Goal: Information Seeking & Learning: Learn about a topic

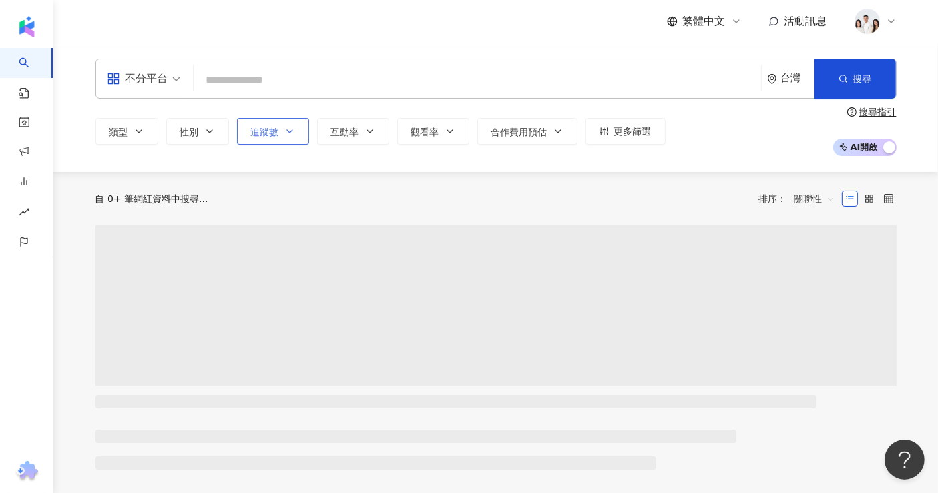
click at [274, 136] on span "追蹤數" at bounding box center [265, 132] width 28 height 11
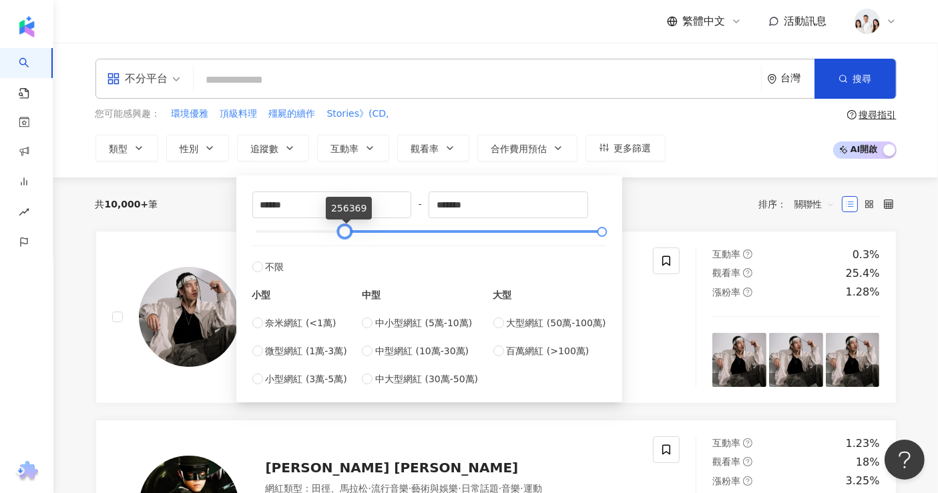
drag, startPoint x: 345, startPoint y: 228, endPoint x: 310, endPoint y: 232, distance: 34.9
click at [341, 232] on div at bounding box center [344, 231] width 7 height 7
drag, startPoint x: 287, startPoint y: 194, endPoint x: 103, endPoint y: 194, distance: 184.3
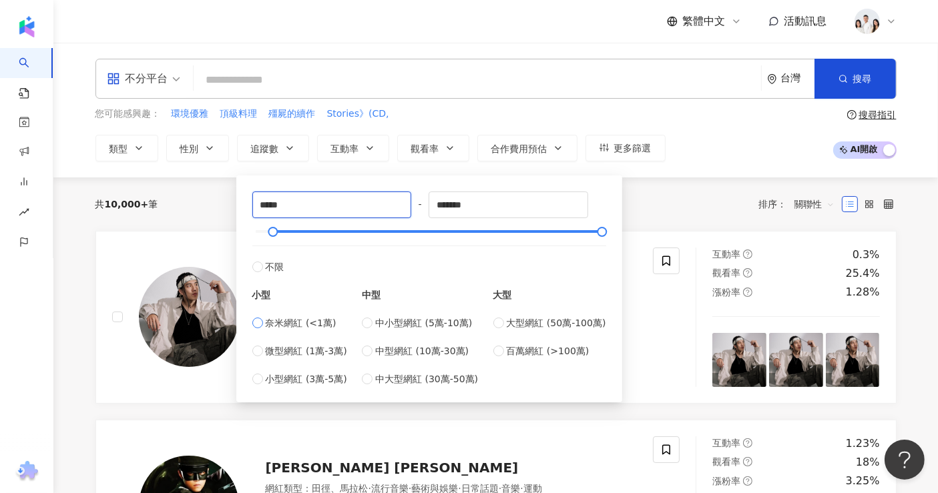
type input "*****"
click at [722, 190] on div "共 10,000+ 筆 排序： 關聯性" at bounding box center [495, 204] width 801 height 53
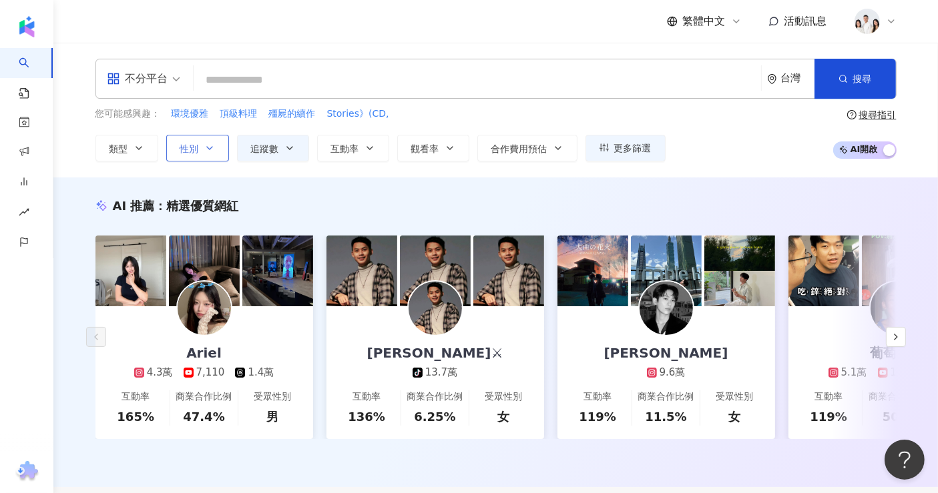
click at [208, 156] on button "性別" at bounding box center [197, 148] width 63 height 27
click at [138, 143] on icon "button" at bounding box center [139, 148] width 11 height 11
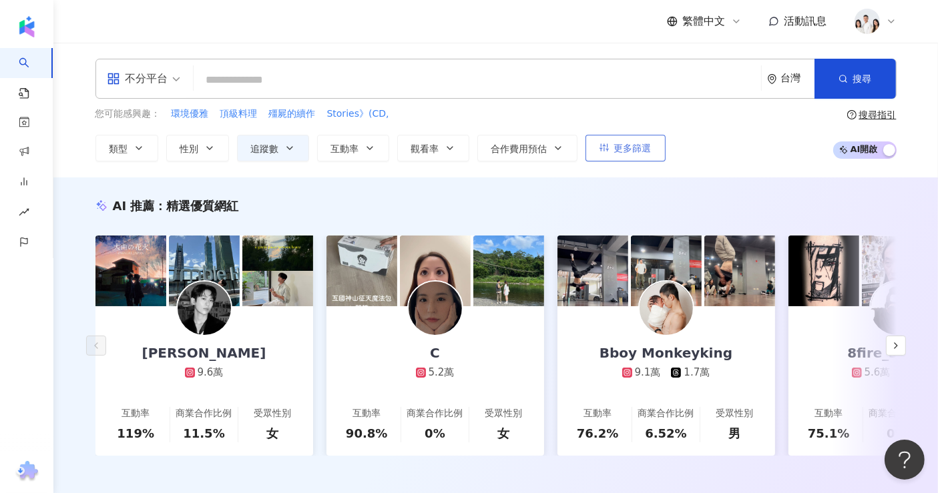
click at [613, 159] on button "更多篩選" at bounding box center [626, 148] width 80 height 27
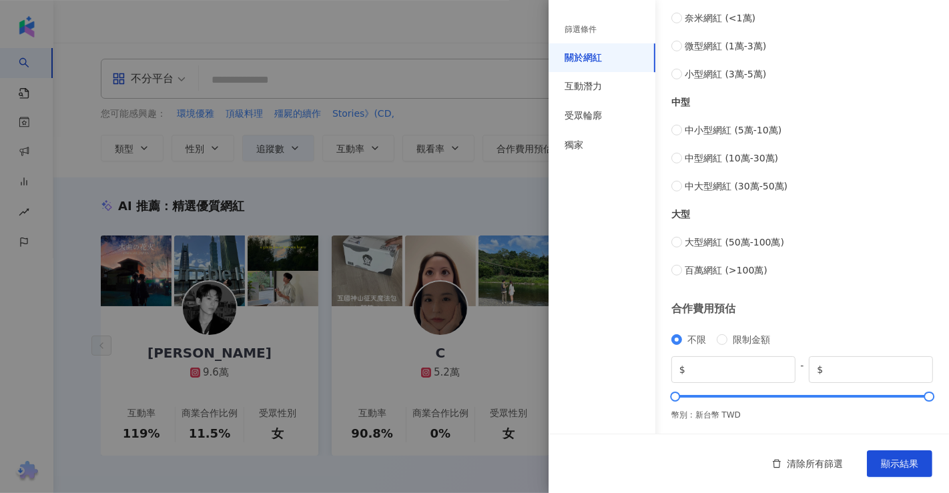
scroll to position [67, 0]
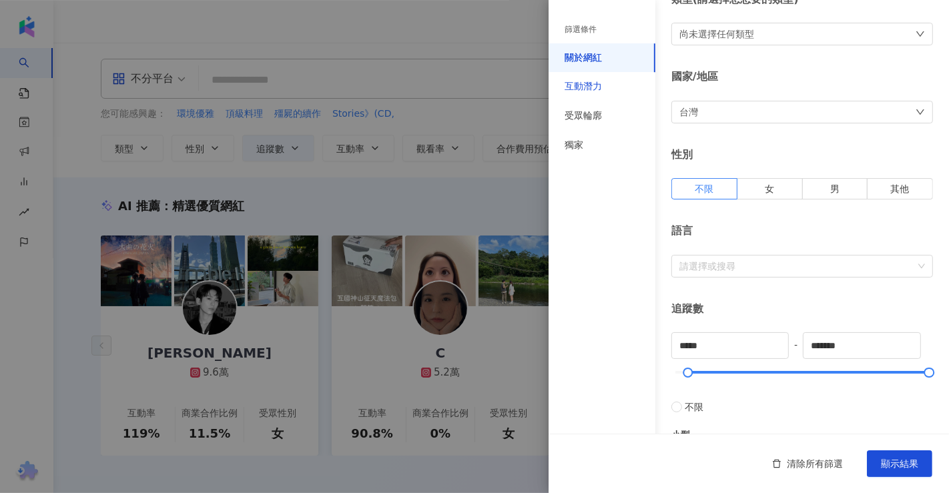
click at [593, 85] on div "互動潛力" at bounding box center [583, 86] width 37 height 13
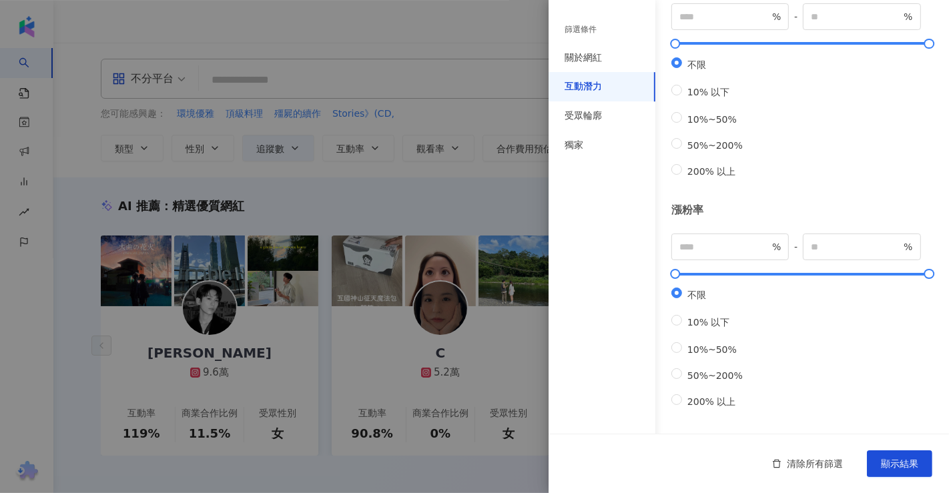
scroll to position [398, 0]
click at [610, 125] on div "受眾輪廓" at bounding box center [602, 115] width 107 height 29
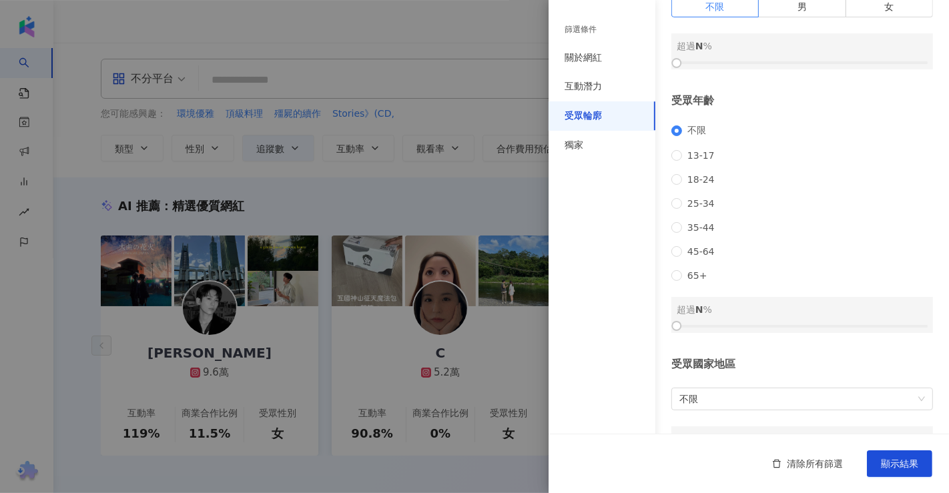
scroll to position [0, 0]
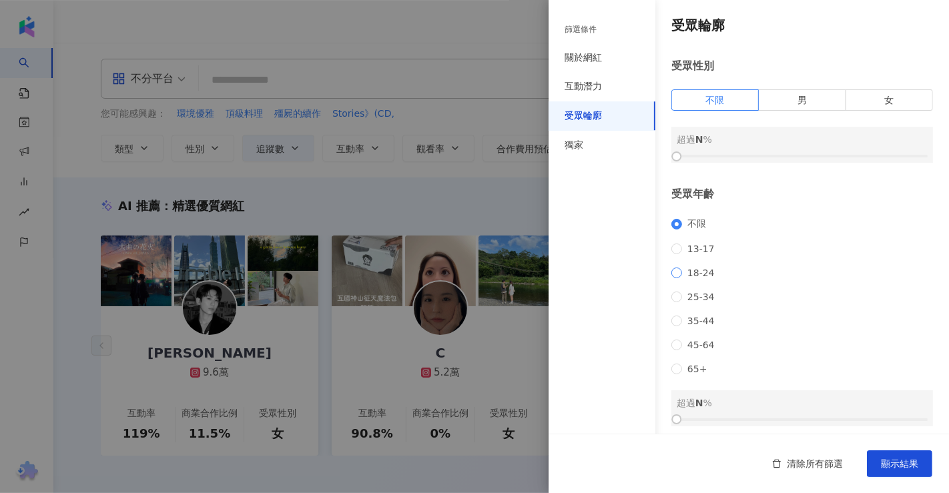
click at [708, 278] on span "18-24" at bounding box center [701, 273] width 38 height 11
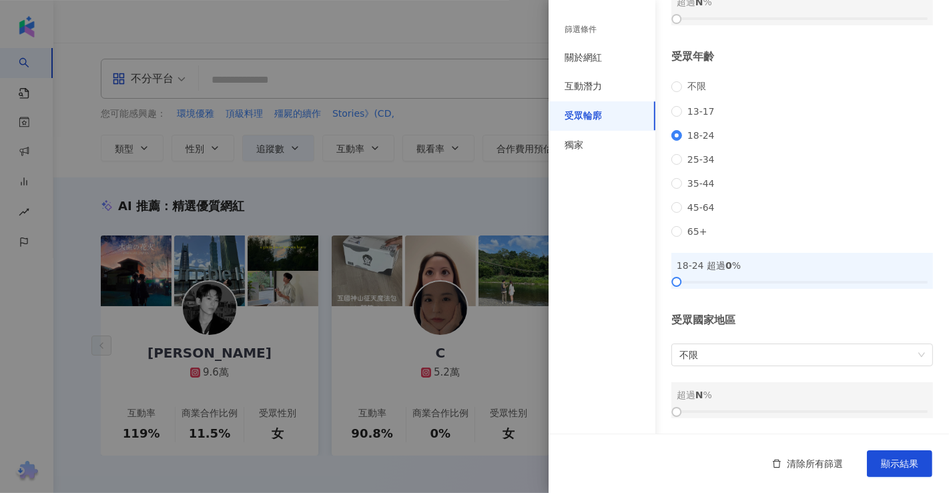
scroll to position [154, 0]
click at [898, 476] on button "顯示結果" at bounding box center [899, 464] width 65 height 27
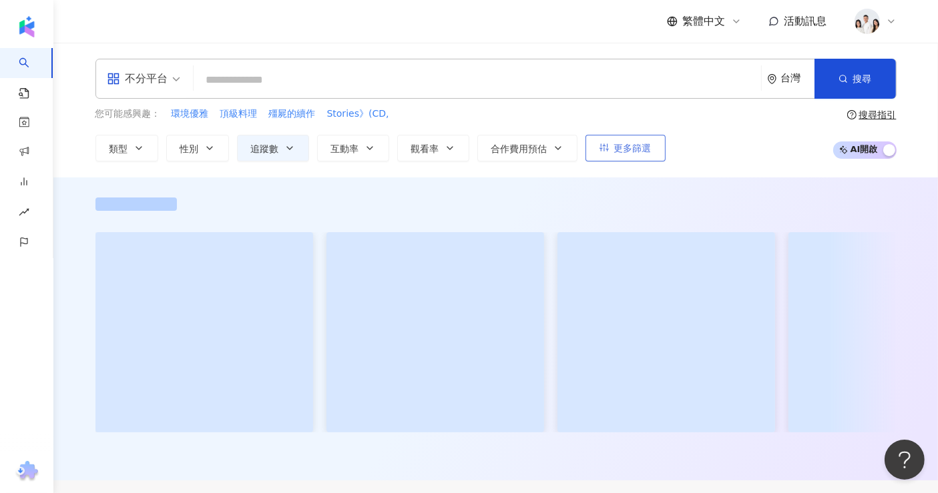
click at [631, 158] on button "更多篩選" at bounding box center [626, 148] width 80 height 27
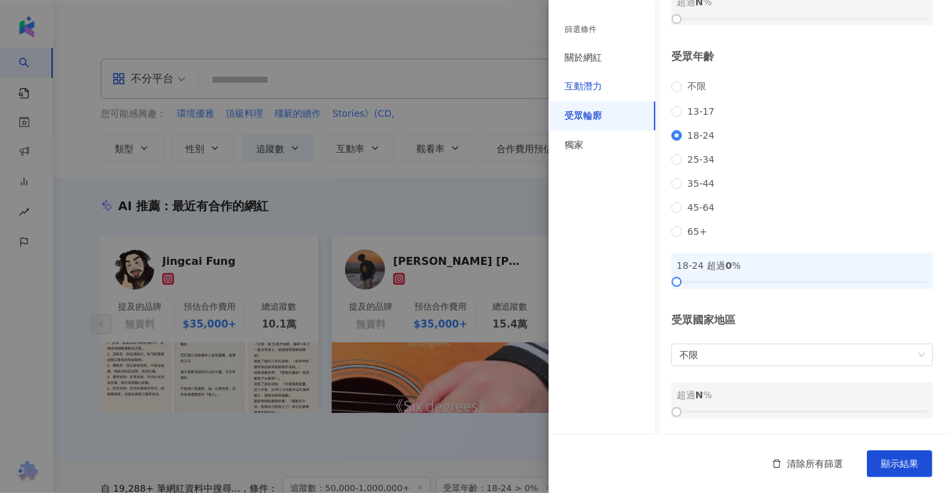
click at [589, 85] on div "互動潛力" at bounding box center [583, 86] width 37 height 13
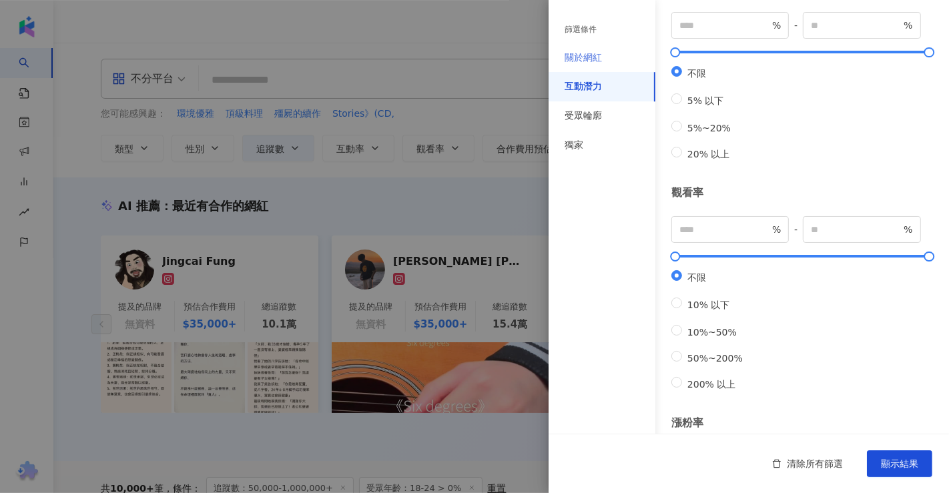
click at [611, 54] on div "關於網紅" at bounding box center [602, 57] width 107 height 29
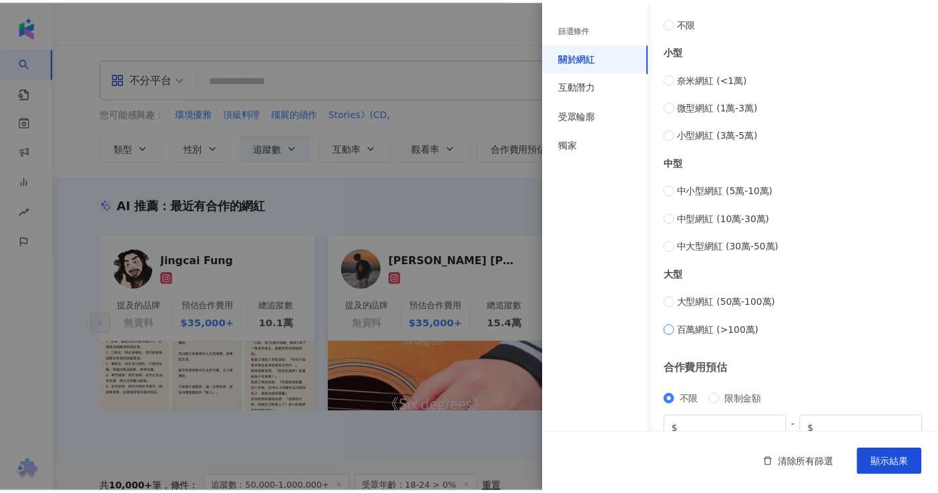
scroll to position [512, 0]
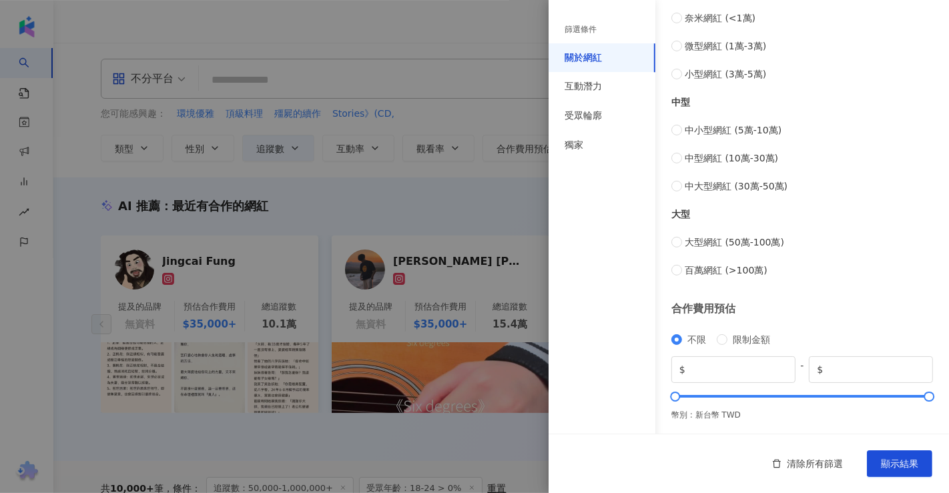
click at [410, 134] on div at bounding box center [474, 246] width 949 height 493
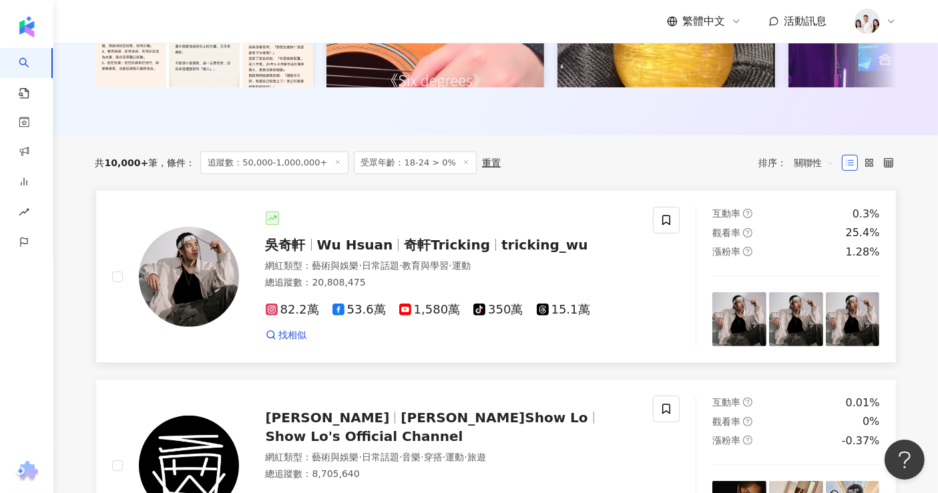
scroll to position [0, 0]
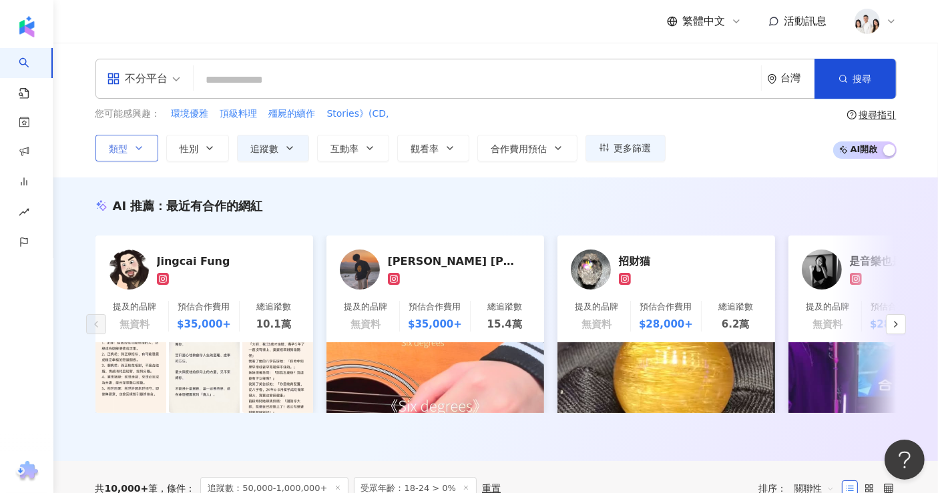
click at [121, 146] on span "類型" at bounding box center [118, 149] width 19 height 11
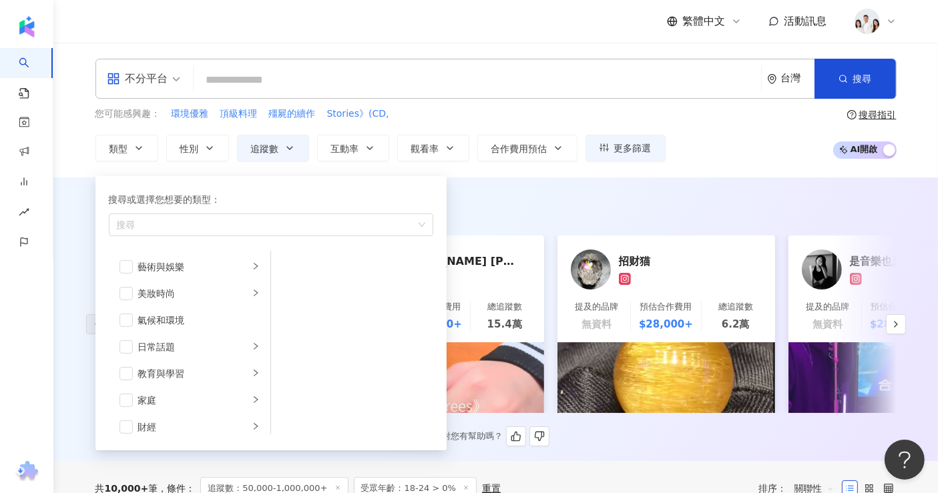
click at [502, 206] on div "AI 推薦 ： 最近有合作的網紅" at bounding box center [495, 206] width 801 height 17
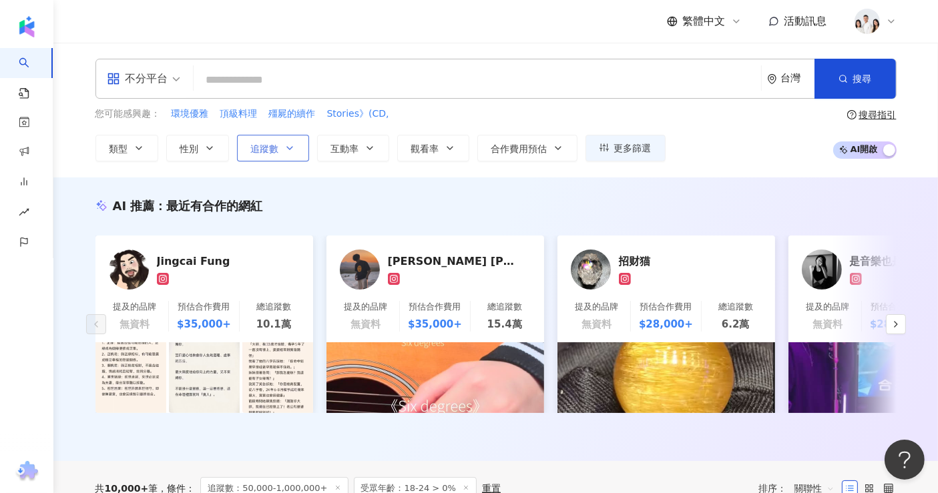
click at [306, 153] on button "追蹤數" at bounding box center [273, 148] width 72 height 27
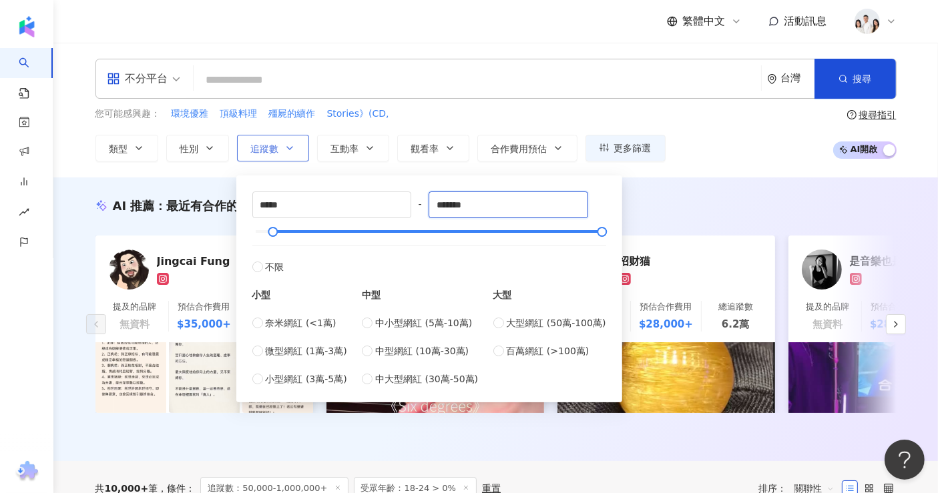
drag, startPoint x: 506, startPoint y: 206, endPoint x: 248, endPoint y: 159, distance: 262.0
click at [254, 160] on div "類型 性別 追蹤數 互動率 觀看率 合作費用預估 更多篩選 篩選條件 關於網紅 互動潛力 受眾輪廓 獨家 關於網紅 類型 ( 請選擇您想要的類型 ) 尚未選擇…" at bounding box center [380, 148] width 570 height 27
type input "******"
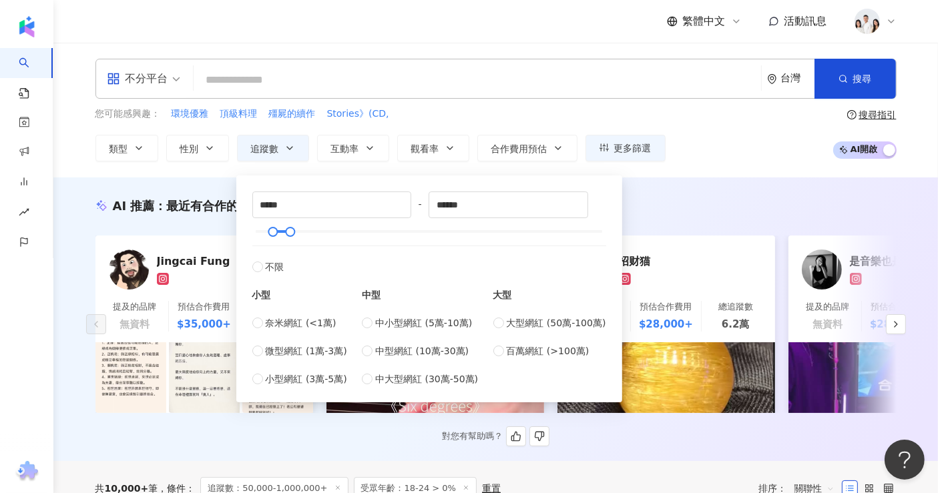
click at [717, 198] on div "AI 推薦 ： 最近有合作的網紅" at bounding box center [495, 206] width 801 height 17
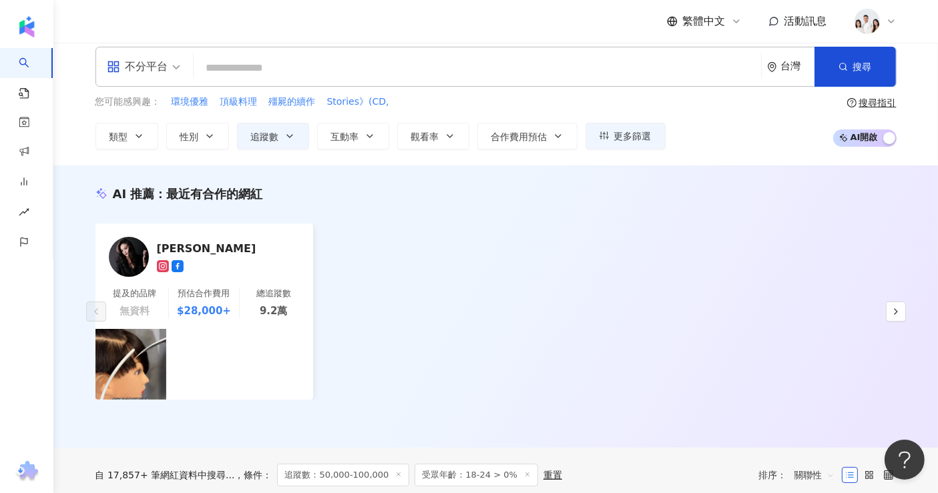
scroll to position [3, 0]
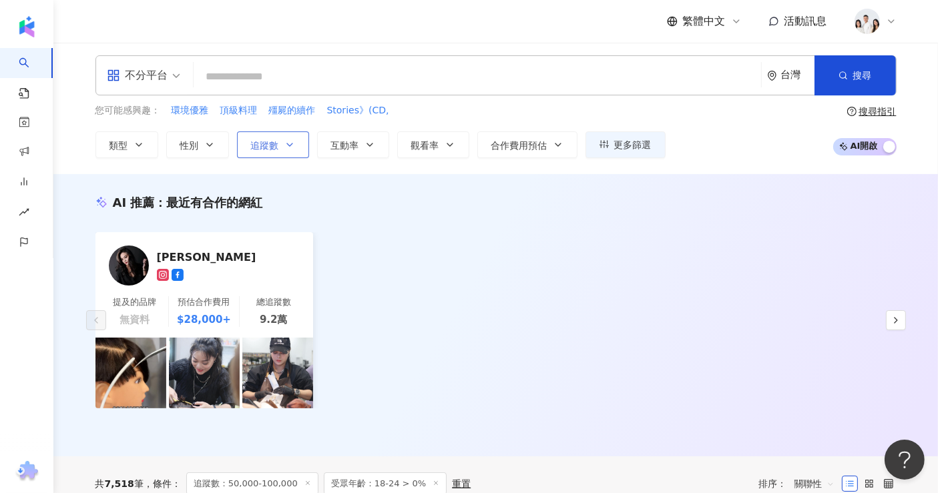
click at [270, 153] on button "追蹤數" at bounding box center [273, 145] width 72 height 27
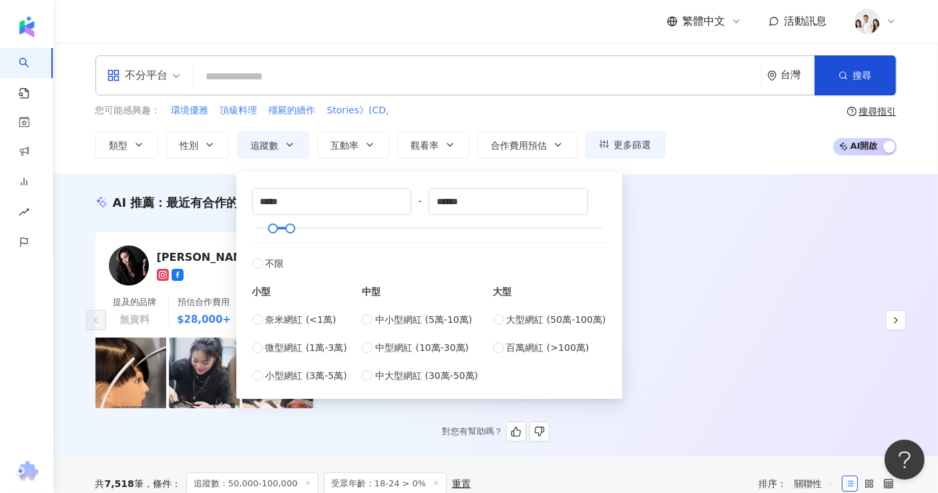
click at [692, 226] on div "AI 推薦 ： 最近有合作的網紅 賴希曦 提及的品牌 無資料 預估合作費用 $28,000+ 總追蹤數 9.2萬 對您有幫助嗎？" at bounding box center [496, 318] width 855 height 248
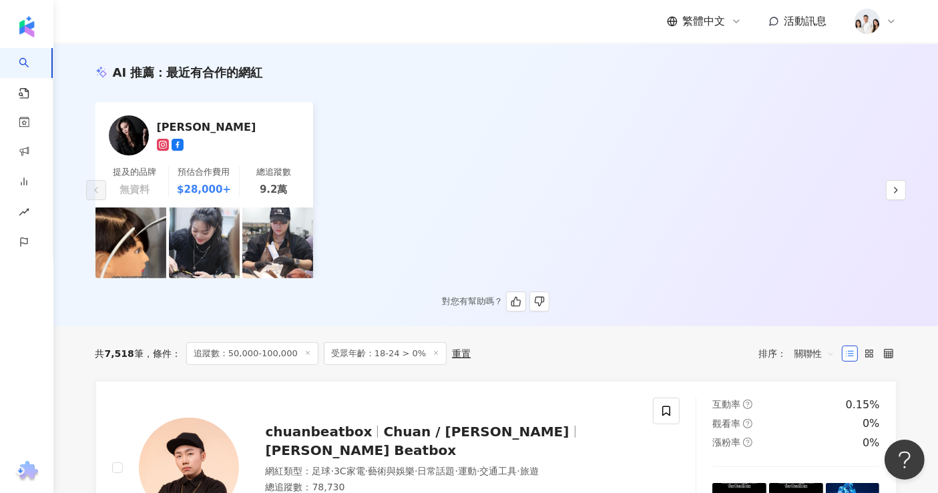
scroll to position [0, 0]
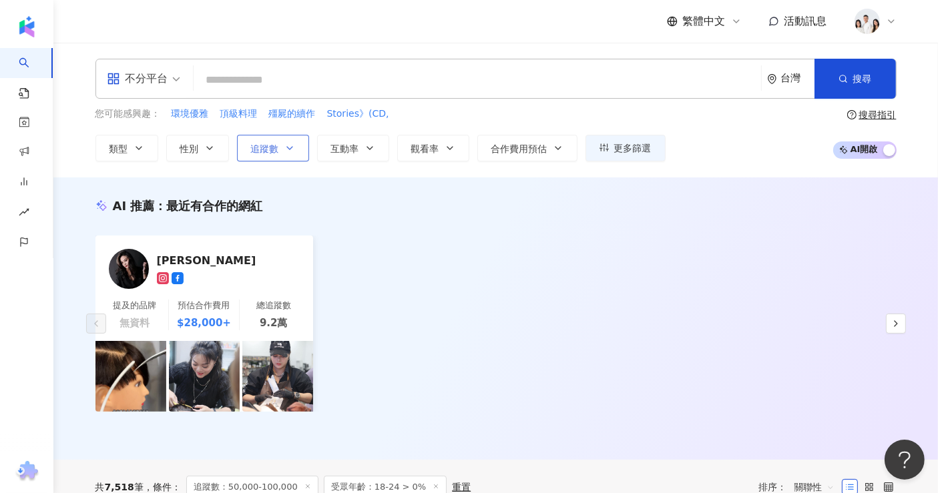
click at [296, 136] on button "追蹤數" at bounding box center [273, 148] width 72 height 27
click at [748, 308] on div "賴希曦 提及的品牌 無資料 預估合作費用 $28,000+ 總追蹤數 9.2萬" at bounding box center [495, 324] width 801 height 176
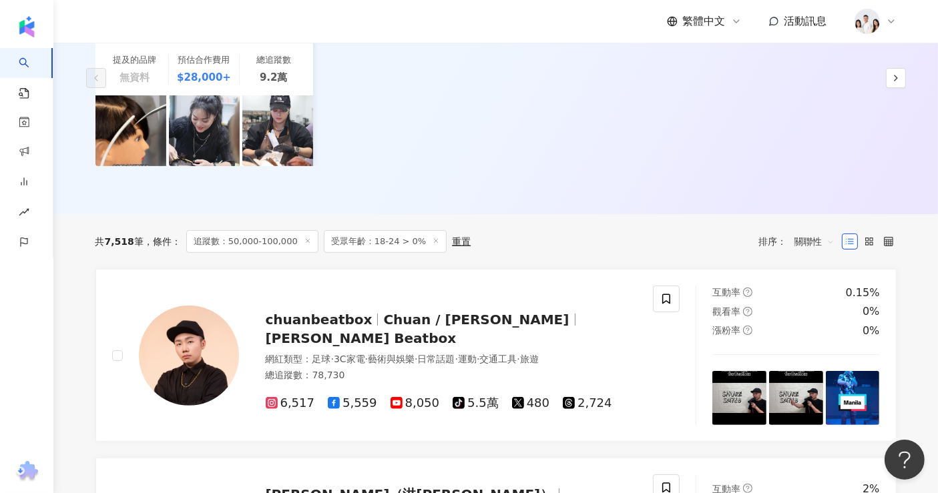
scroll to position [222, 0]
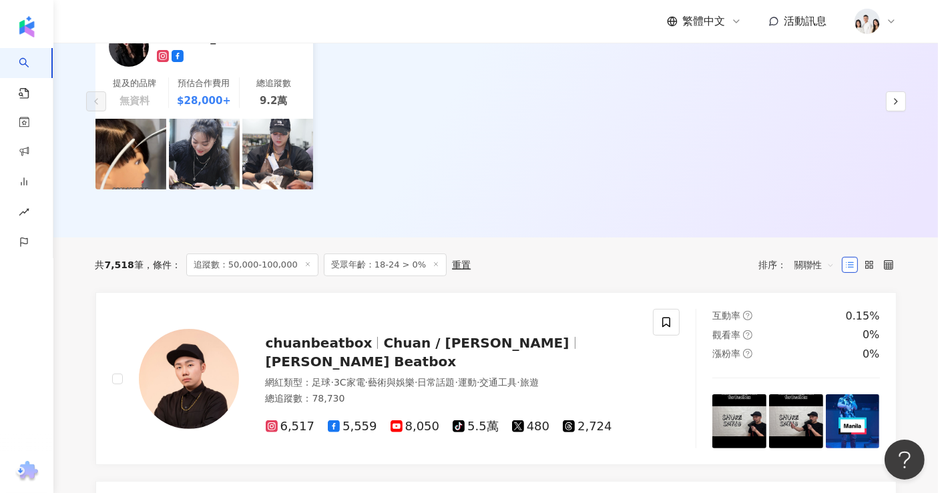
click at [827, 266] on span "關聯性" at bounding box center [815, 264] width 40 height 21
click at [799, 310] on div "追蹤數" at bounding box center [814, 314] width 33 height 15
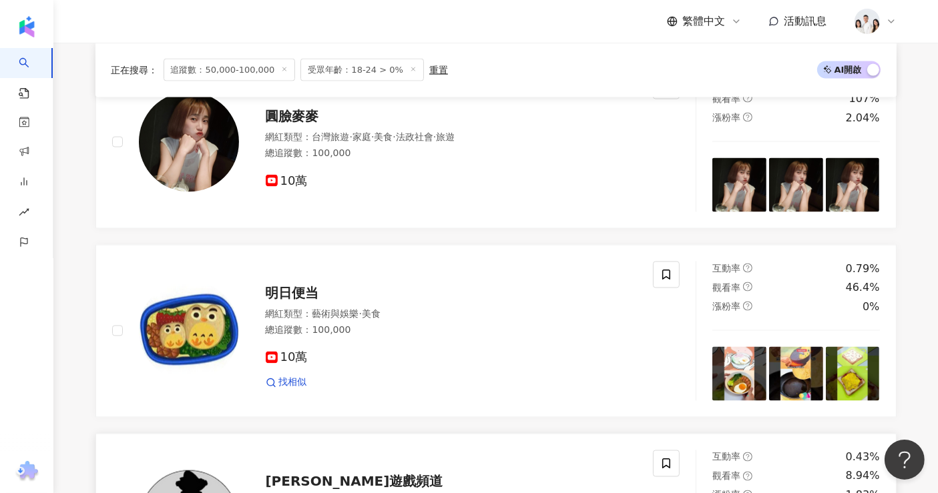
scroll to position [2448, 0]
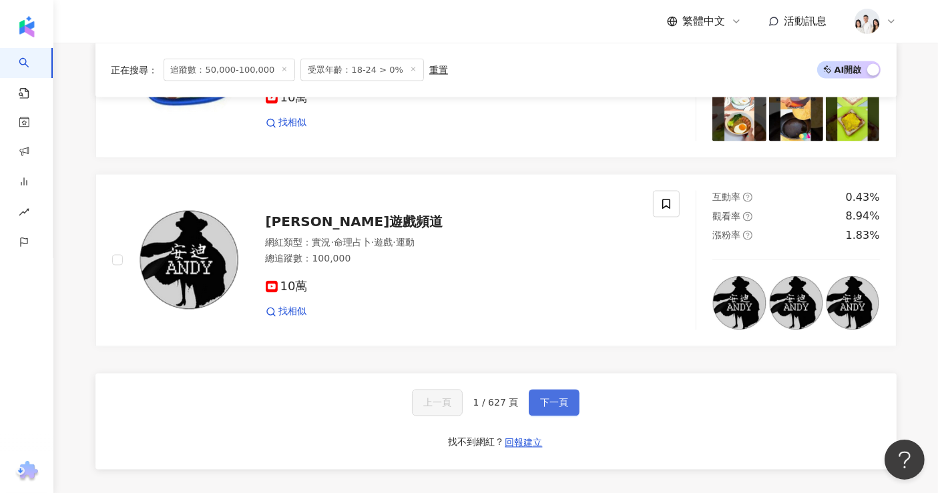
click at [551, 398] on span "下一頁" at bounding box center [554, 403] width 28 height 11
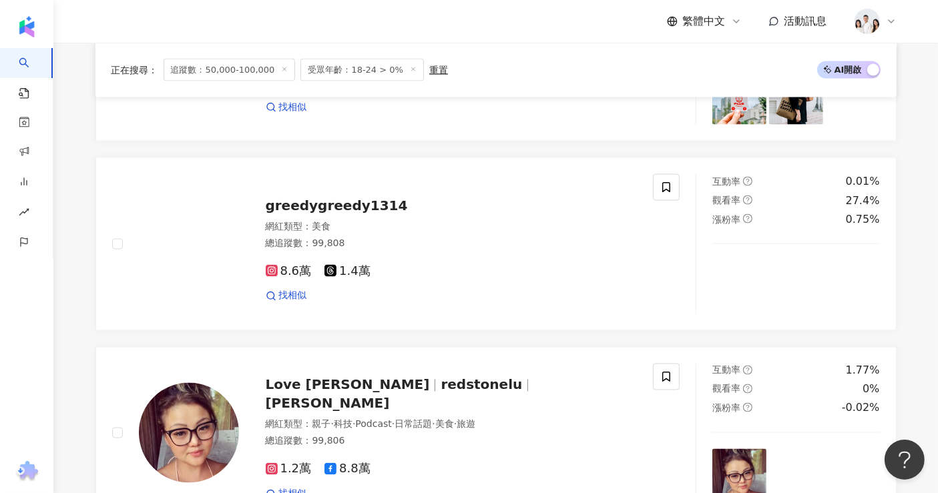
scroll to position [2496, 0]
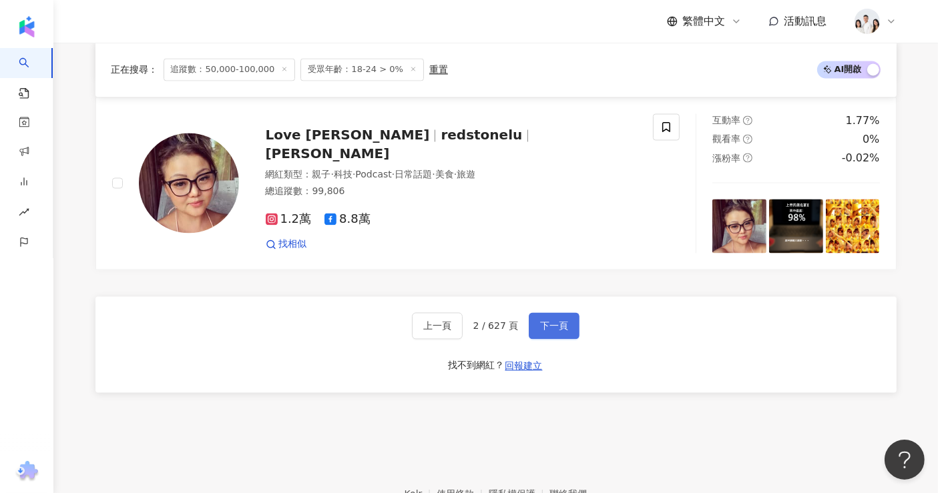
click at [566, 324] on button "下一頁" at bounding box center [554, 326] width 51 height 27
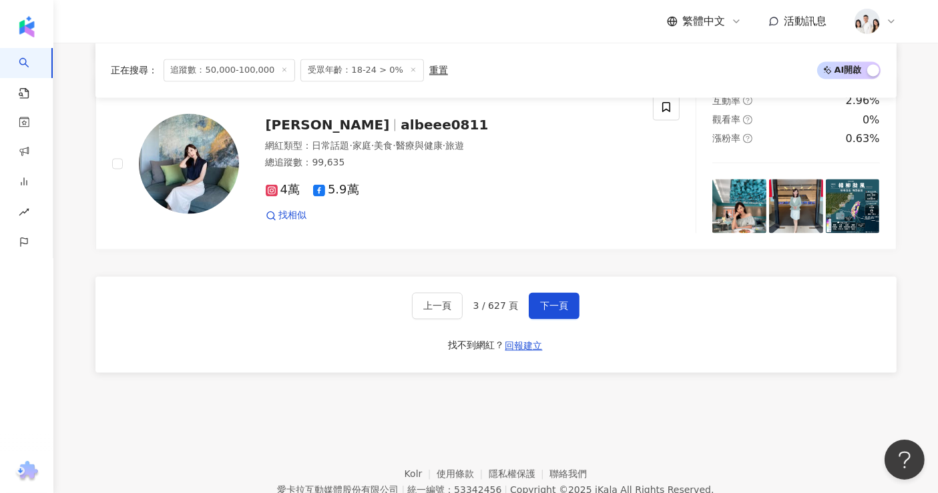
scroll to position [2684, 0]
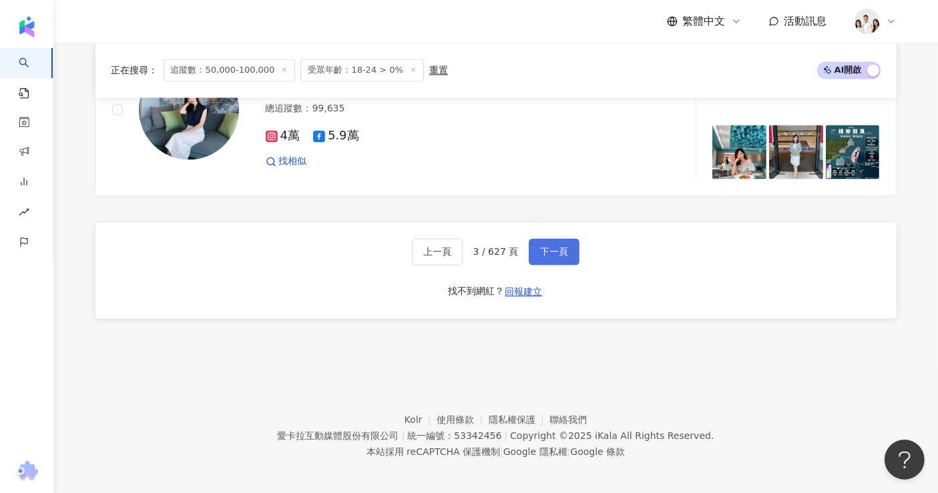
click at [566, 255] on button "下一頁" at bounding box center [554, 251] width 51 height 27
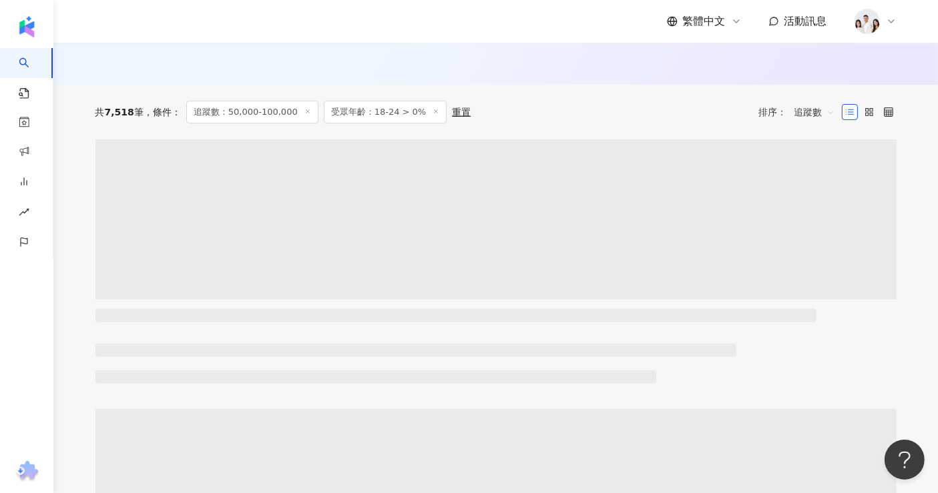
scroll to position [0, 0]
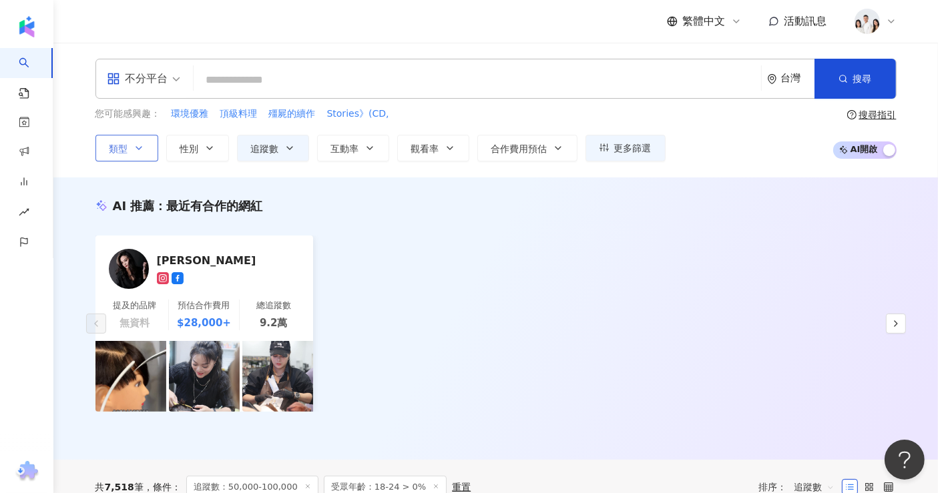
click at [140, 142] on button "類型" at bounding box center [126, 148] width 63 height 27
click at [178, 82] on span "不分平台" at bounding box center [143, 78] width 73 height 21
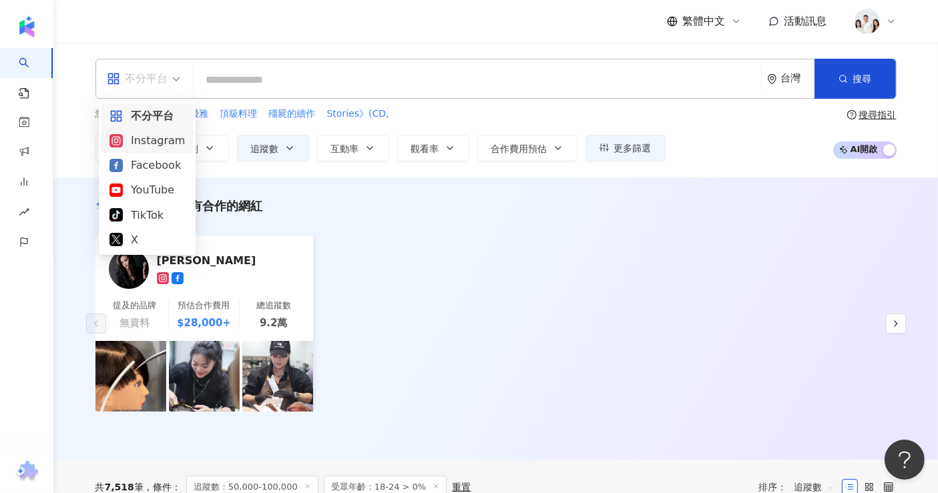
click at [175, 142] on div "Instagram" at bounding box center [146, 140] width 75 height 17
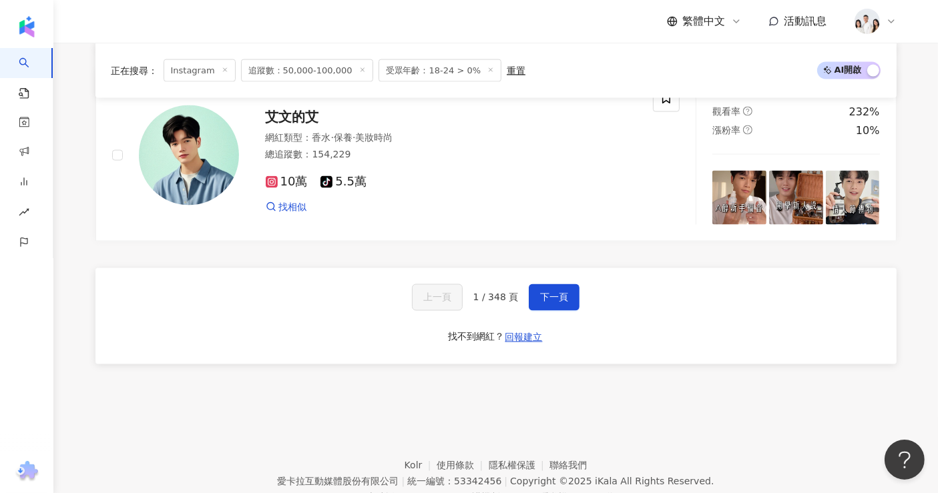
scroll to position [2299, 0]
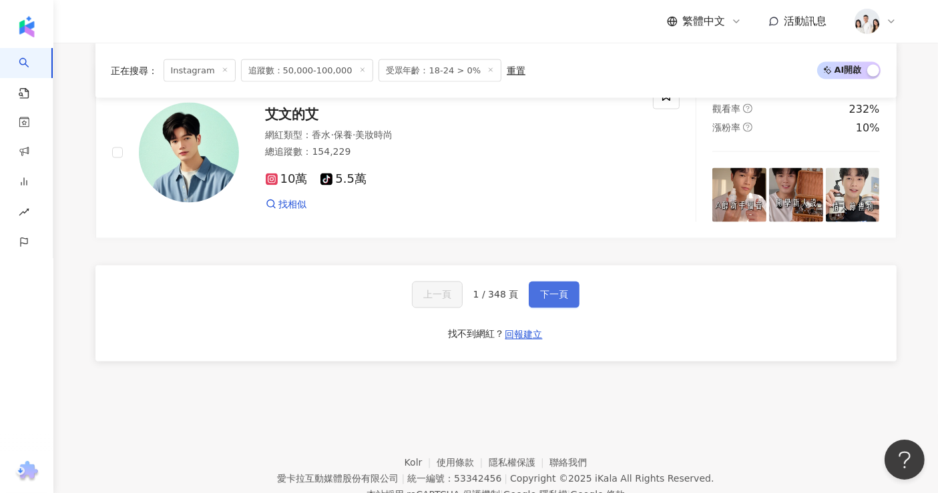
click at [555, 294] on span "下一頁" at bounding box center [554, 295] width 28 height 11
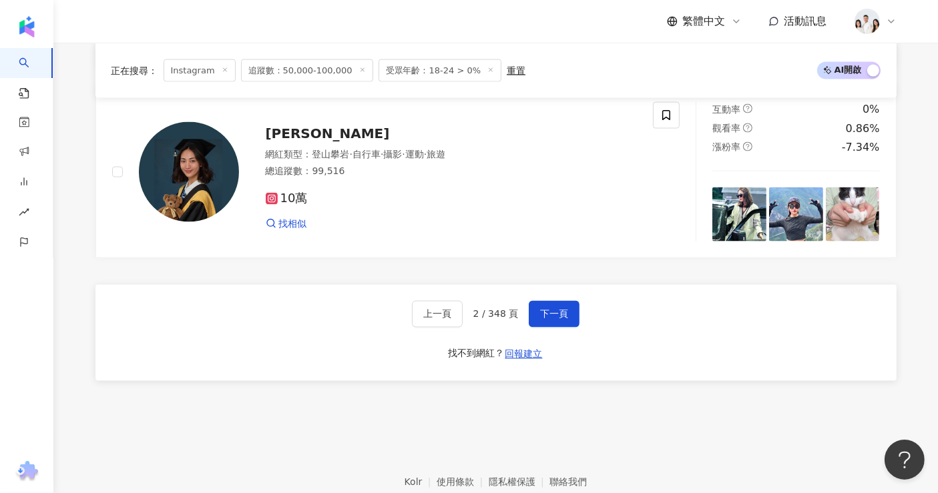
scroll to position [2348, 0]
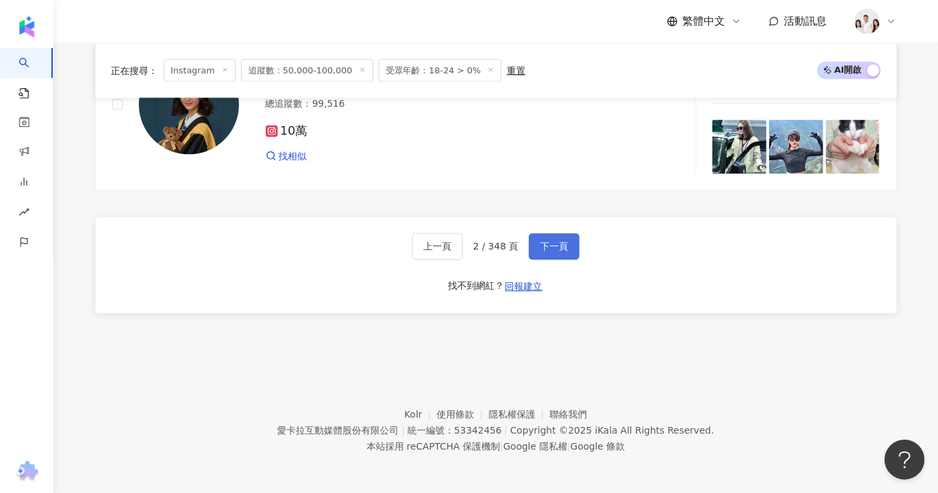
click at [549, 245] on span "下一頁" at bounding box center [554, 247] width 28 height 11
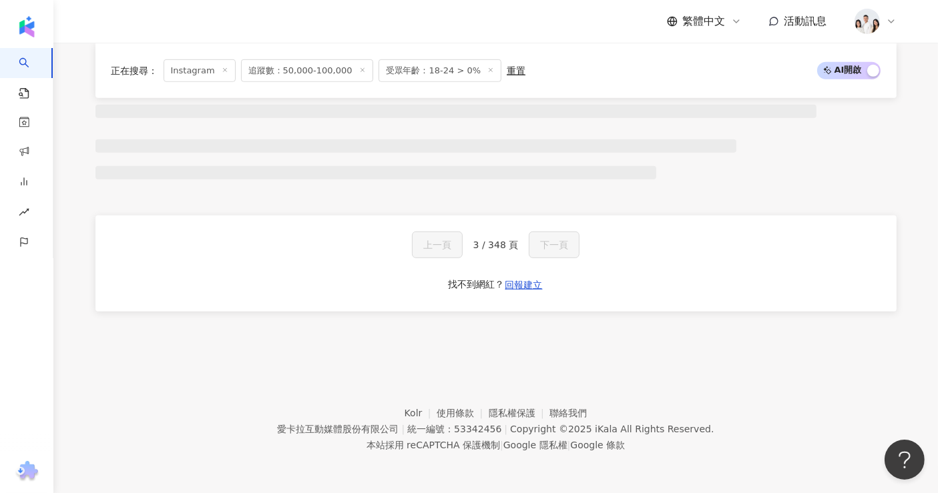
scroll to position [895, 0]
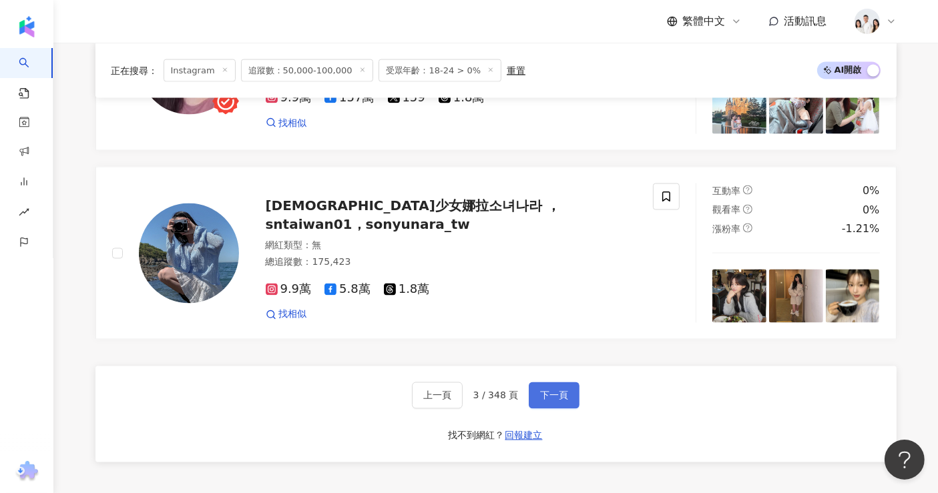
click at [555, 391] on span "下一頁" at bounding box center [554, 396] width 28 height 11
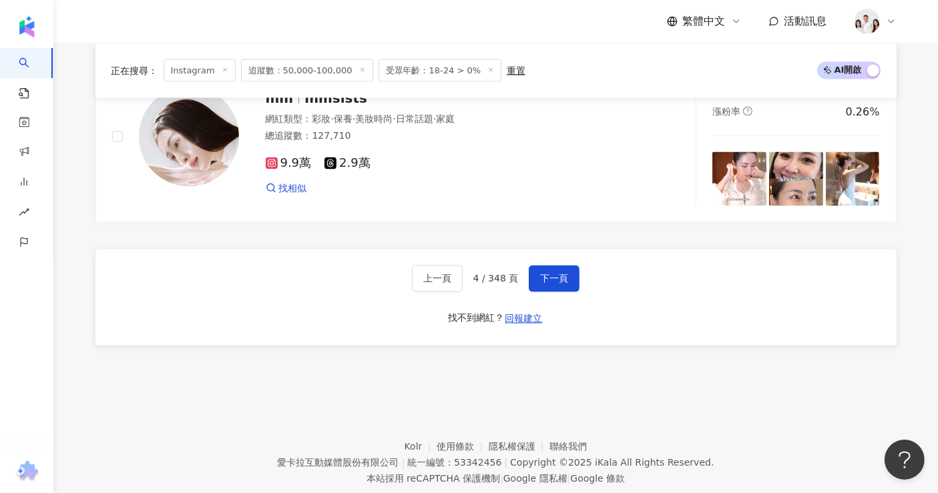
scroll to position [2348, 0]
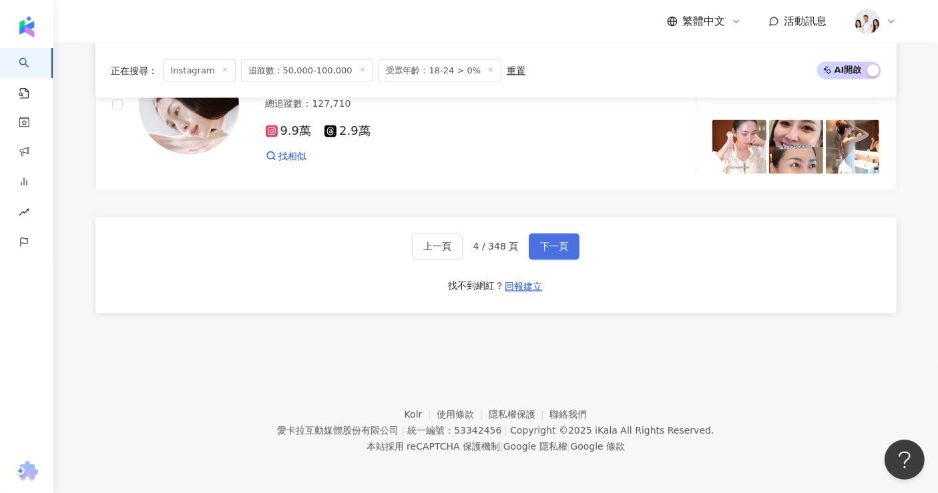
click at [564, 242] on span "下一頁" at bounding box center [554, 247] width 28 height 11
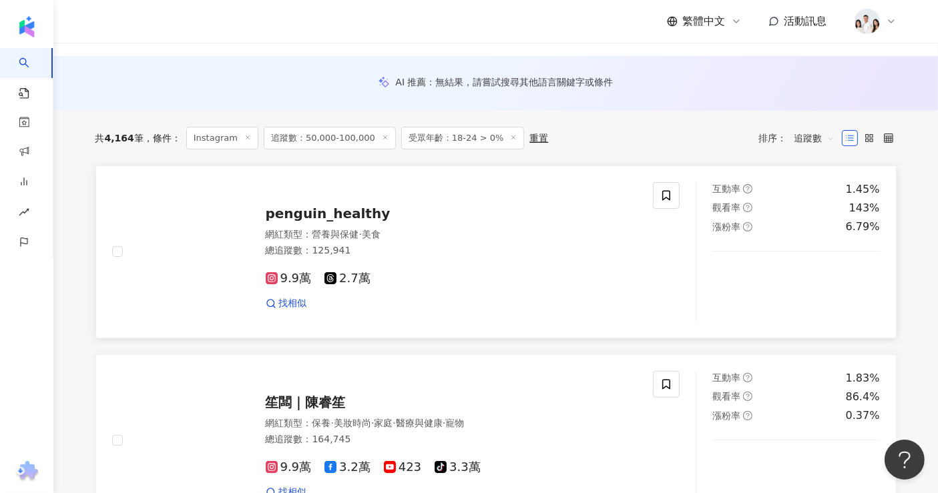
scroll to position [270, 0]
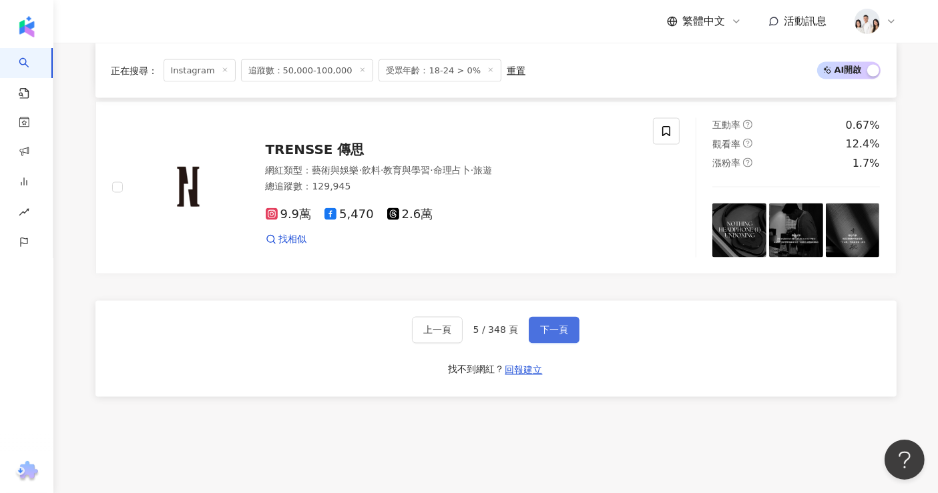
click at [572, 317] on button "下一頁" at bounding box center [554, 330] width 51 height 27
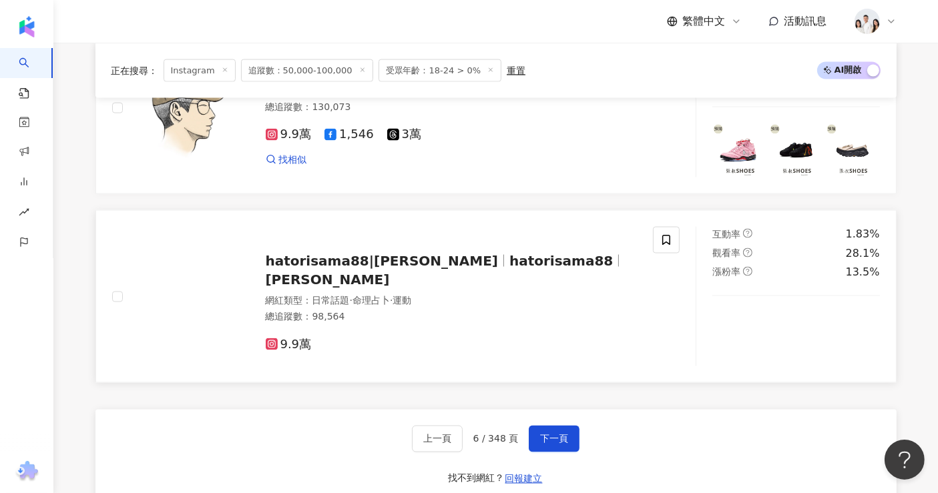
scroll to position [2304, 0]
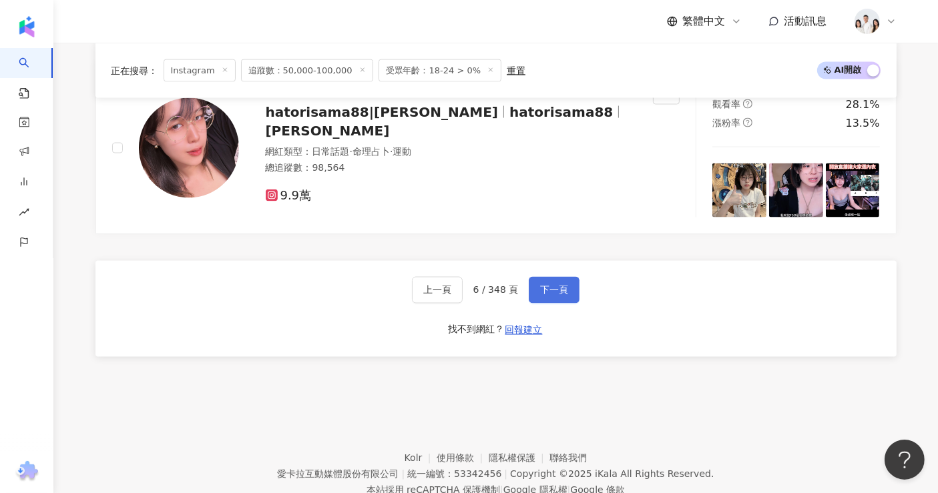
click at [547, 293] on span "下一頁" at bounding box center [554, 290] width 28 height 11
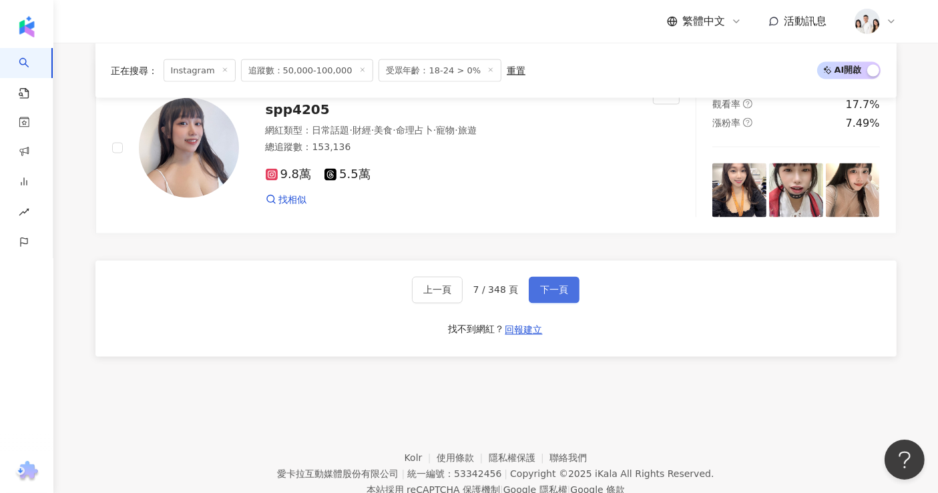
click at [549, 296] on button "下一頁" at bounding box center [554, 290] width 51 height 27
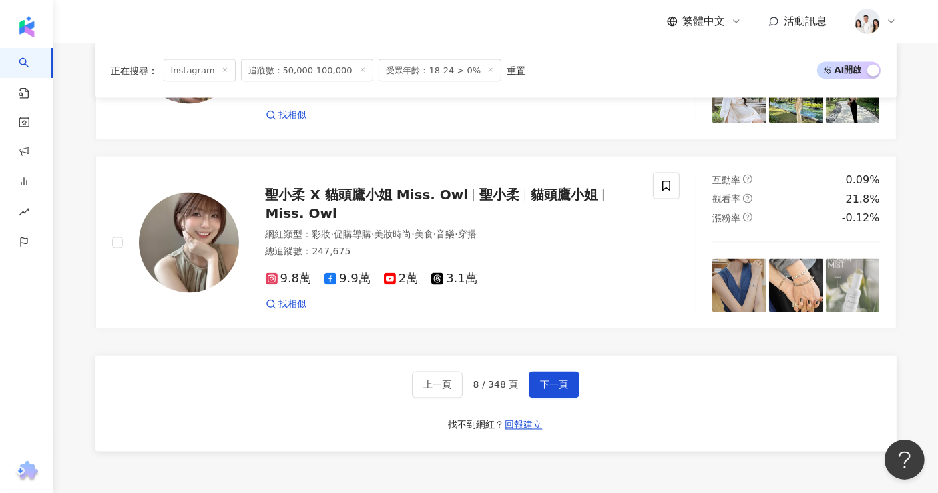
scroll to position [2356, 0]
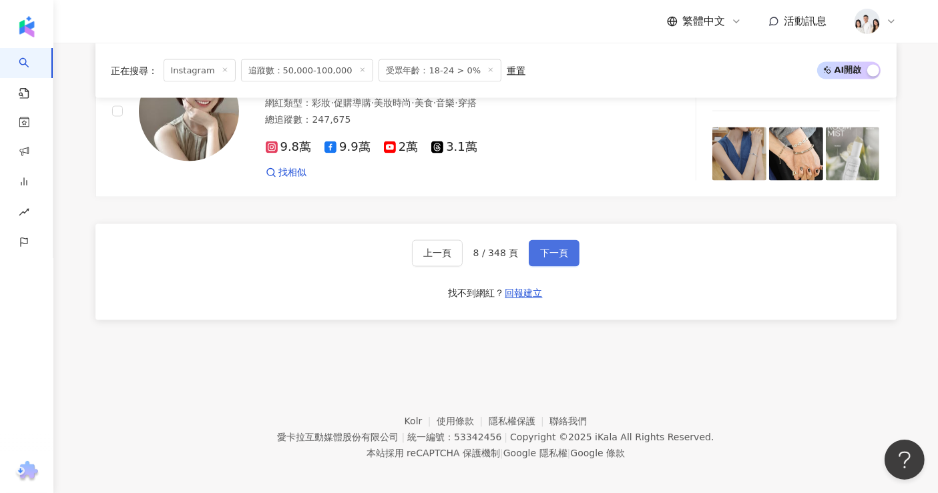
click at [537, 248] on button "下一頁" at bounding box center [554, 253] width 51 height 27
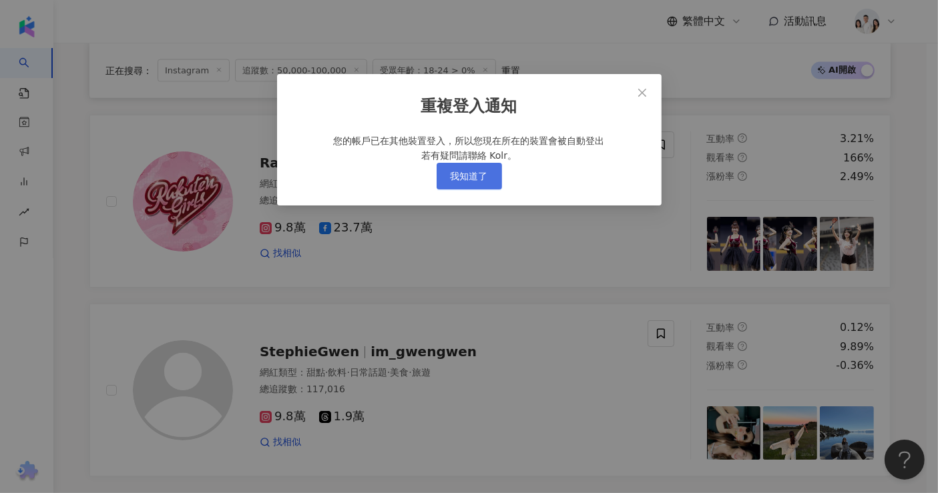
scroll to position [2003, 0]
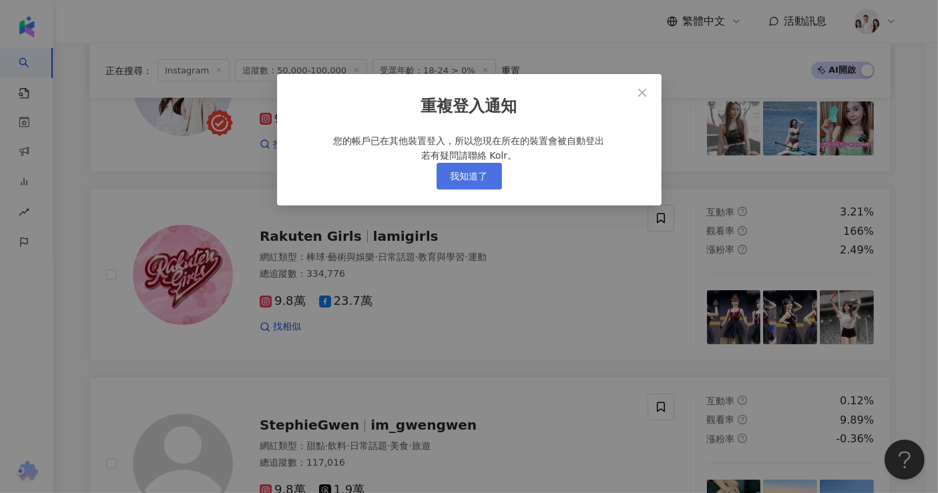
click at [469, 182] on span "我知道了" at bounding box center [469, 176] width 37 height 11
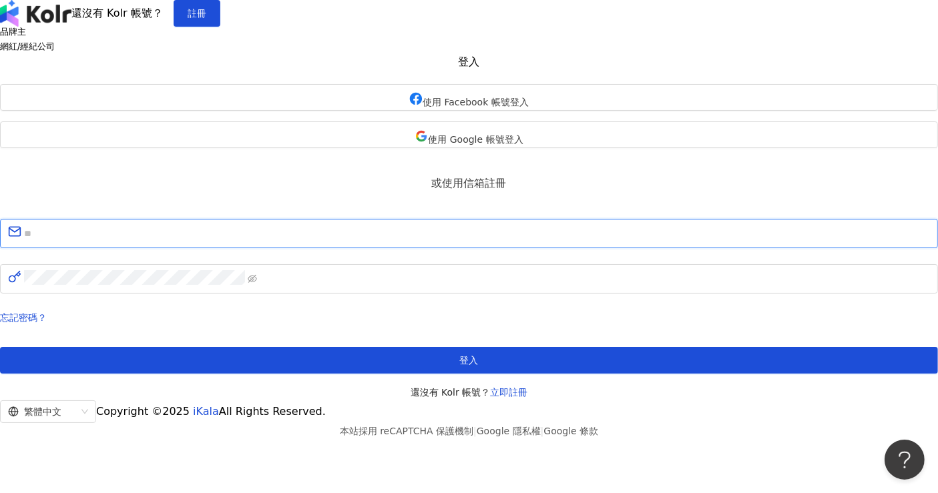
type input "**********"
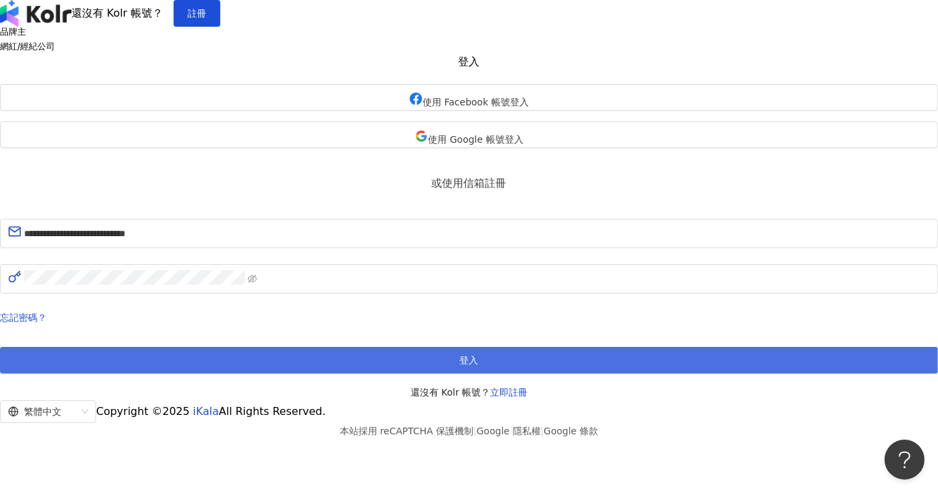
click at [419, 374] on button "登入" at bounding box center [469, 360] width 938 height 27
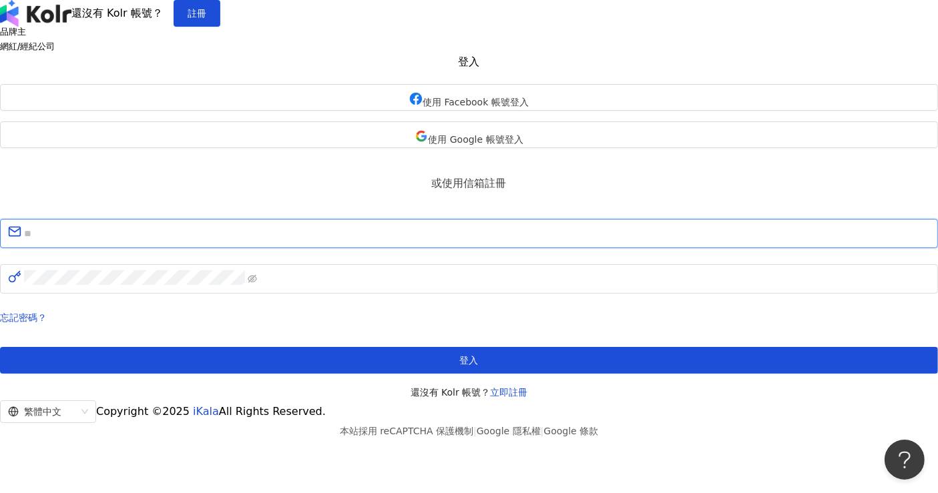
type input "**********"
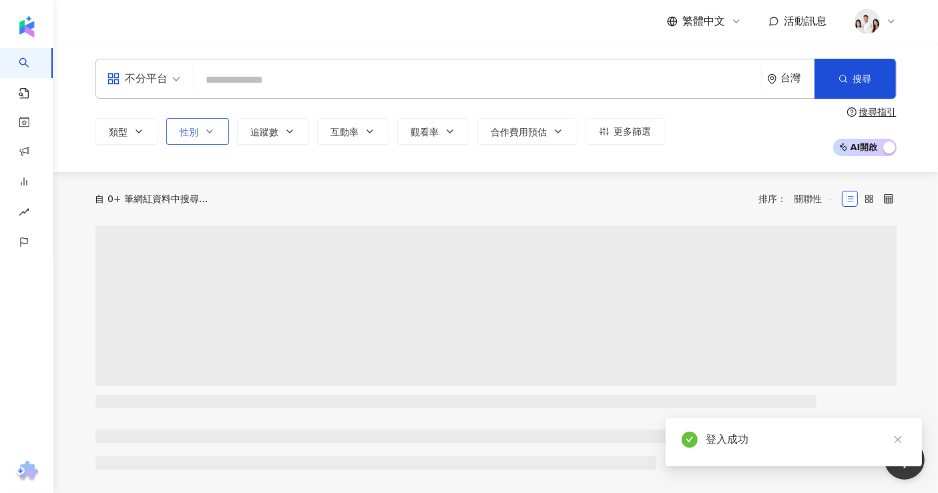
click at [185, 118] on button "性別" at bounding box center [197, 131] width 63 height 27
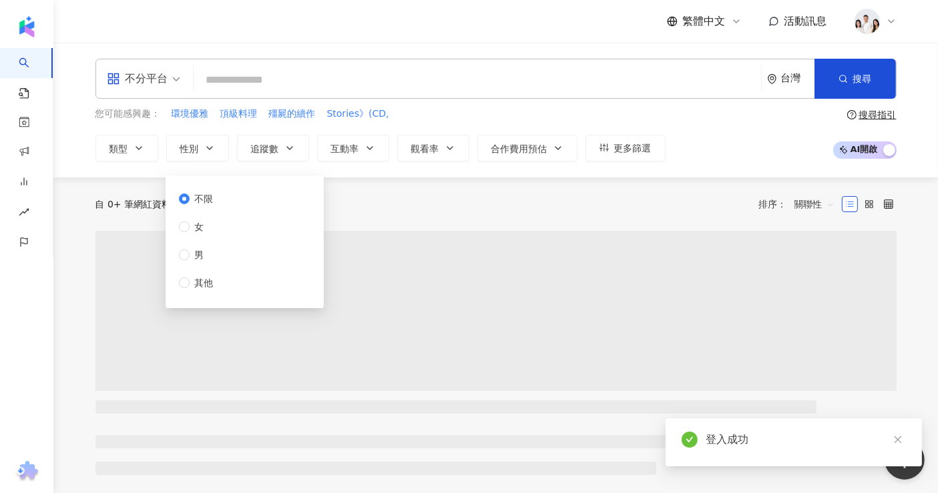
click at [122, 161] on div "不分平台 台灣 搜尋 您可能感興趣： 環境優雅 頂級料理 殭屍的續作 Stories》(CD, 類型 性別 追蹤數 互動率 觀看率 合作費用預估 更多篩選 不…" at bounding box center [495, 110] width 885 height 135
click at [126, 154] on span "類型" at bounding box center [118, 149] width 19 height 11
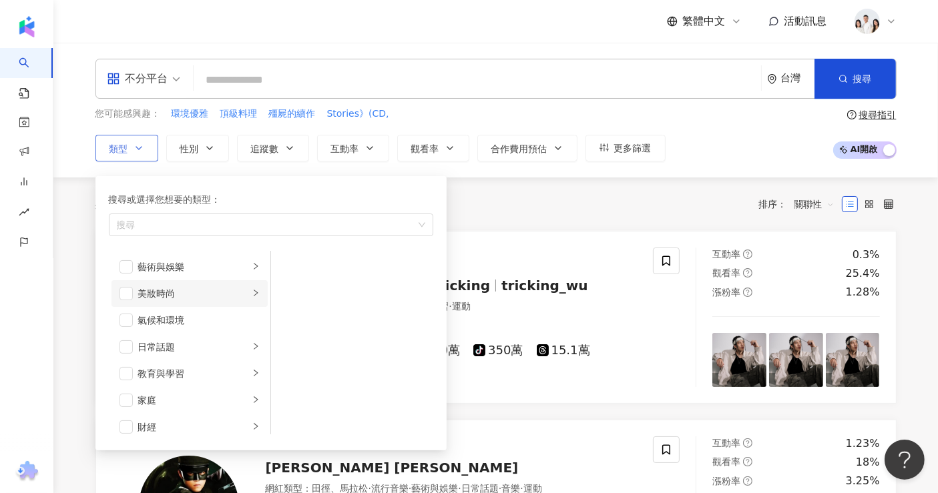
click at [252, 297] on div "button" at bounding box center [256, 293] width 8 height 13
click at [342, 393] on div "穿搭" at bounding box center [361, 392] width 122 height 15
click at [541, 179] on div "共 10,000+ 筆 排序： 關聯性" at bounding box center [495, 204] width 801 height 53
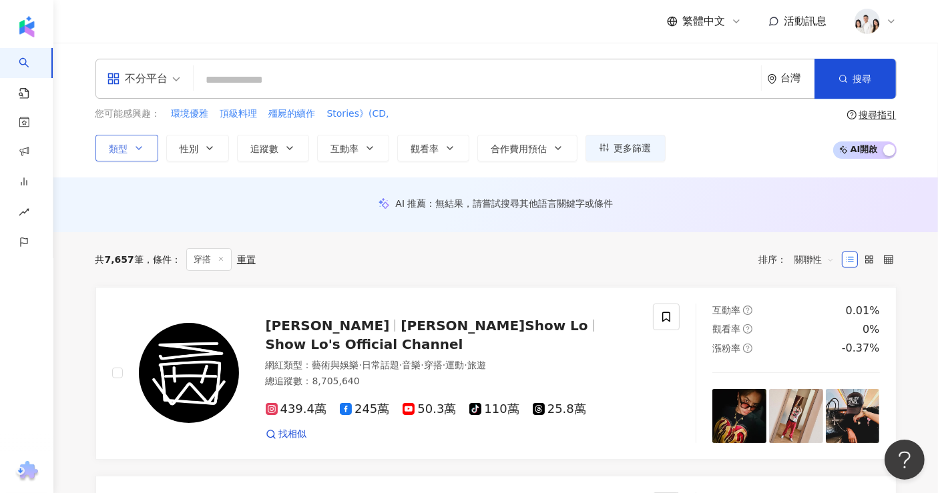
click at [154, 154] on button "類型" at bounding box center [126, 148] width 63 height 27
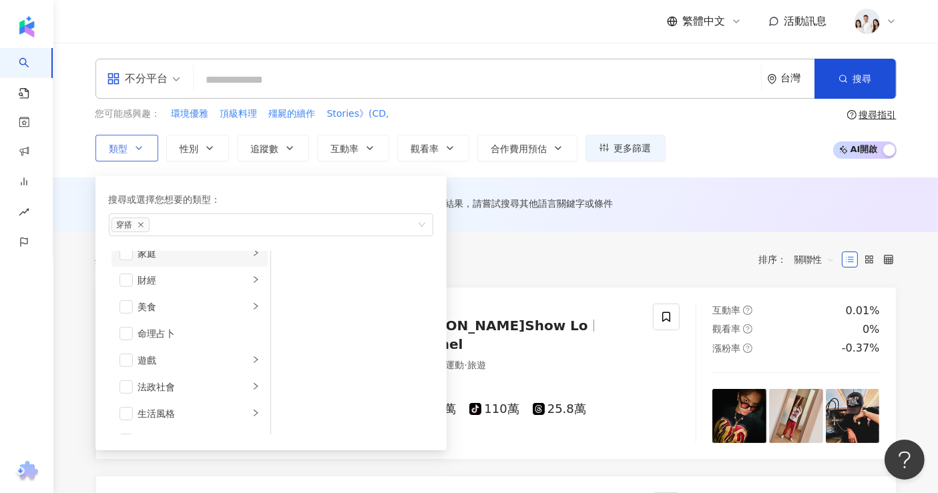
scroll to position [148, 0]
click at [218, 300] on div "美食" at bounding box center [193, 305] width 111 height 15
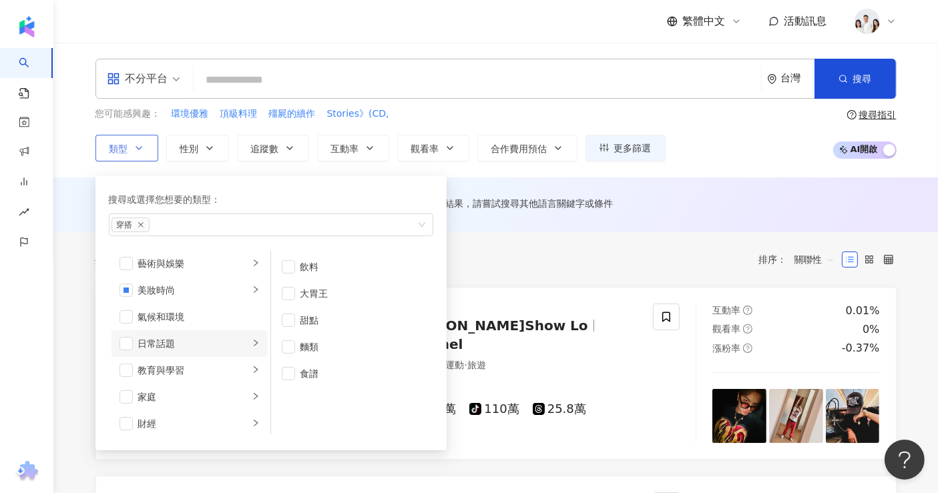
scroll to position [0, 0]
click at [218, 257] on li "藝術與娛樂" at bounding box center [189, 267] width 156 height 27
click at [553, 284] on div "共 7,657 筆 條件 ： 穿搭 重置 排序： 關聯性" at bounding box center [495, 259] width 801 height 55
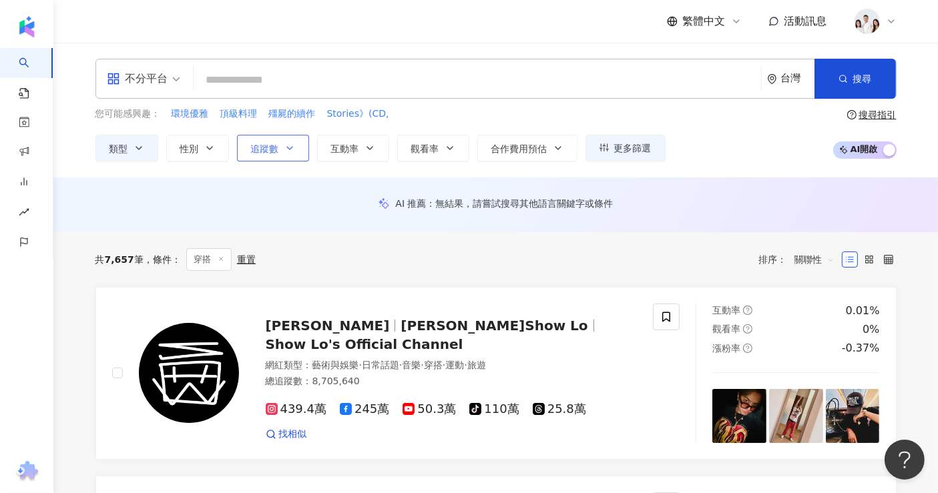
click at [270, 156] on button "追蹤數" at bounding box center [273, 148] width 72 height 27
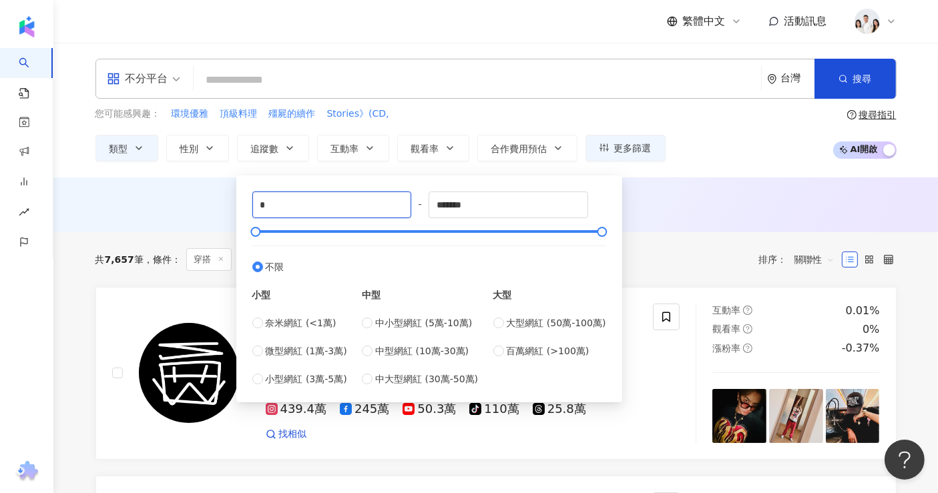
drag, startPoint x: 295, startPoint y: 211, endPoint x: 206, endPoint y: 200, distance: 89.4
type input "*"
type input "*****"
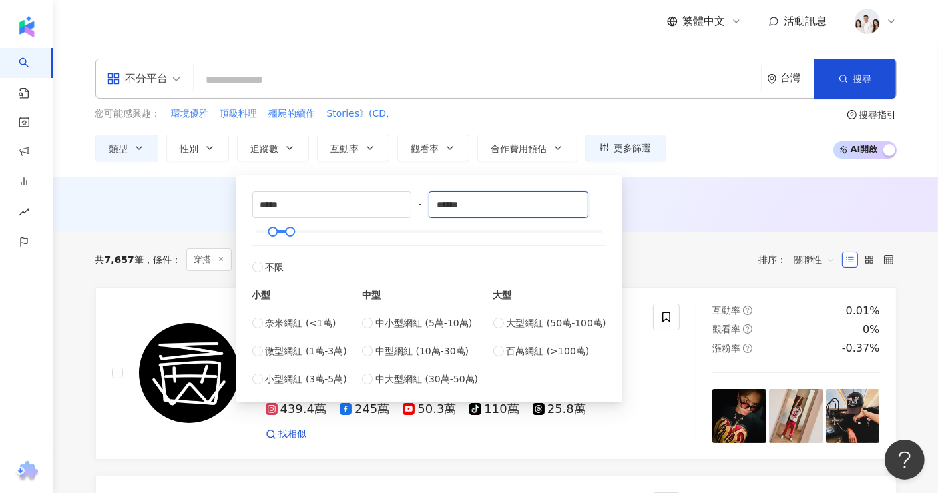
type input "******"
click at [710, 268] on div "共 7,657 筆 條件 ： 穿搭 重置 排序： 關聯性" at bounding box center [495, 259] width 801 height 23
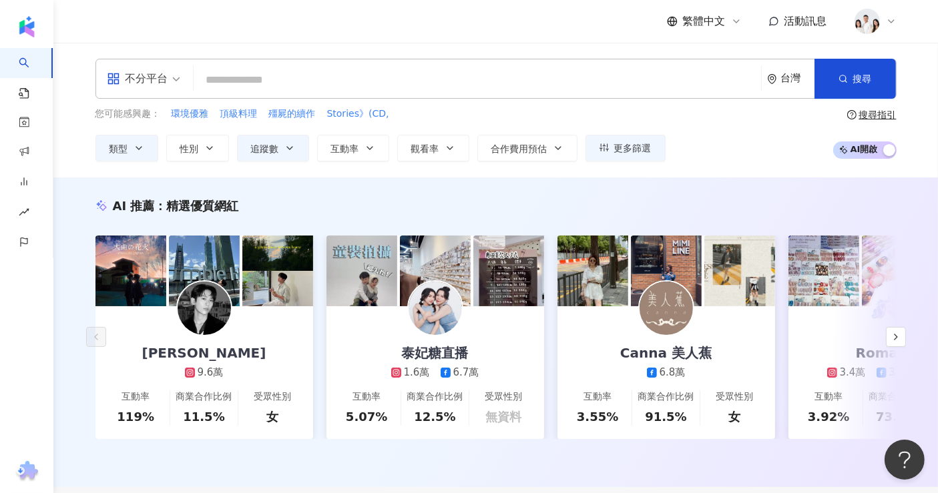
click at [164, 83] on div "不分平台" at bounding box center [137, 78] width 61 height 21
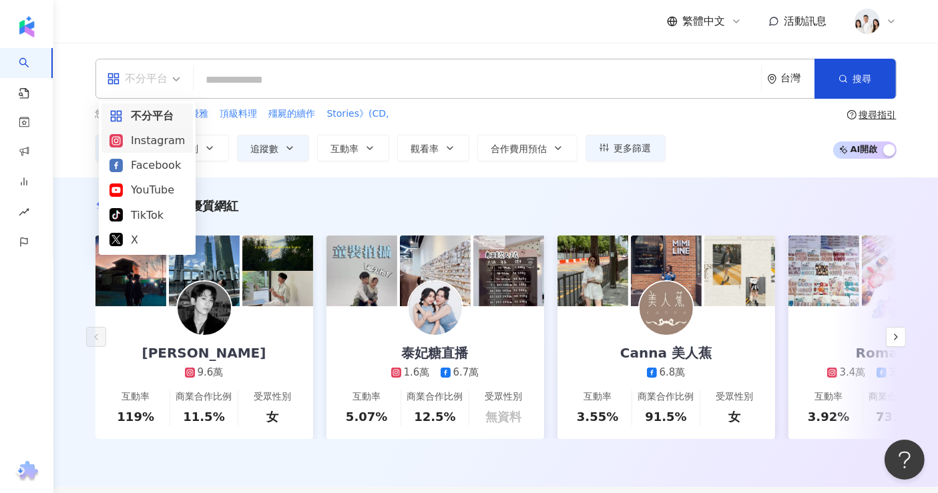
click at [128, 147] on div "Instagram" at bounding box center [146, 140] width 75 height 17
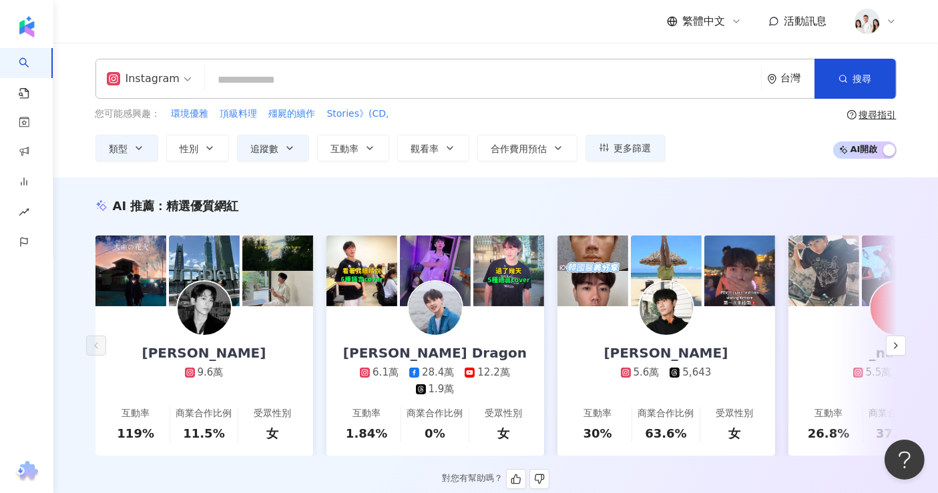
scroll to position [148, 0]
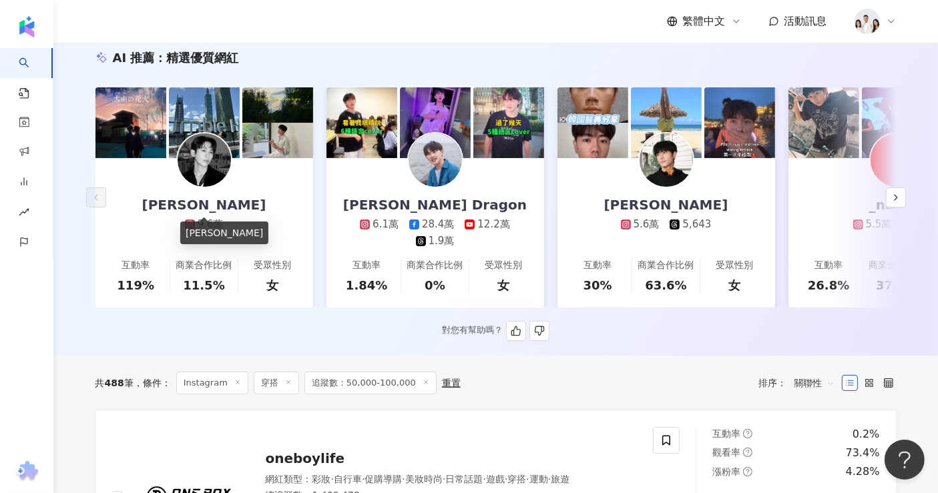
drag, startPoint x: 200, startPoint y: 206, endPoint x: 251, endPoint y: 186, distance: 54.3
click at [251, 186] on link "Leiro Lai 9.6萬 互動率 119% 商業合作比例 11.5% 受眾性別 女" at bounding box center [204, 233] width 218 height 150
click at [898, 202] on icon "button" at bounding box center [896, 197] width 11 height 11
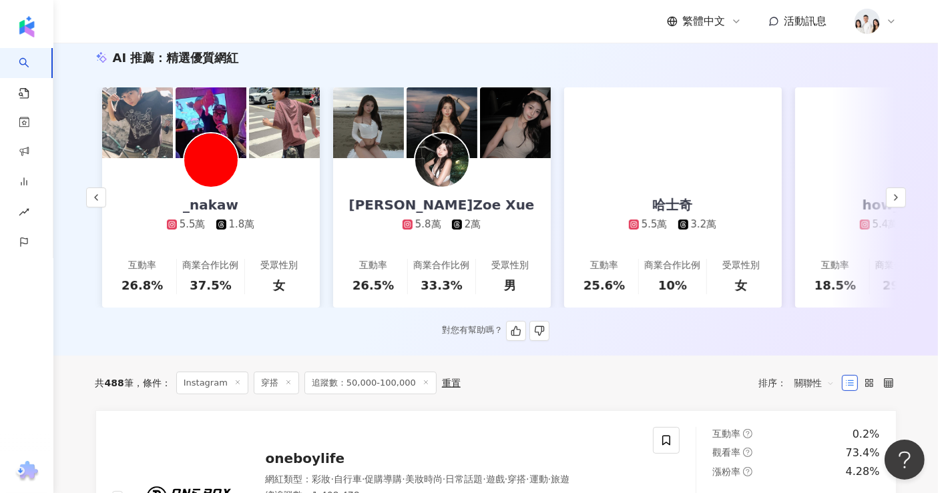
scroll to position [0, 692]
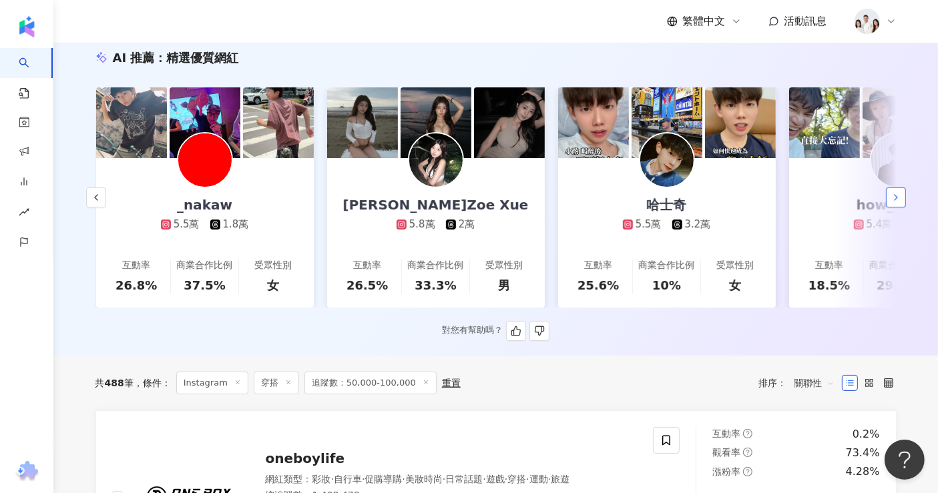
click at [893, 200] on icon "button" at bounding box center [896, 197] width 11 height 11
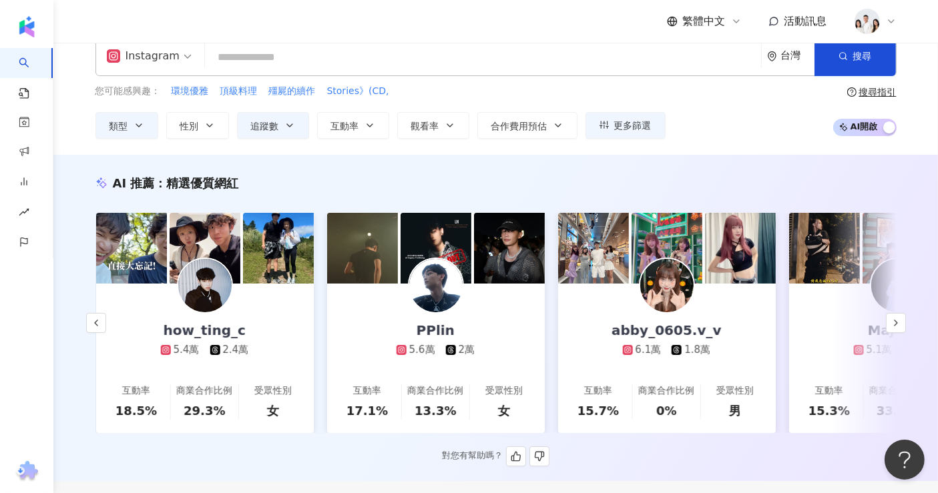
scroll to position [0, 0]
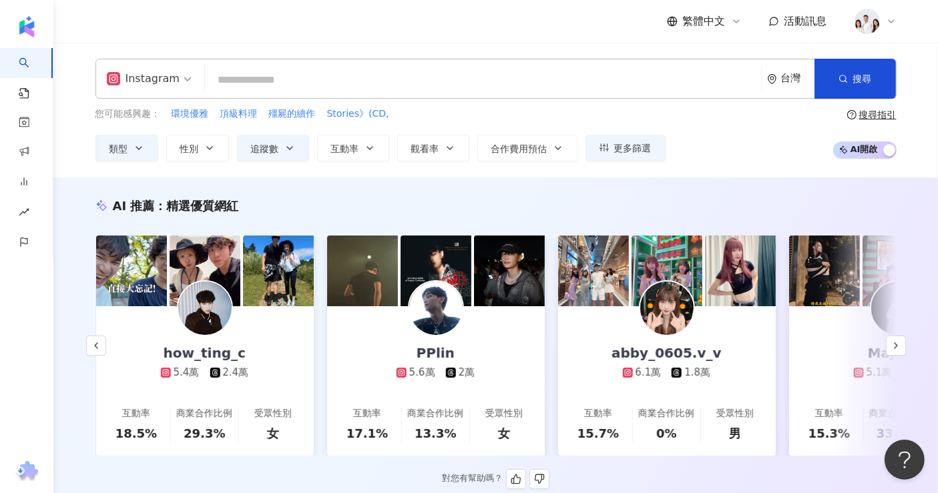
drag, startPoint x: 895, startPoint y: 354, endPoint x: 876, endPoint y: 354, distance: 18.7
click at [895, 351] on icon "button" at bounding box center [896, 346] width 11 height 11
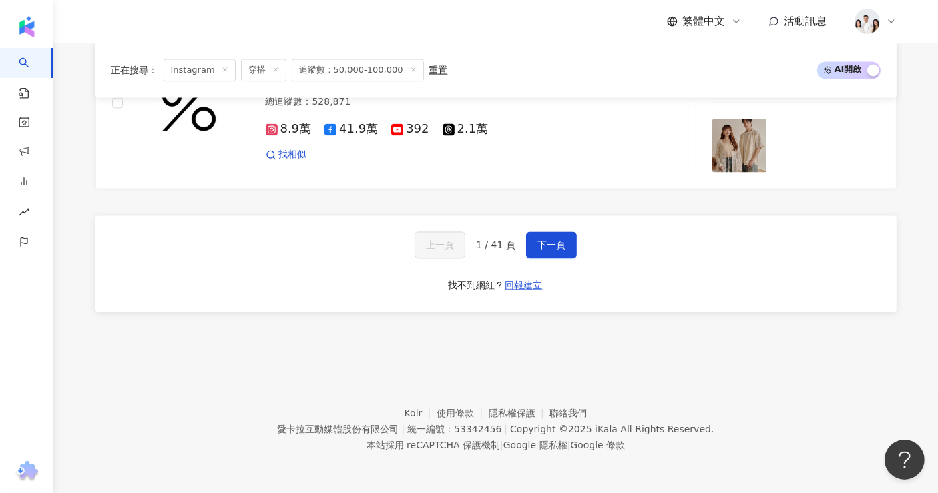
scroll to position [2591, 0]
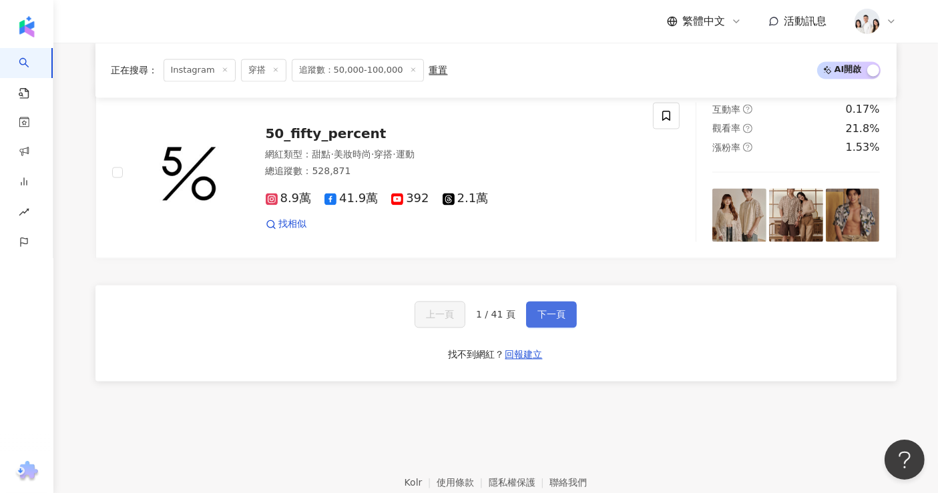
click at [552, 320] on span "下一頁" at bounding box center [551, 314] width 28 height 11
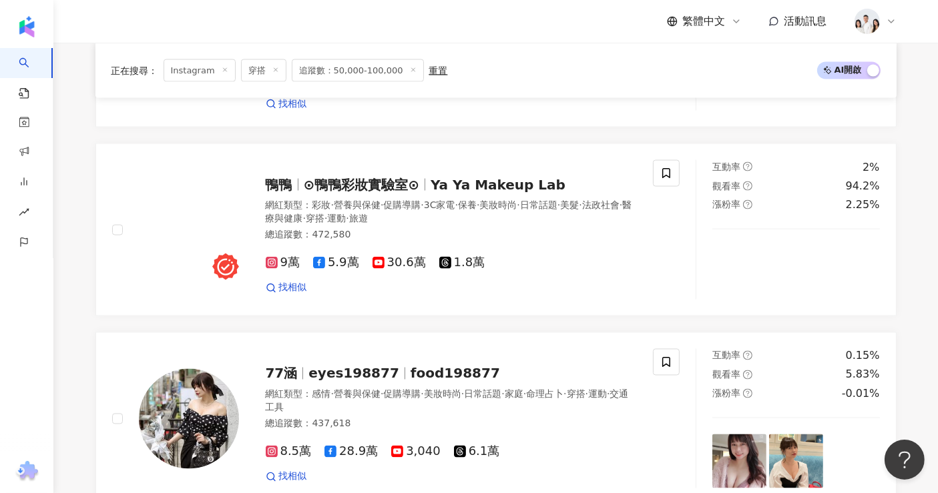
scroll to position [2626, 0]
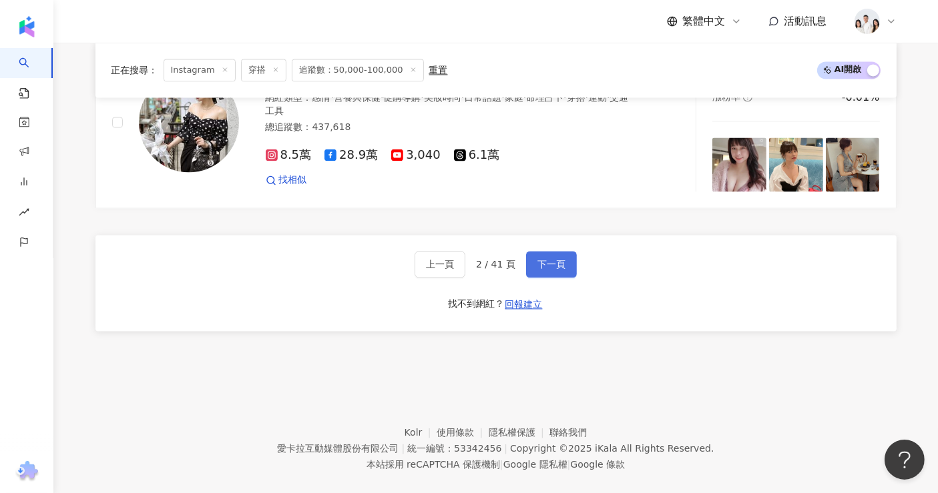
click at [550, 253] on button "下一頁" at bounding box center [551, 264] width 51 height 27
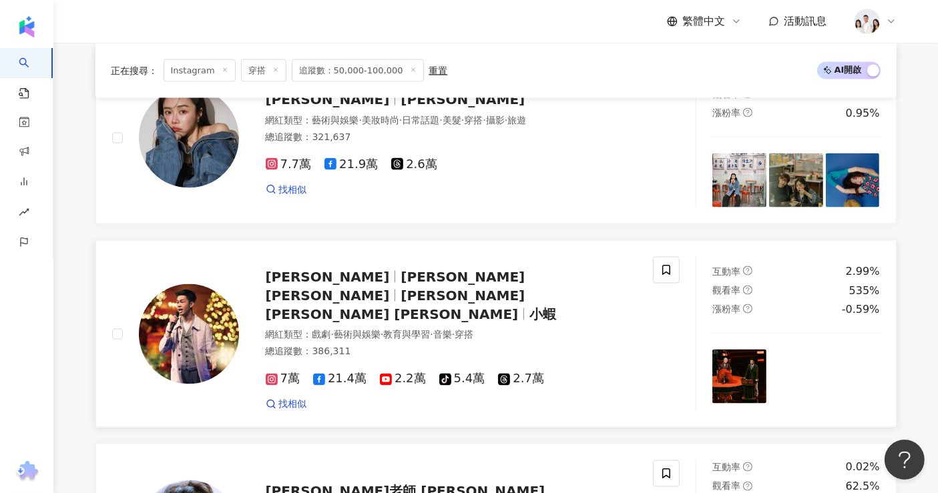
scroll to position [2406, 0]
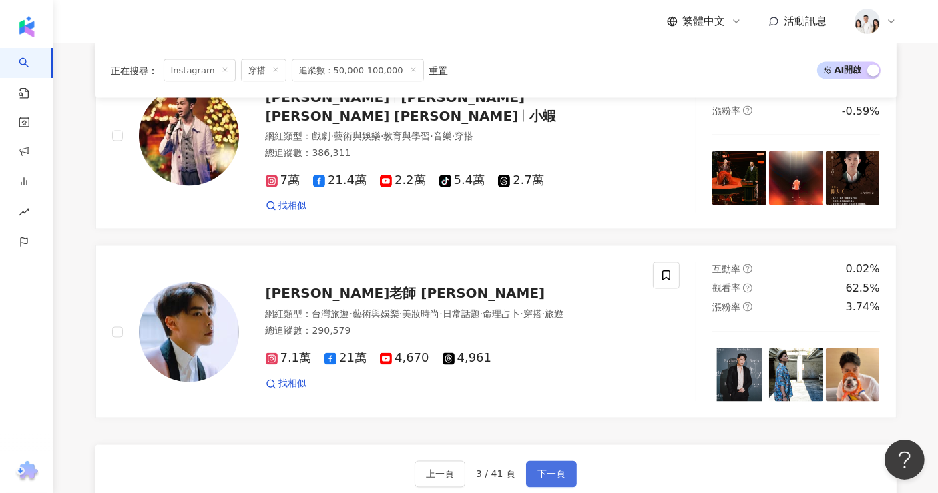
click at [531, 464] on button "下一頁" at bounding box center [551, 474] width 51 height 27
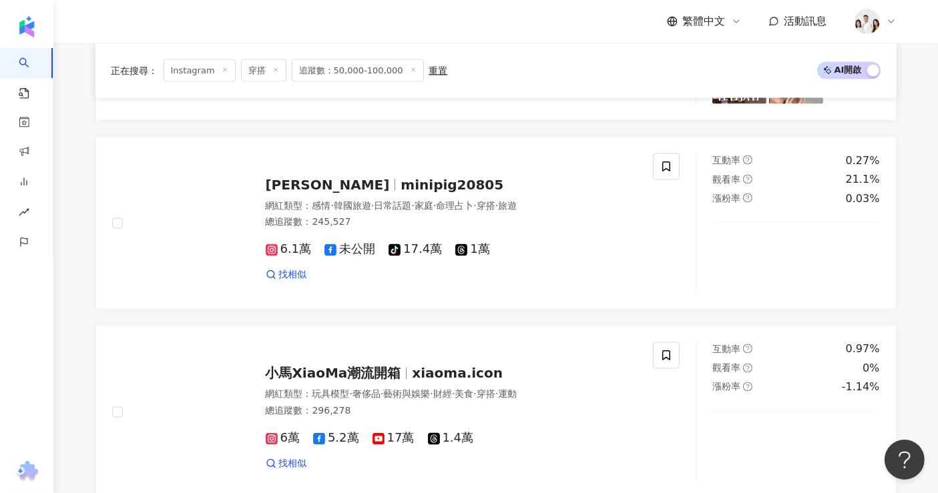
scroll to position [2552, 0]
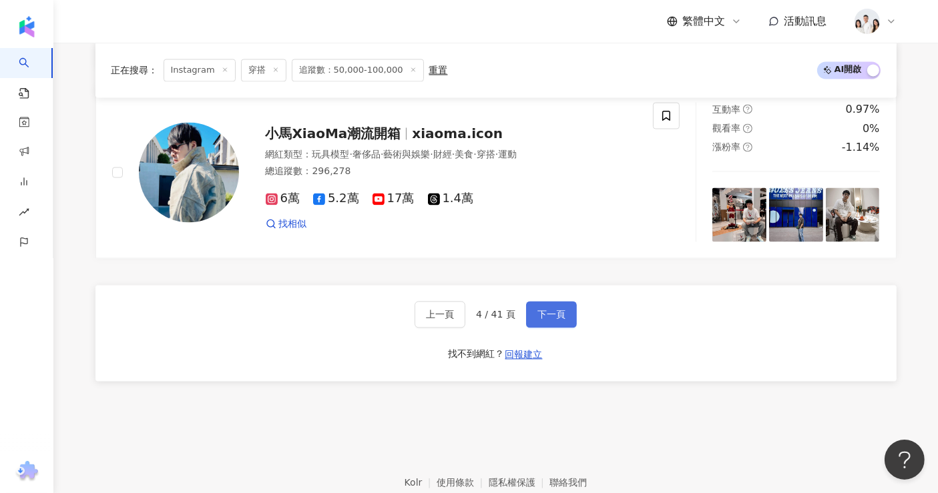
click at [531, 310] on button "下一頁" at bounding box center [551, 314] width 51 height 27
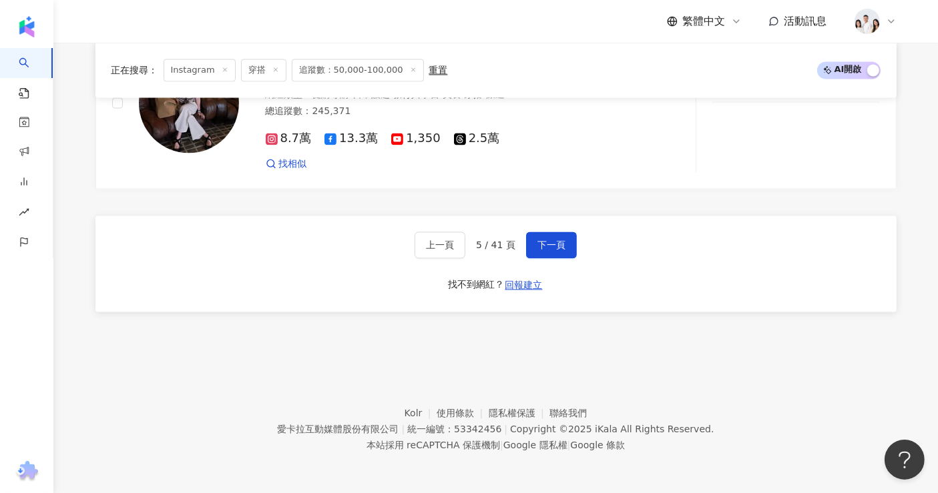
scroll to position [2478, 0]
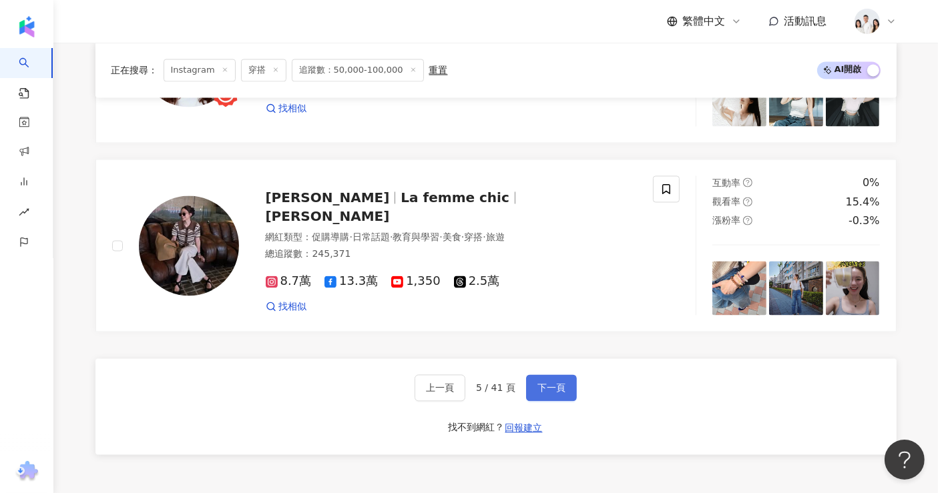
click at [547, 394] on span "下一頁" at bounding box center [551, 388] width 28 height 11
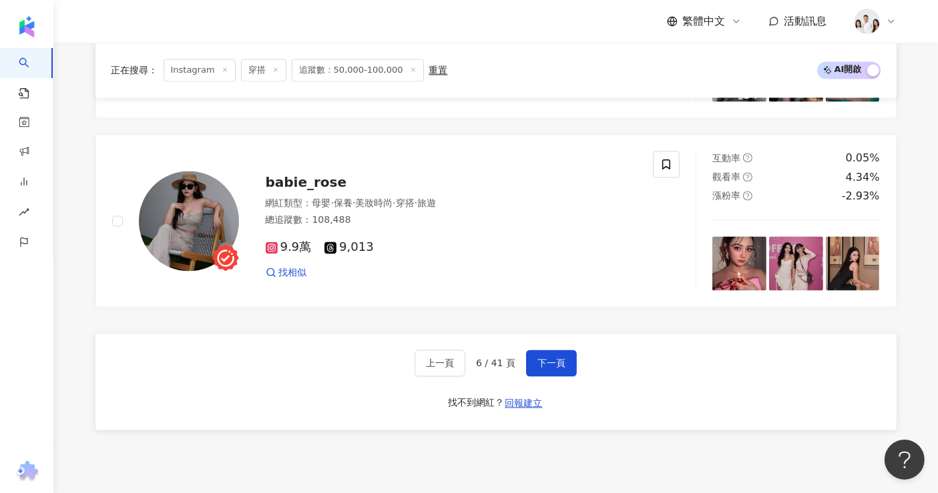
scroll to position [2626, 0]
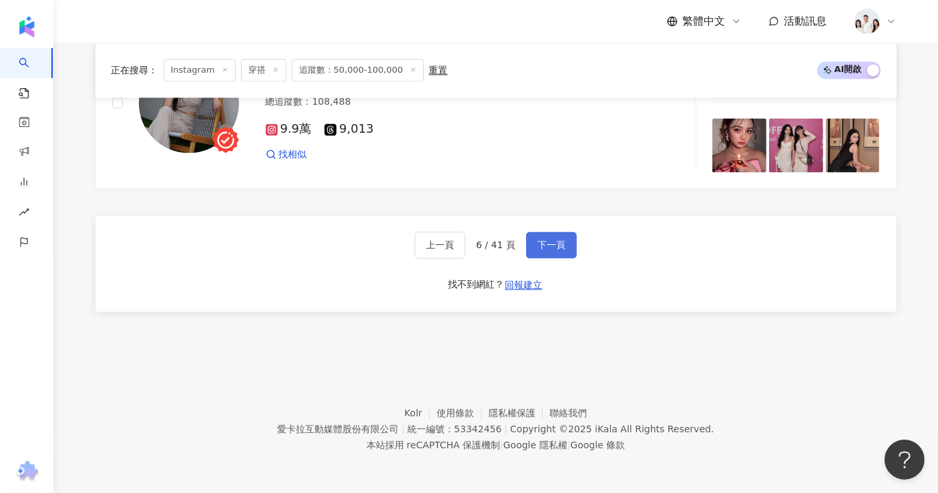
click at [555, 250] on span "下一頁" at bounding box center [551, 245] width 28 height 11
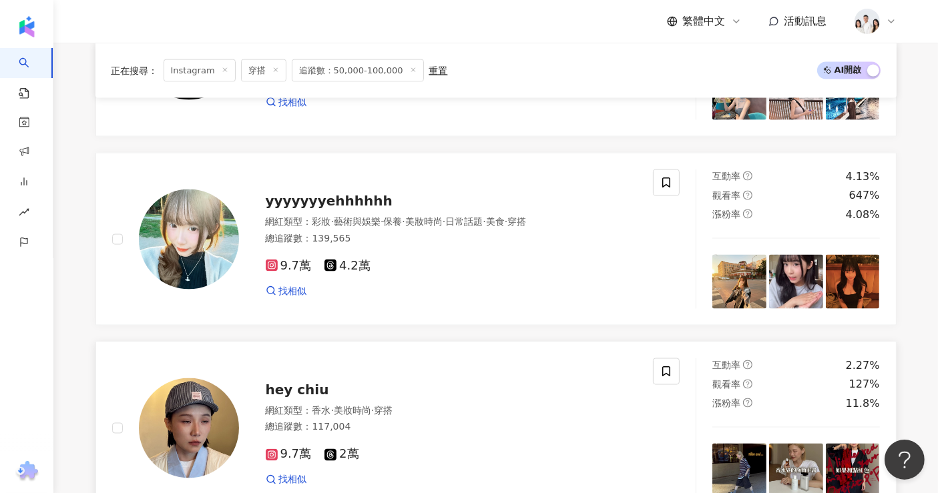
scroll to position [2404, 0]
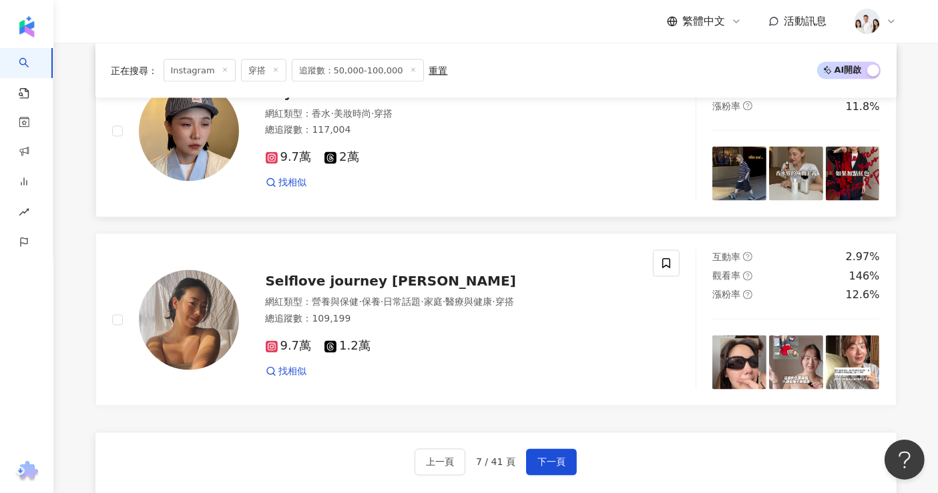
click at [284, 100] on span "hey chiu" at bounding box center [297, 93] width 63 height 16
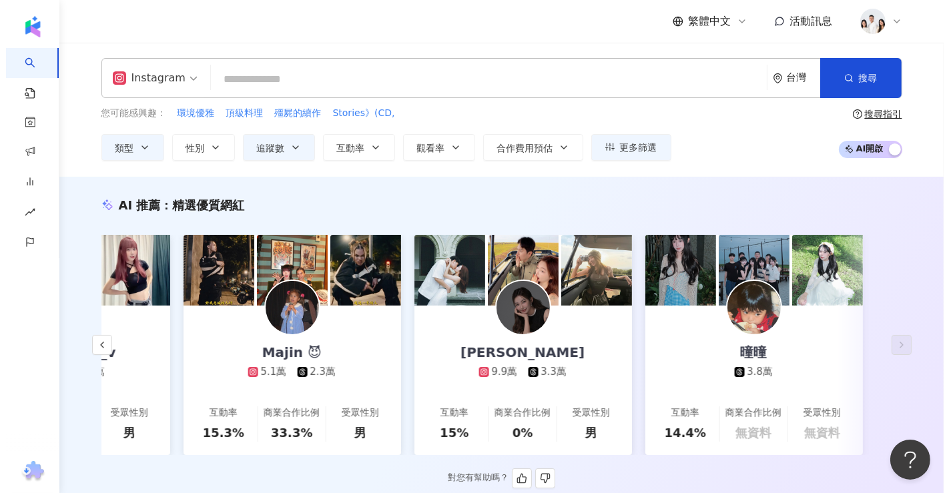
scroll to position [0, 0]
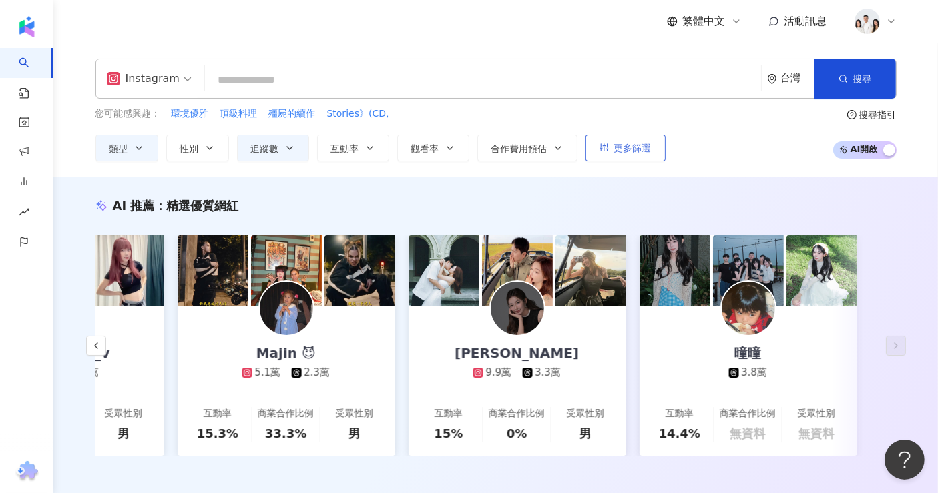
click at [642, 150] on span "更多篩選" at bounding box center [632, 148] width 37 height 11
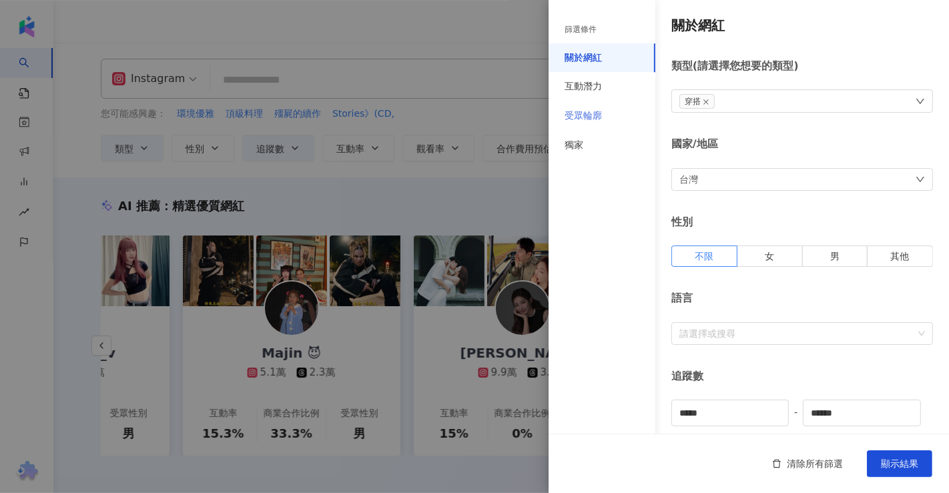
click at [622, 114] on div "受眾輪廓" at bounding box center [602, 115] width 107 height 29
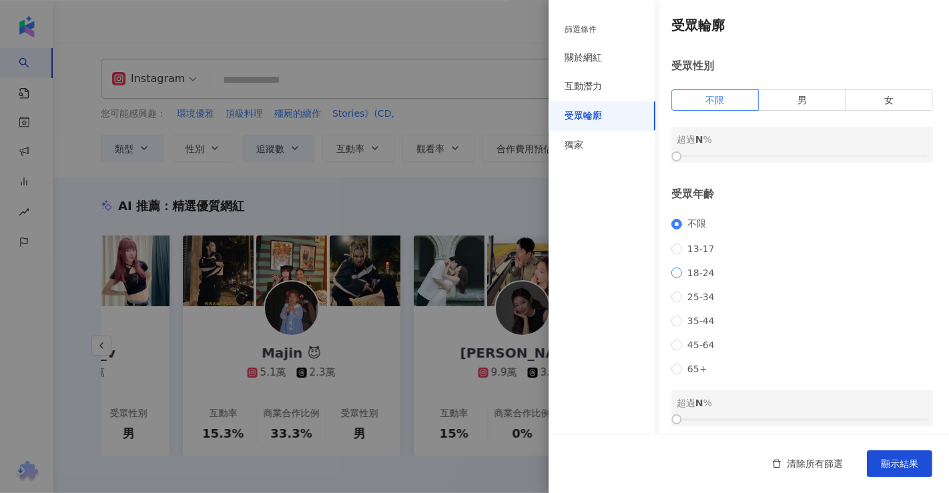
click at [683, 275] on span "18-24" at bounding box center [701, 273] width 38 height 11
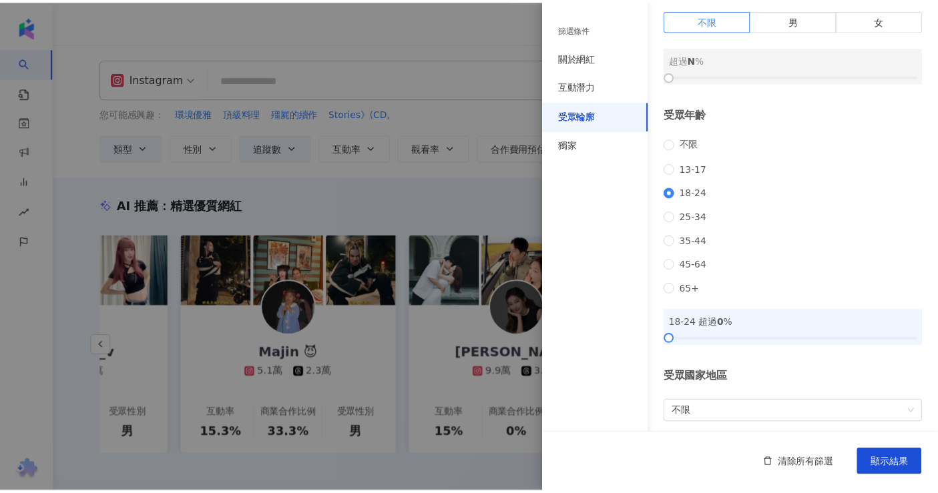
scroll to position [154, 0]
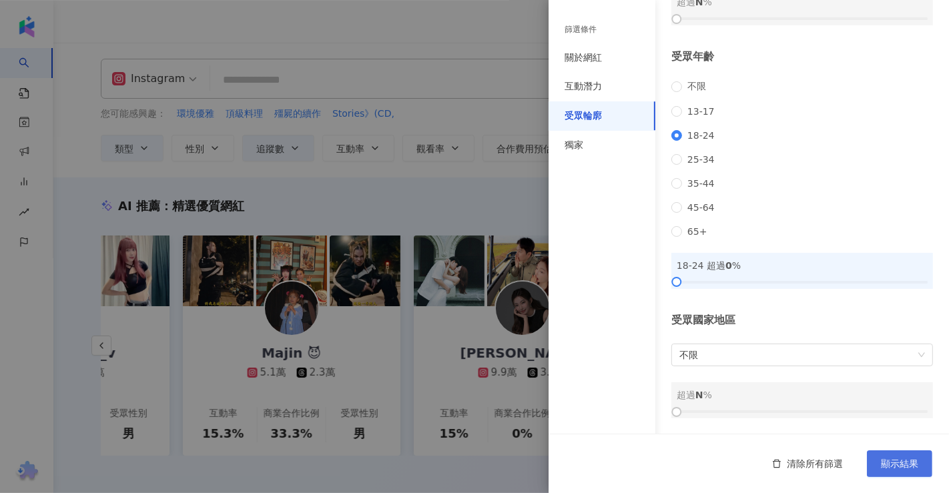
click at [904, 459] on span "顯示結果" at bounding box center [899, 464] width 37 height 11
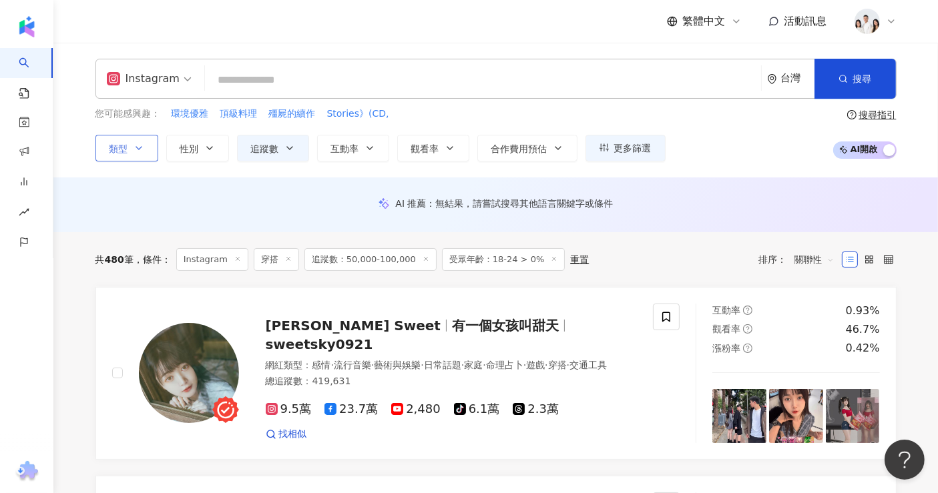
click at [116, 149] on span "類型" at bounding box center [118, 149] width 19 height 11
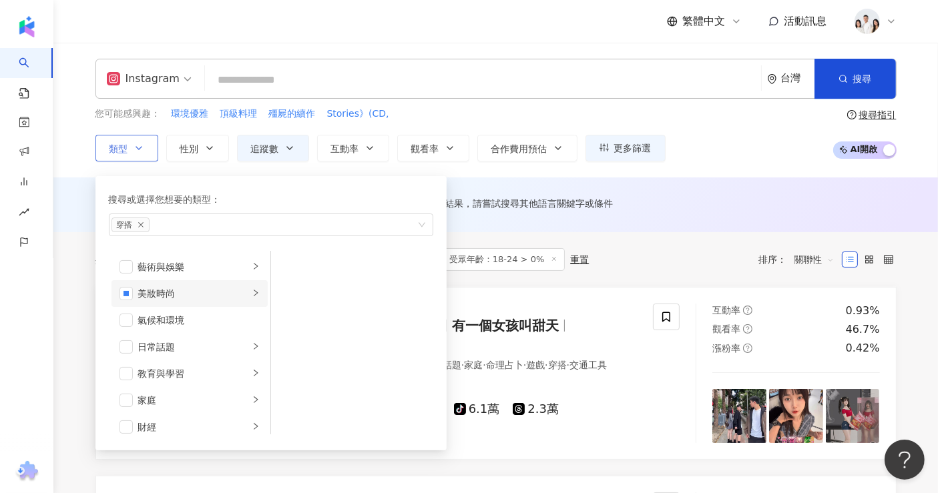
click at [252, 298] on div "button" at bounding box center [256, 293] width 8 height 13
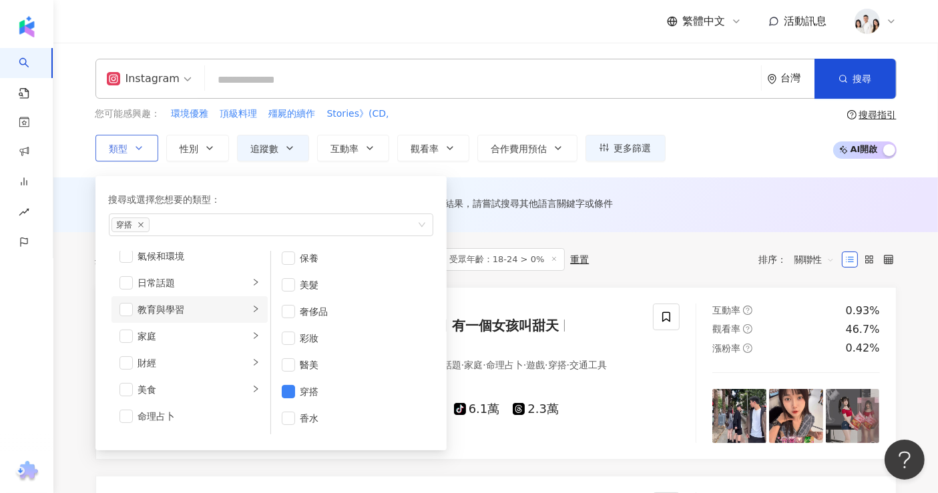
scroll to position [148, 0]
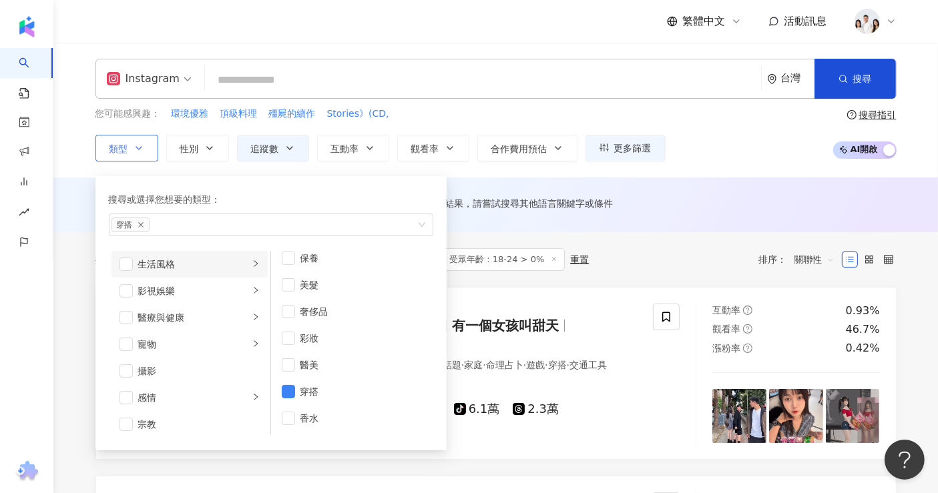
click at [188, 266] on div "生活風格" at bounding box center [193, 264] width 111 height 15
click at [208, 285] on div "影視娛樂" at bounding box center [193, 291] width 111 height 15
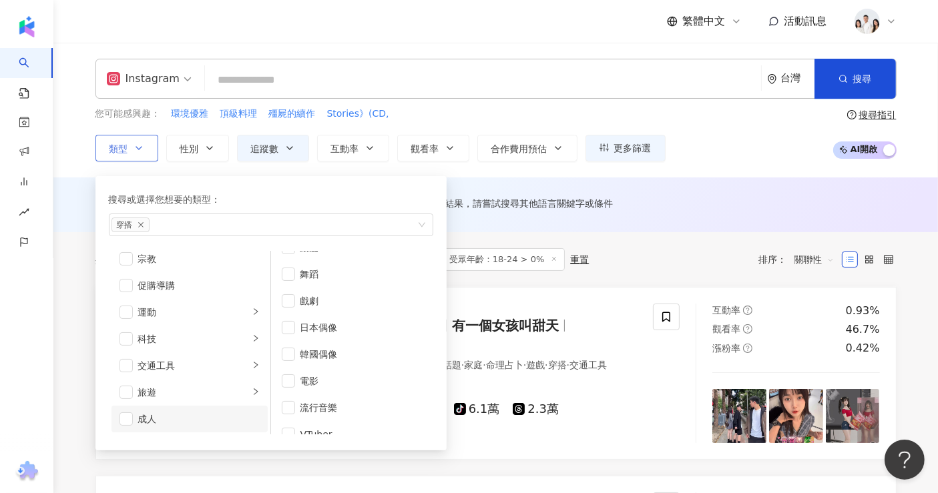
scroll to position [35, 0]
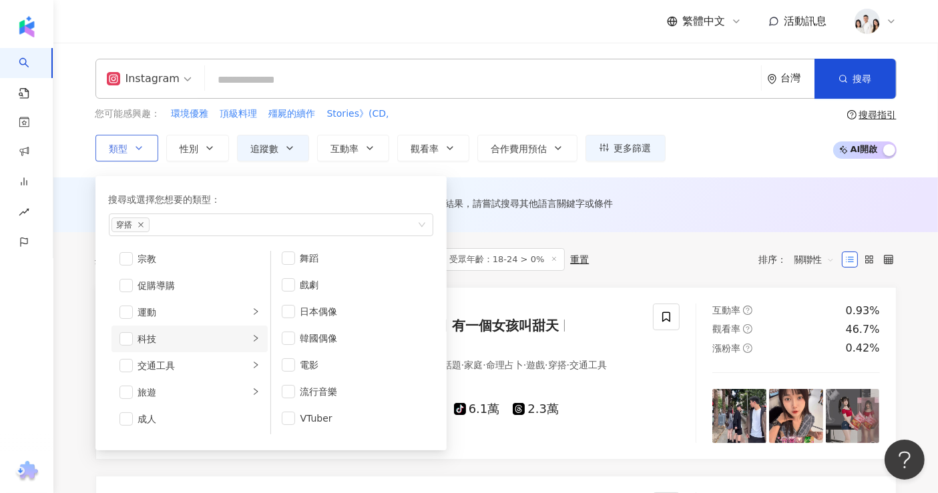
click at [178, 332] on div "科技" at bounding box center [193, 339] width 111 height 15
click at [185, 306] on div "運動" at bounding box center [193, 312] width 111 height 15
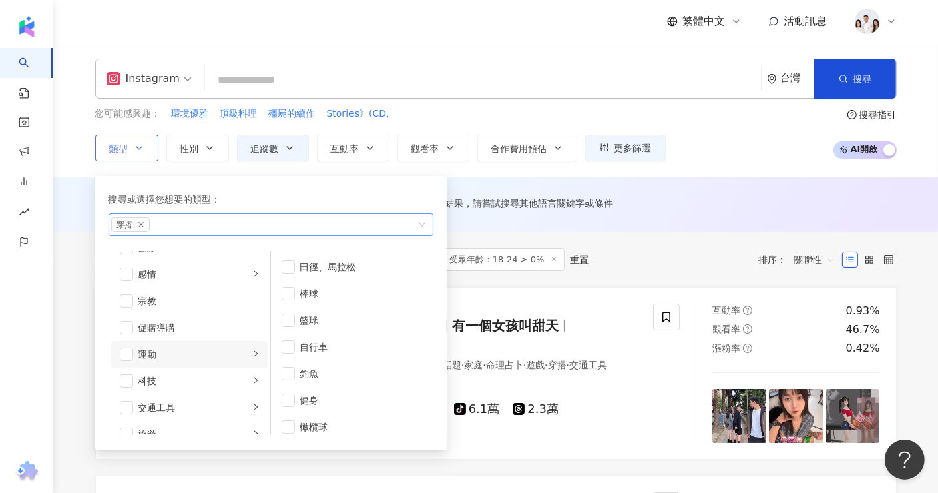
scroll to position [388, 0]
click at [613, 251] on div "共 480 筆 條件 ： Instagram 穿搭 追蹤數：50,000-100,000 受眾年齡：18-24 > 0% 重置 排序： 關聯性" at bounding box center [495, 259] width 801 height 55
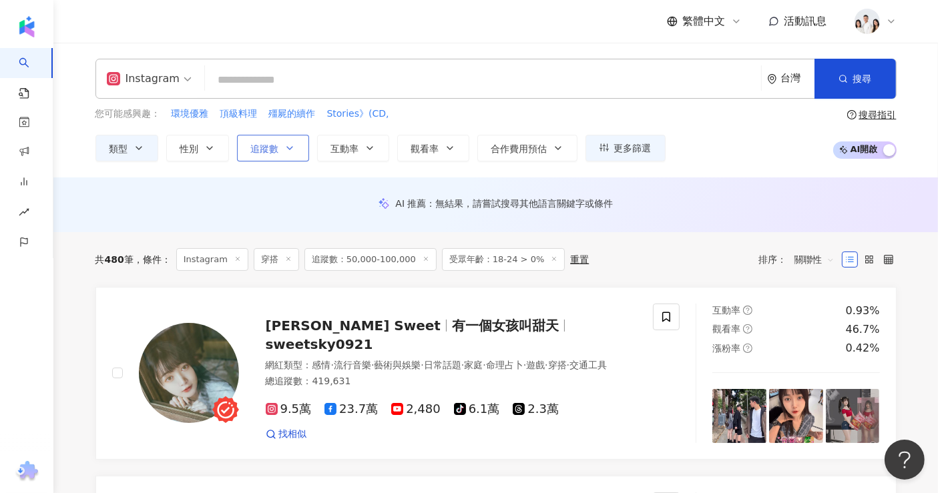
click at [288, 151] on icon "button" at bounding box center [289, 148] width 11 height 11
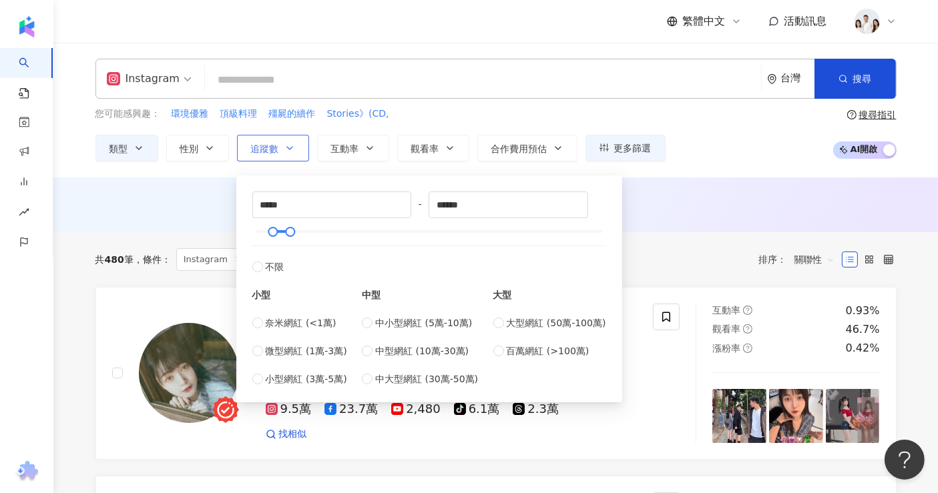
click at [288, 151] on icon "button" at bounding box center [289, 148] width 11 height 11
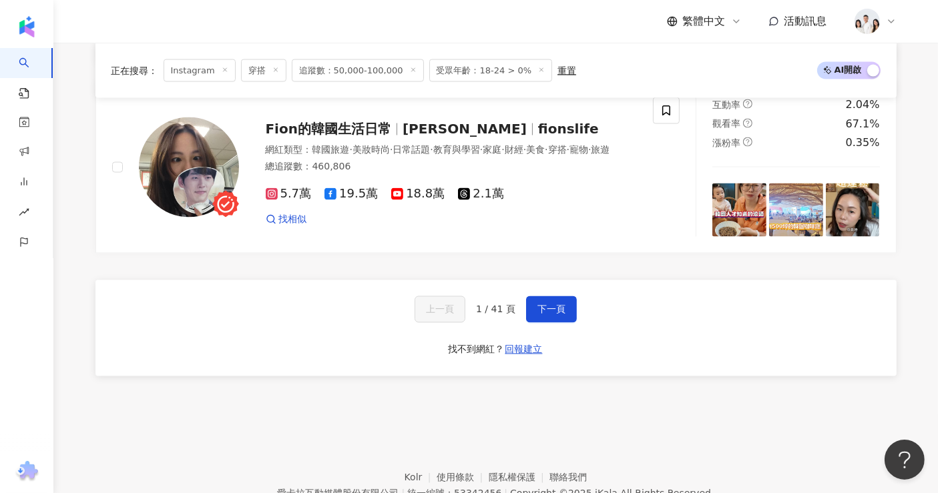
scroll to position [2351, 0]
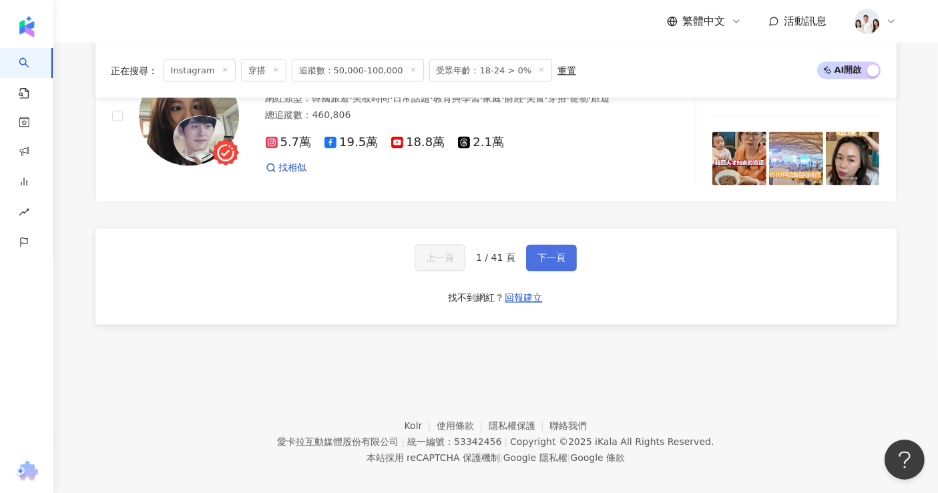
click at [566, 245] on button "下一頁" at bounding box center [551, 258] width 51 height 27
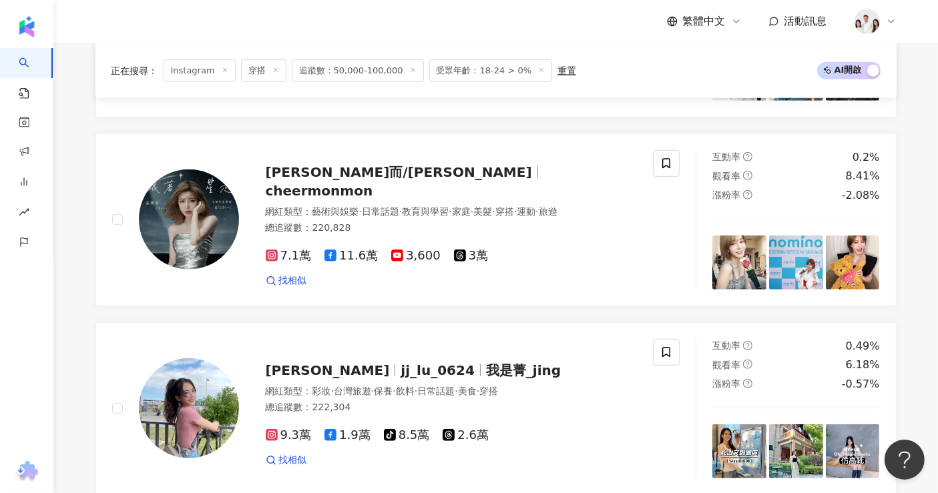
scroll to position [789, 0]
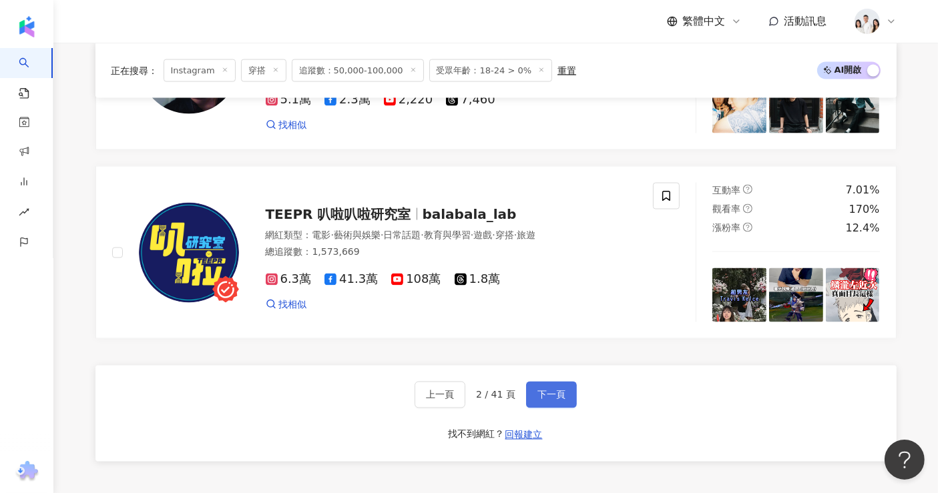
click at [562, 398] on span "下一頁" at bounding box center [551, 395] width 28 height 11
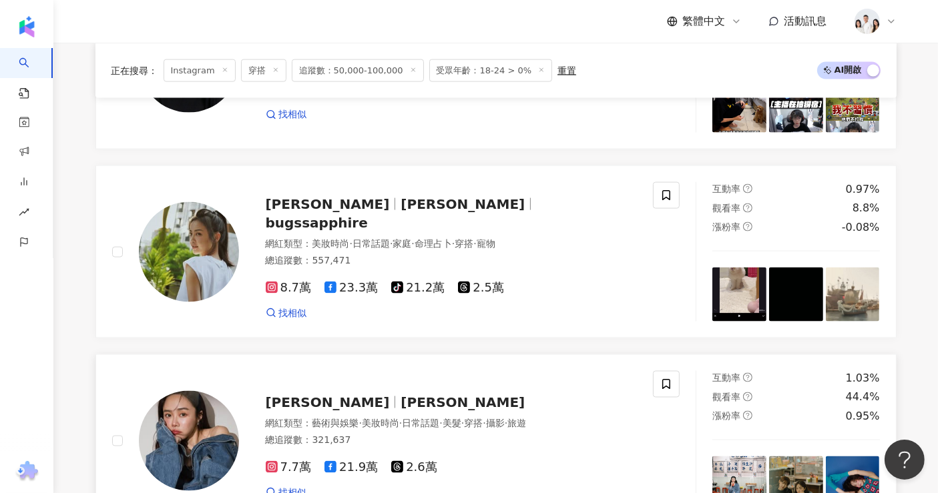
scroll to position [2225, 0]
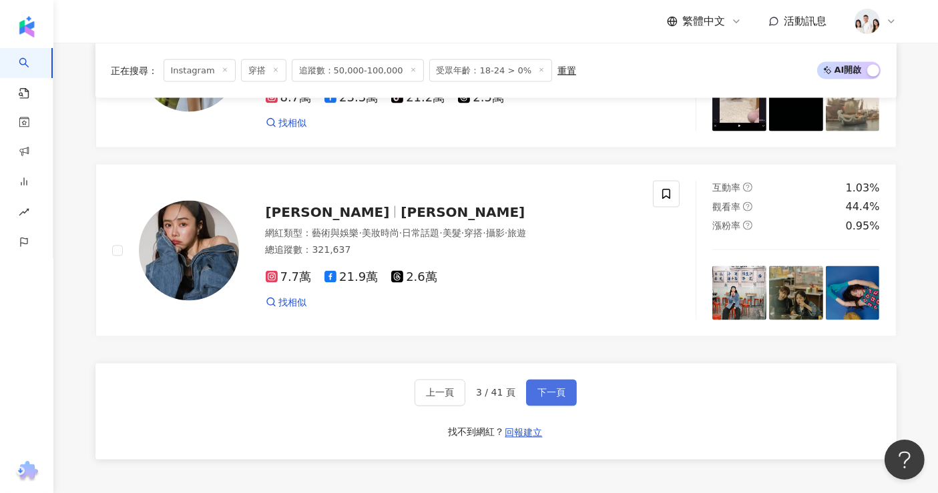
click at [543, 388] on span "下一頁" at bounding box center [551, 393] width 28 height 11
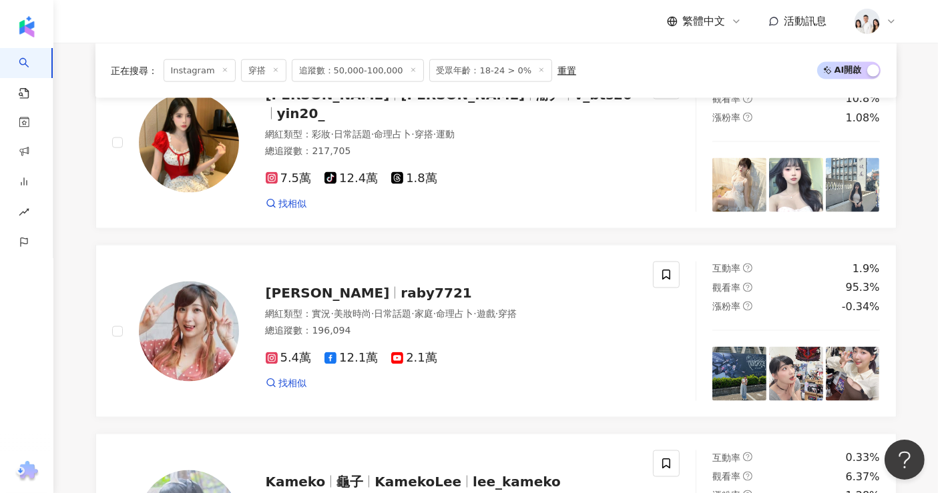
scroll to position [2077, 0]
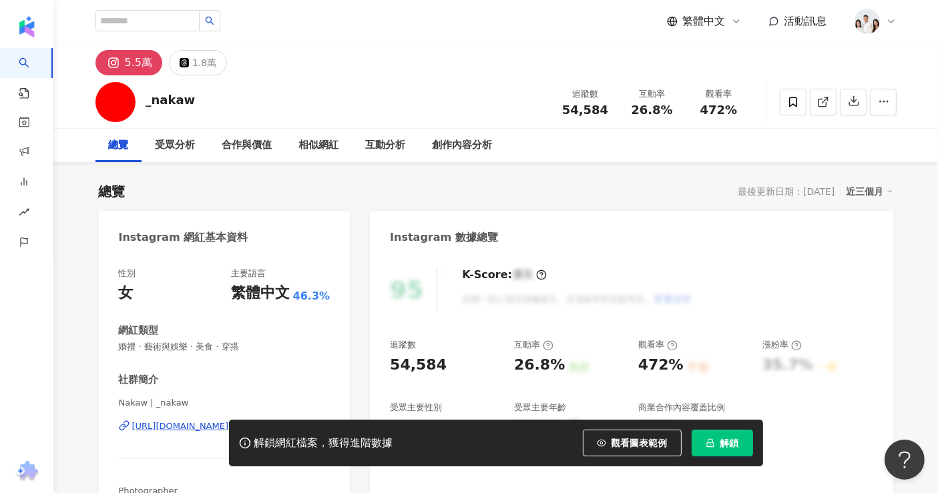
click at [165, 425] on div "解鎖網紅檔案，獲得進階數據 觀看圖表範例 解鎖" at bounding box center [469, 443] width 938 height 47
click at [265, 361] on div "性別 女 主要語言 繁體中文 46.3% 網紅類型 婚禮 · 藝術與娛樂 · 美食 · 穿搭 社群簡介 Nakaw | _nakaw https://www.…" at bounding box center [225, 389] width 212 height 242
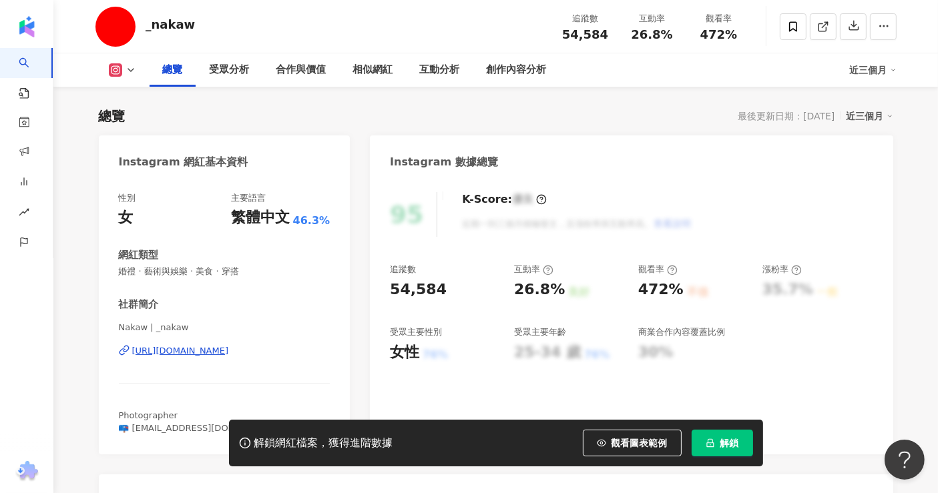
scroll to position [148, 0]
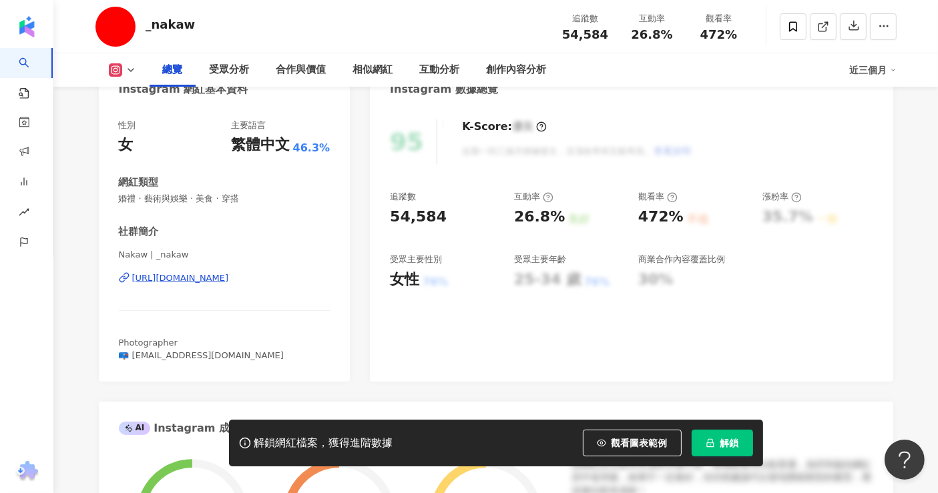
click at [229, 282] on div "https://www.instagram.com/_nakaw/" at bounding box center [180, 278] width 97 height 12
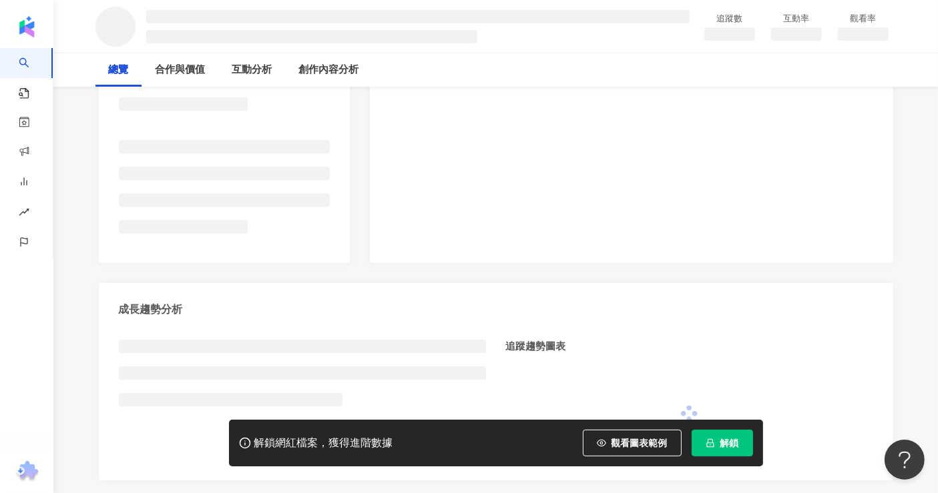
scroll to position [296, 0]
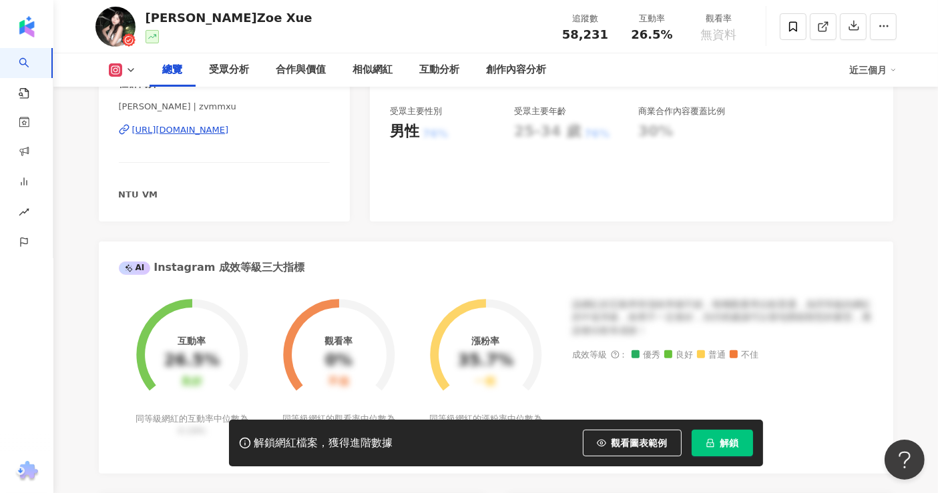
scroll to position [222, 0]
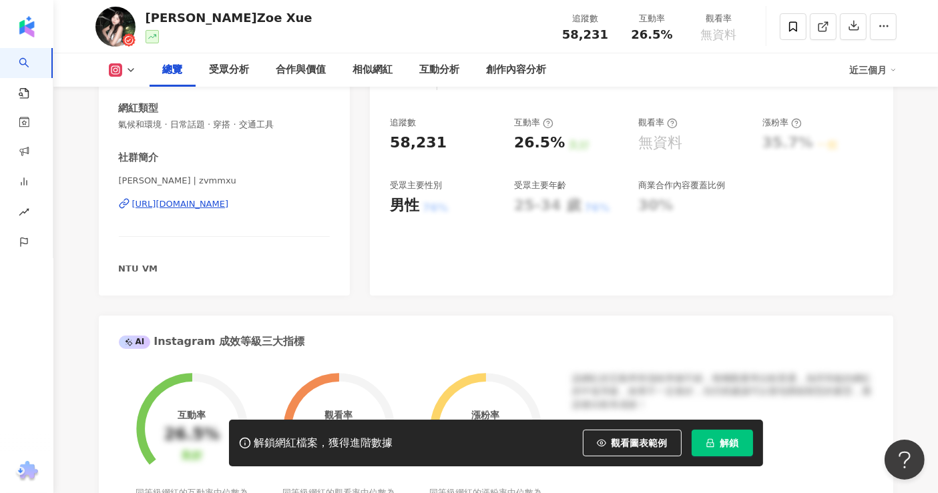
click at [222, 202] on div "https://www.instagram.com/zvmmxu/" at bounding box center [180, 204] width 97 height 12
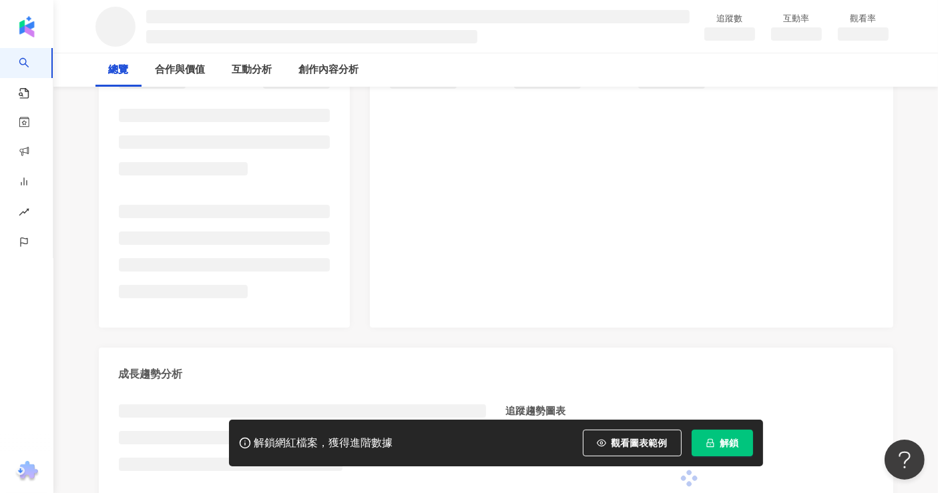
scroll to position [222, 0]
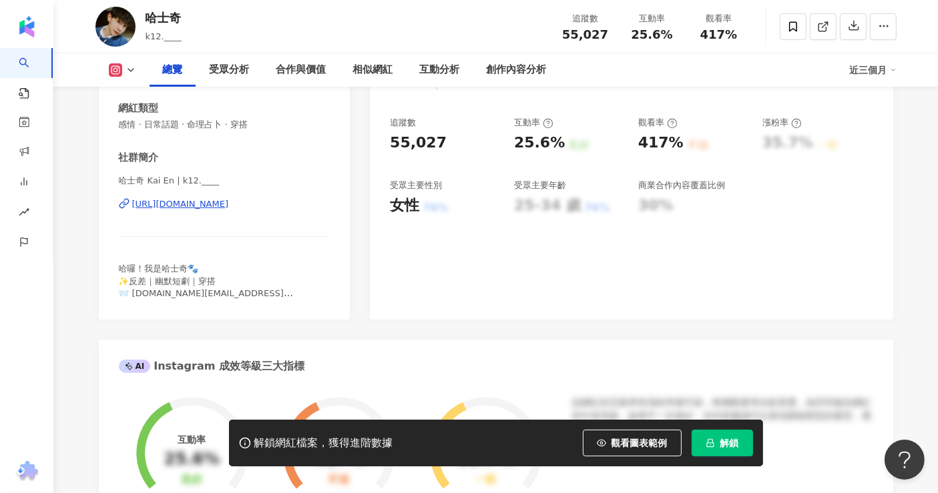
click at [229, 199] on div "[URL][DOMAIN_NAME]" at bounding box center [180, 204] width 97 height 12
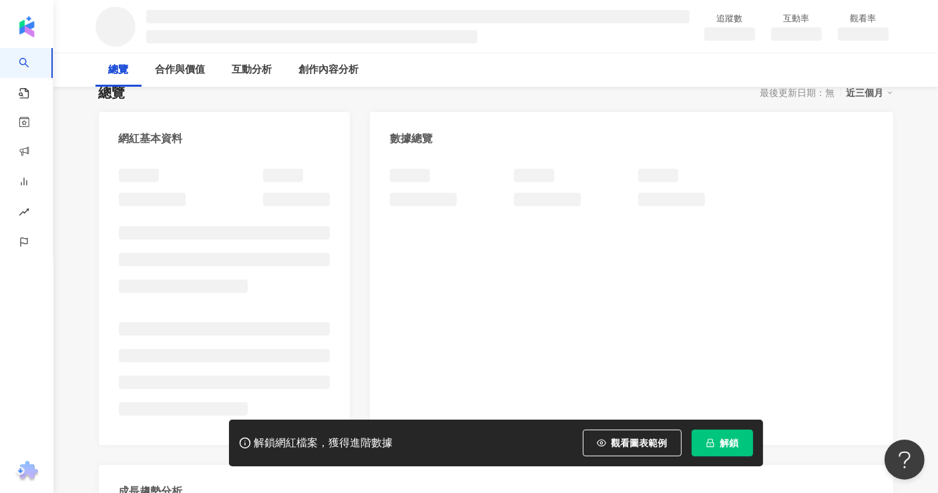
scroll to position [148, 0]
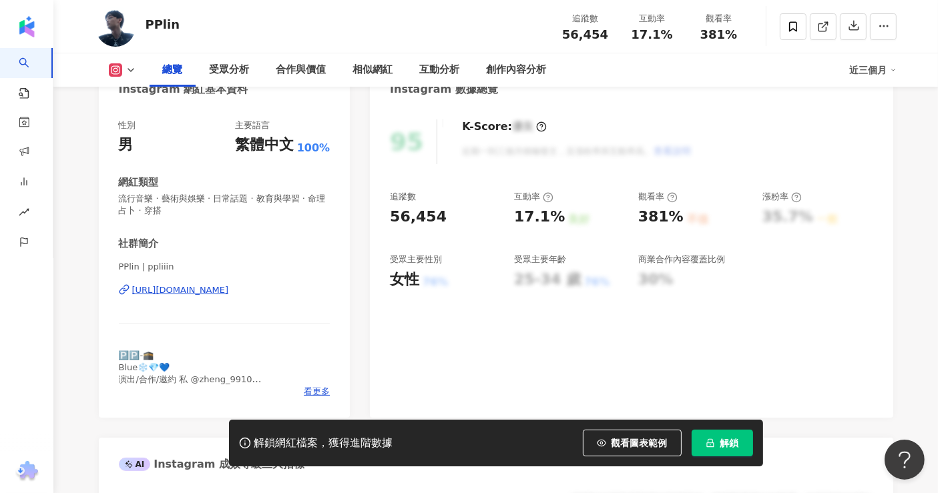
click at [206, 296] on div "https://www.instagram.com/ppliiin/" at bounding box center [180, 290] width 97 height 12
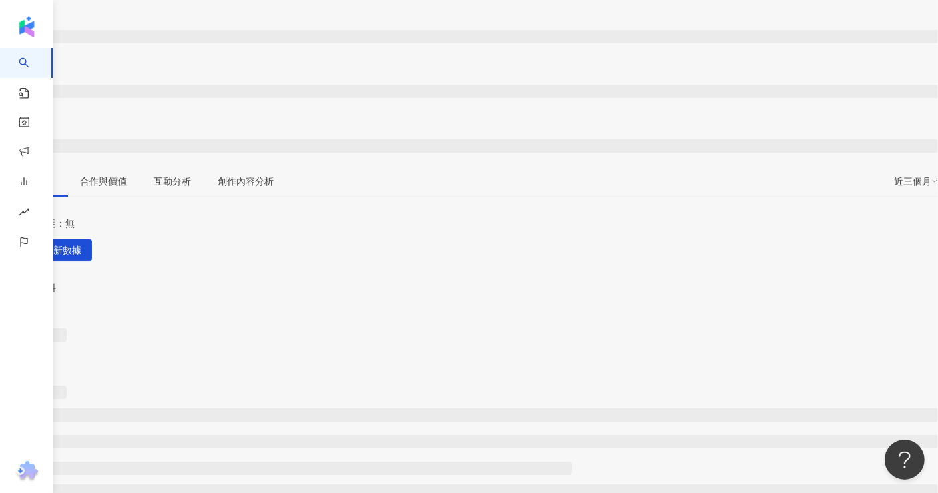
scroll to position [222, 0]
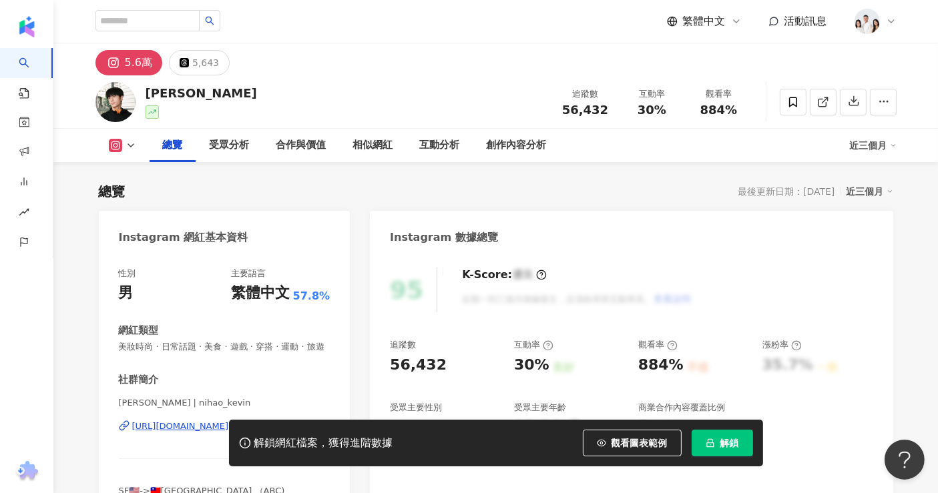
click at [209, 98] on div "[PERSON_NAME]" at bounding box center [201, 93] width 111 height 17
click at [209, 98] on div "Kevin Chou" at bounding box center [201, 93] width 111 height 17
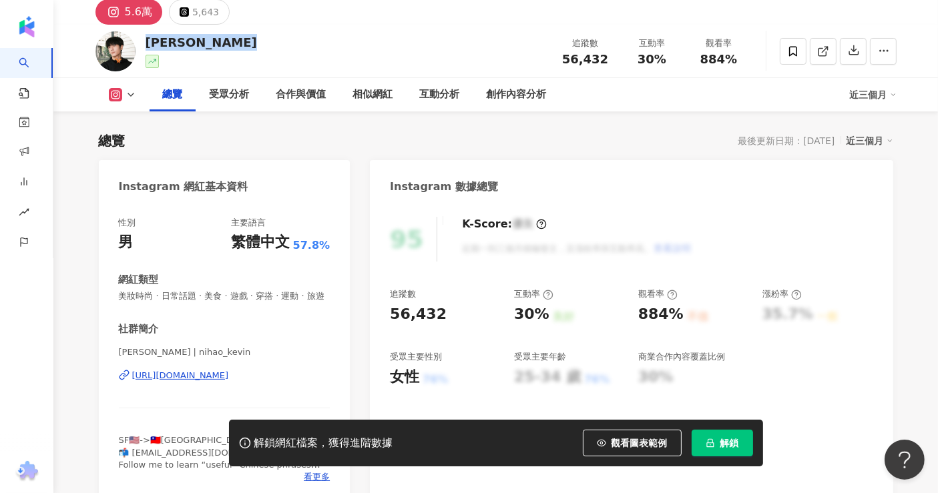
scroll to position [74, 0]
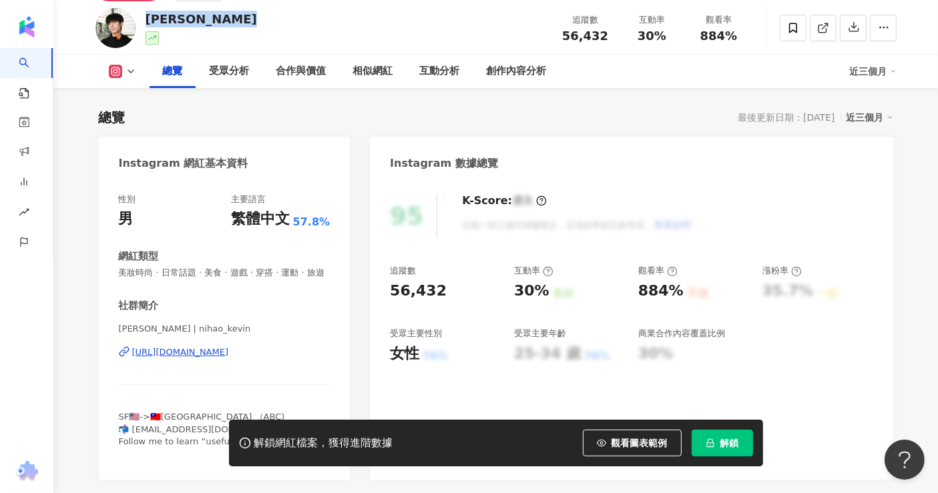
click at [188, 359] on div "https://www.instagram.com/nihao_kevin/" at bounding box center [180, 353] width 97 height 12
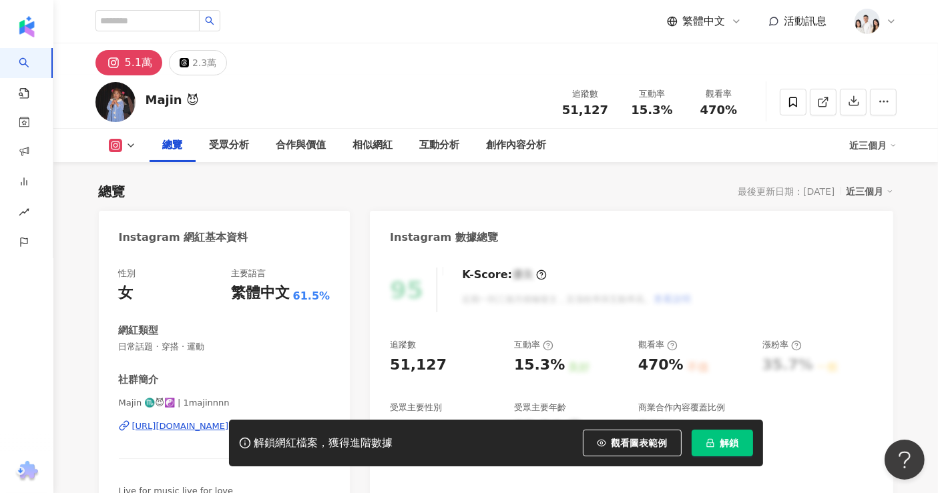
click at [172, 430] on div "解鎖網紅檔案，獲得進階數據 觀看圖表範例 解鎖" at bounding box center [469, 443] width 938 height 47
click at [177, 427] on div "解鎖網紅檔案，獲得進階數據 觀看圖表範例 解鎖" at bounding box center [469, 443] width 938 height 47
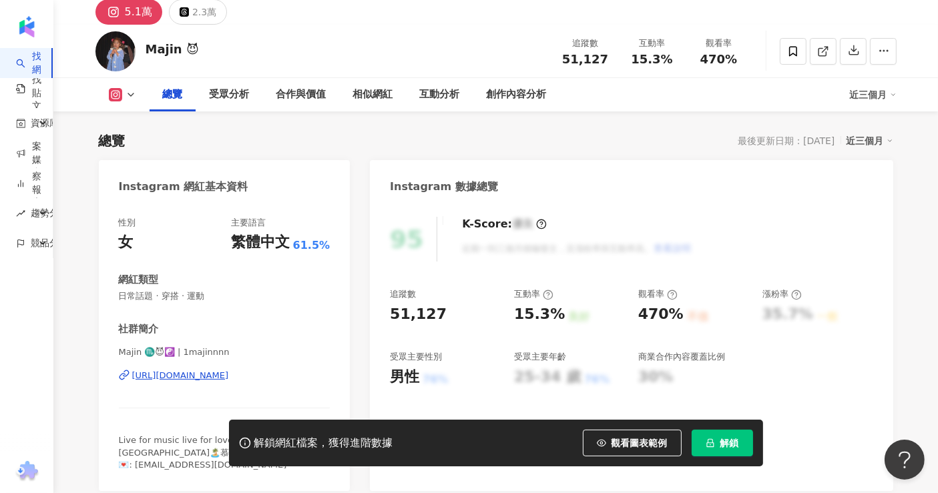
scroll to position [74, 0]
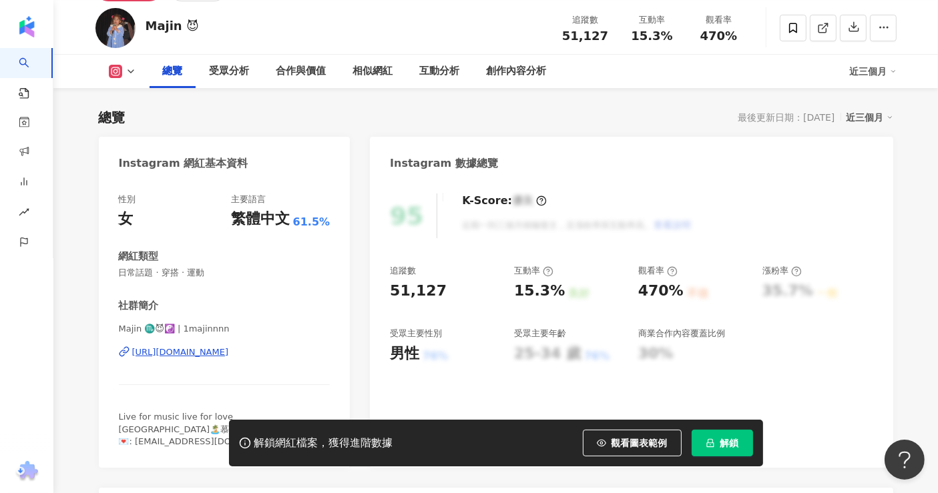
click at [202, 353] on div "https://www.instagram.com/1majinnnn/" at bounding box center [180, 353] width 97 height 12
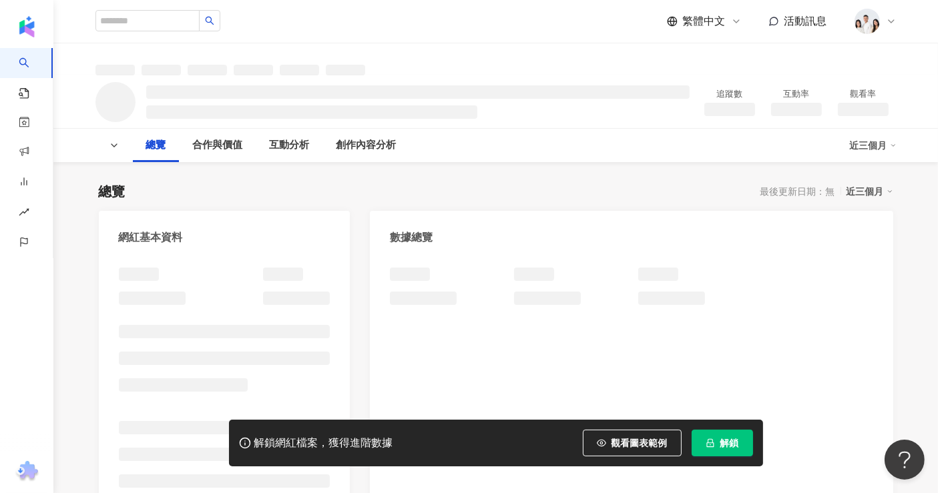
scroll to position [74, 0]
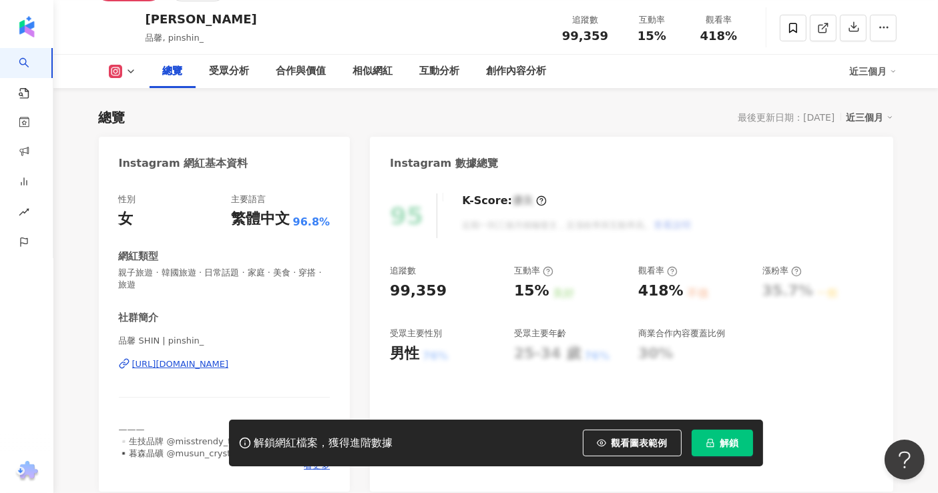
scroll to position [148, 0]
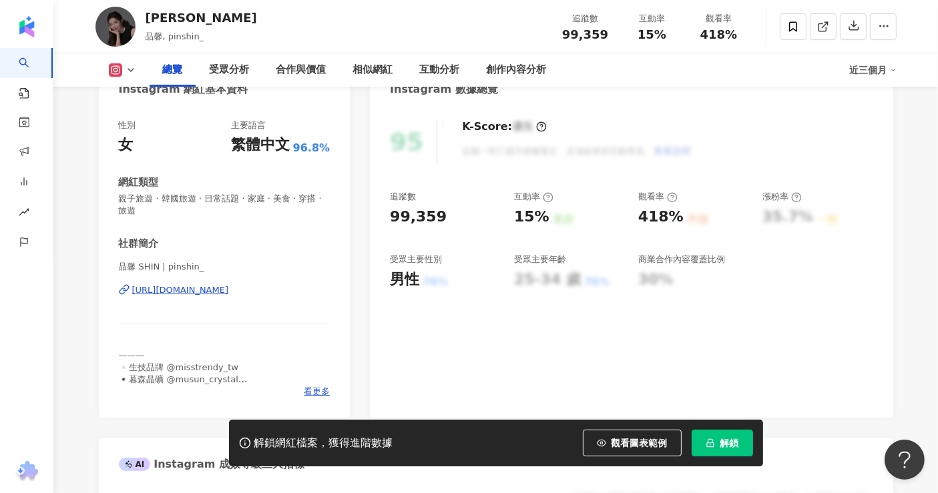
click at [227, 292] on div "https://www.instagram.com/pinshin_/" at bounding box center [180, 290] width 97 height 12
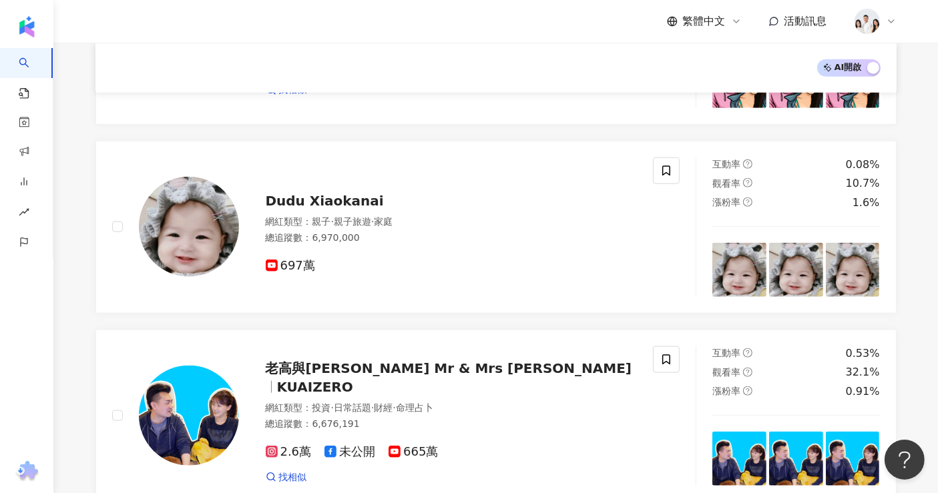
scroll to position [1245, 0]
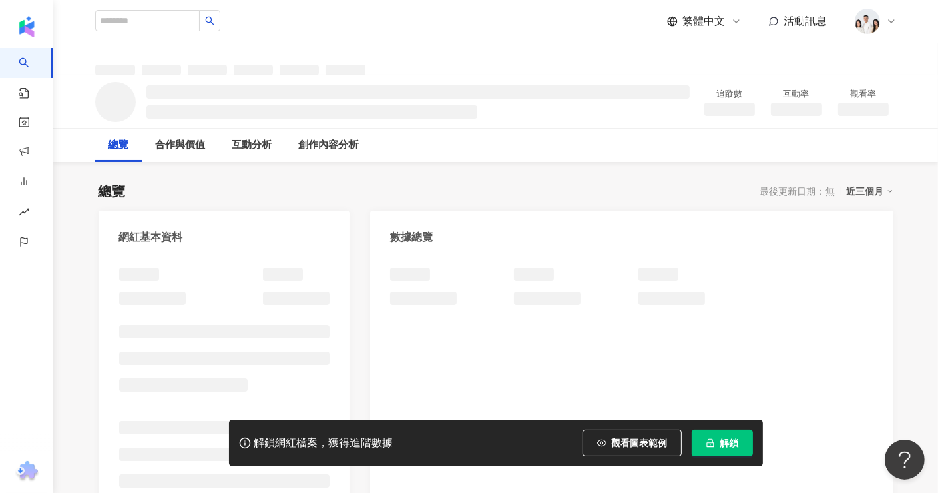
scroll to position [222, 0]
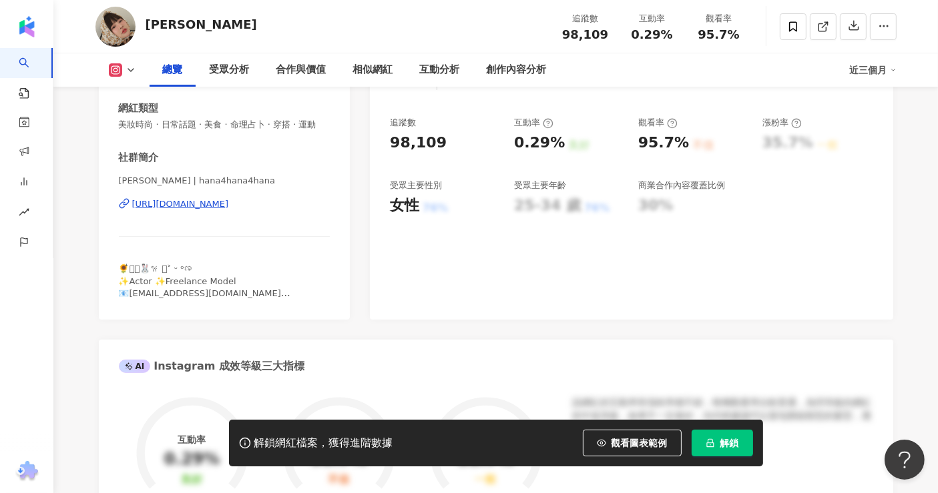
click at [185, 210] on div "https://www.instagram.com/hana4hana4hana/" at bounding box center [180, 204] width 97 height 12
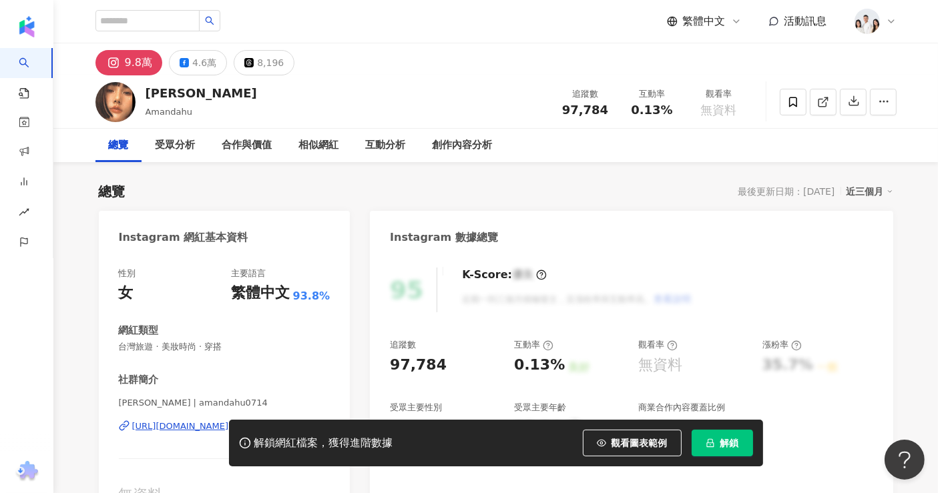
click at [160, 426] on div "解鎖網紅檔案，獲得進階數據 觀看圖表範例 解鎖" at bounding box center [469, 443] width 938 height 47
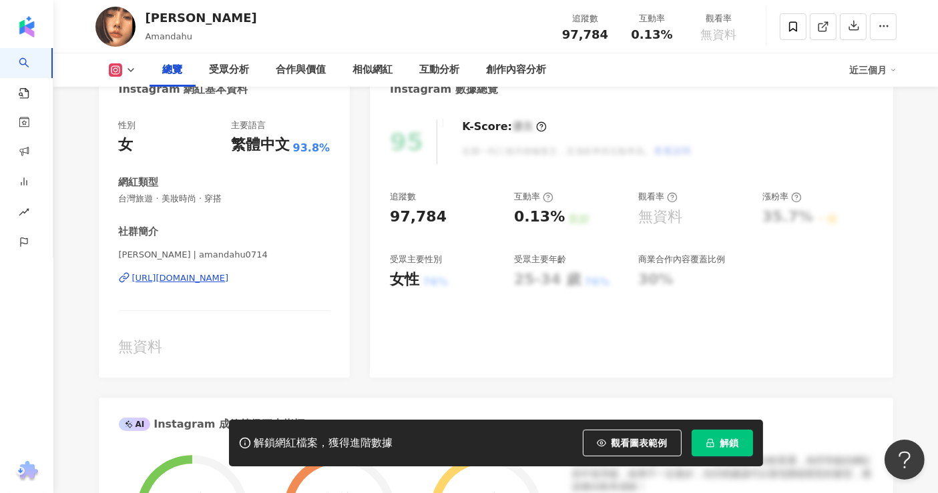
click at [187, 276] on div "https://www.instagram.com/amandahu0714/" at bounding box center [180, 278] width 97 height 12
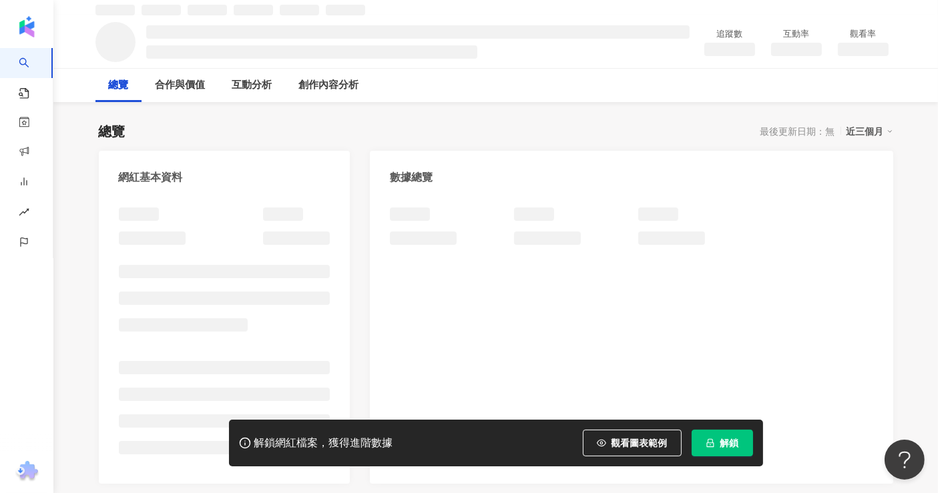
scroll to position [74, 0]
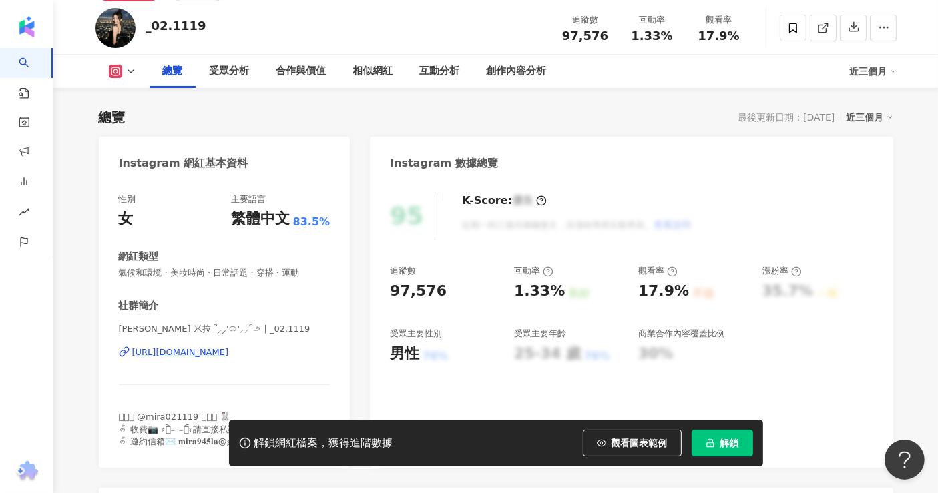
click at [169, 347] on div "[URL][DOMAIN_NAME]" at bounding box center [180, 353] width 97 height 12
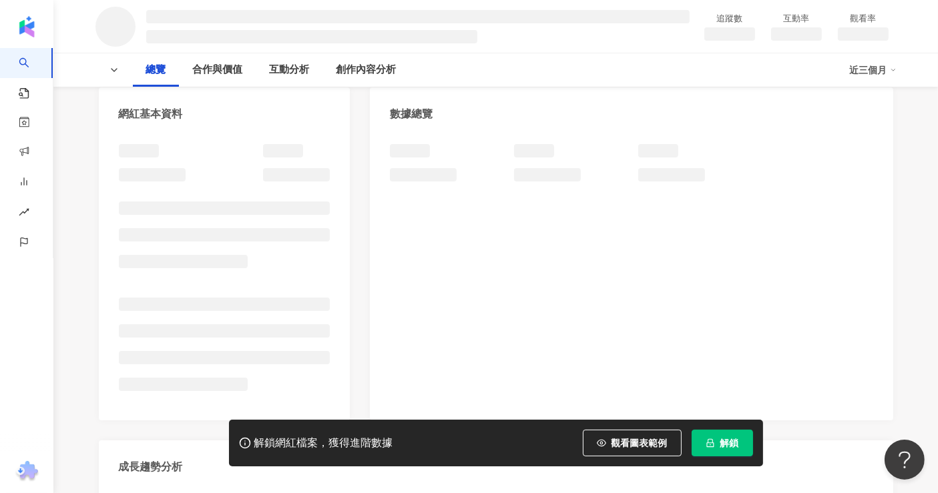
scroll to position [148, 0]
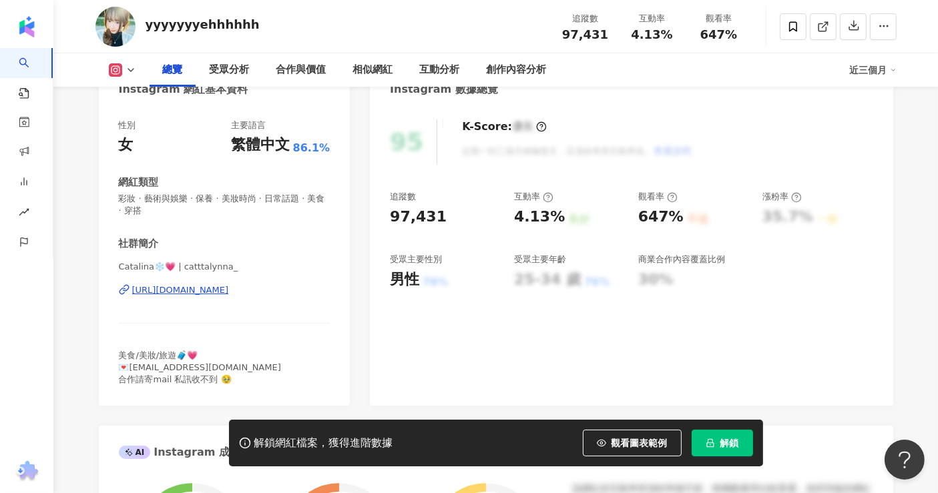
click at [198, 284] on div "[URL][DOMAIN_NAME]" at bounding box center [180, 290] width 97 height 12
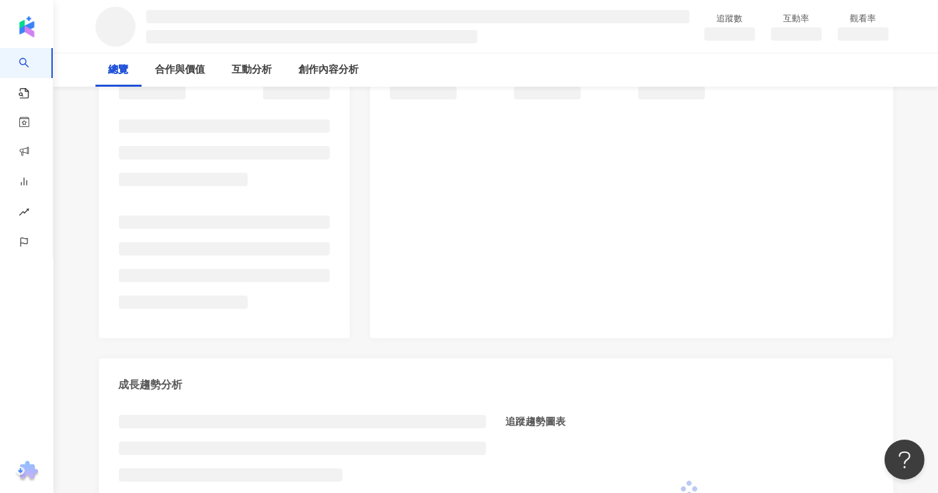
scroll to position [222, 0]
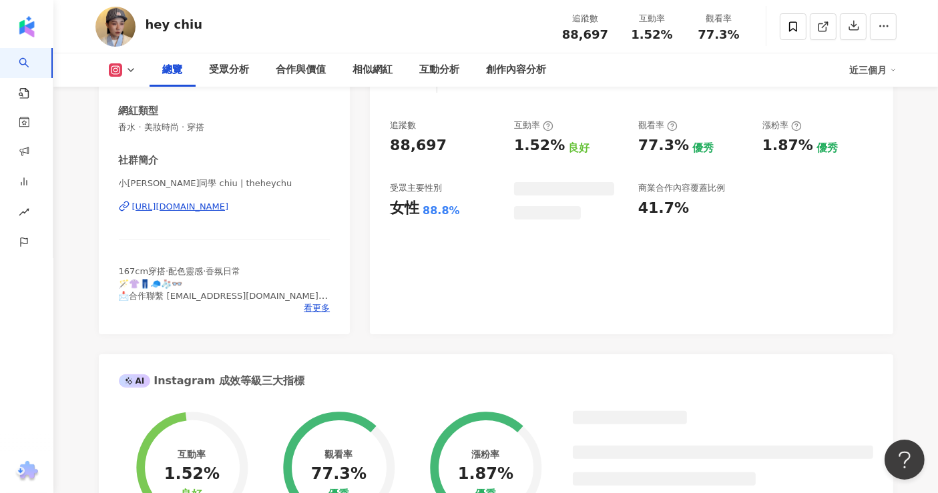
click at [174, 203] on div "https://www.instagram.com/theheychu/" at bounding box center [180, 207] width 97 height 12
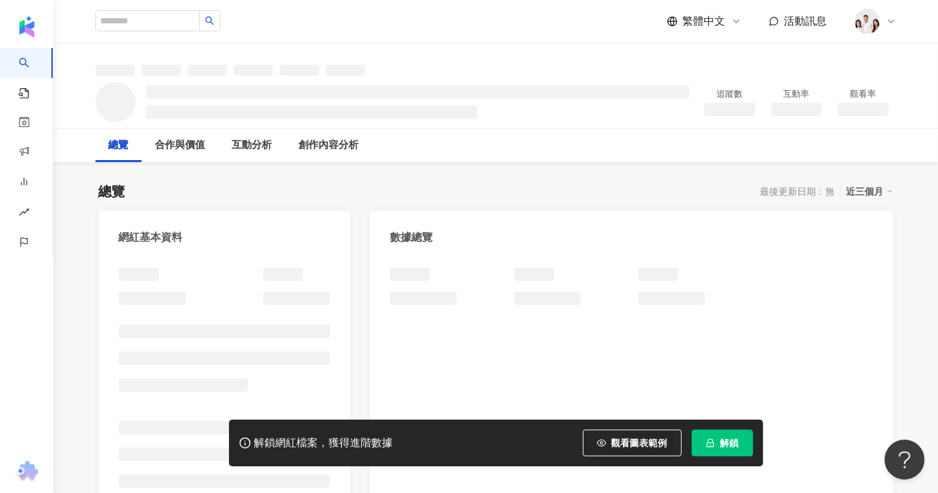
scroll to position [445, 0]
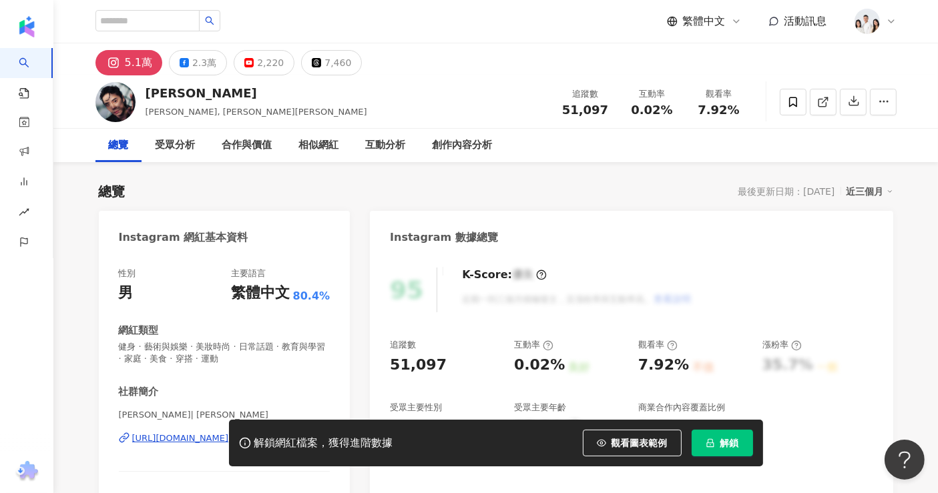
click at [151, 365] on div "性別 男 主要語言 繁體中文 80.4% 網紅類型 健身 · 藝術與娛樂 · 美妝時尚 · 日常話題 · 教育與學習 · 家庭 · 美食 · 穿搭 · 運動 …" at bounding box center [225, 401] width 212 height 266
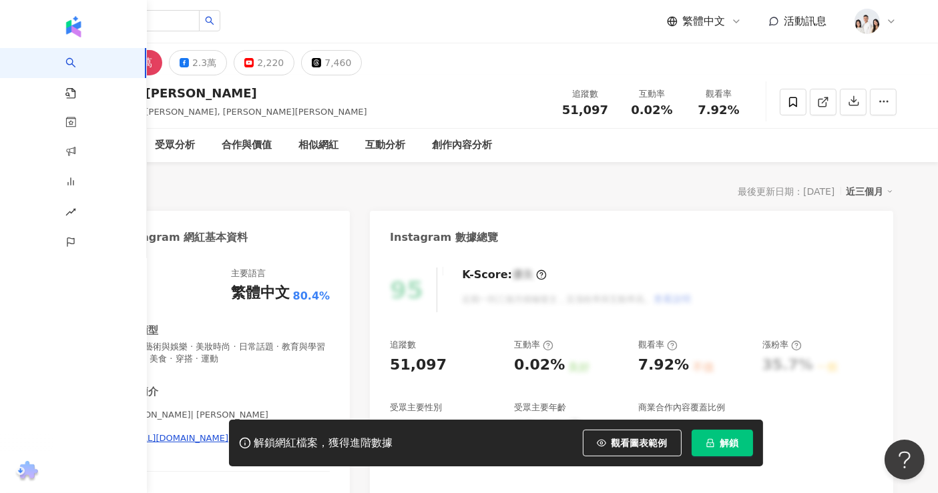
click at [186, 433] on div "https://www.instagram.com/ryan_hsuuu/" at bounding box center [180, 439] width 97 height 12
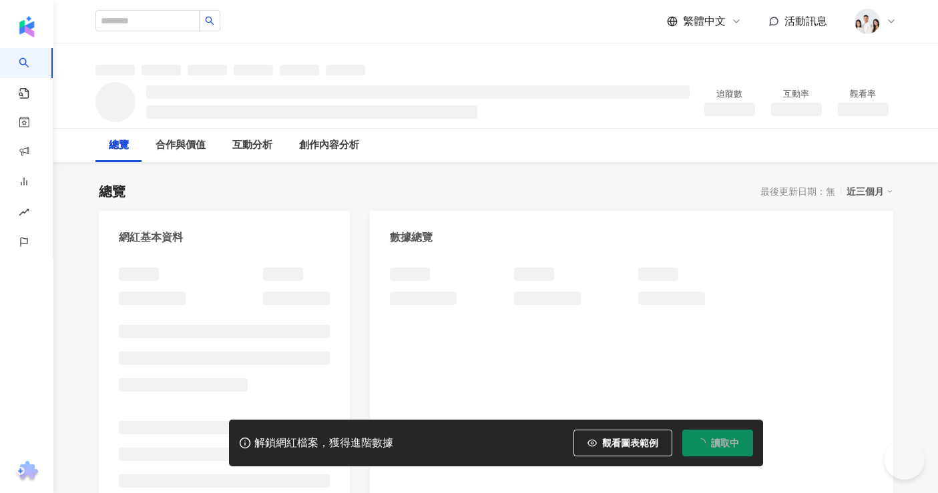
click at [187, 367] on div at bounding box center [225, 396] width 212 height 256
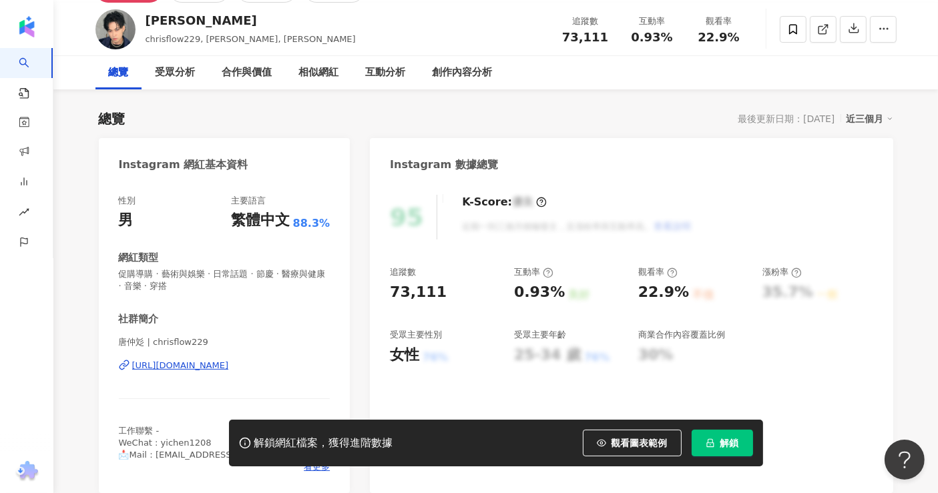
scroll to position [74, 0]
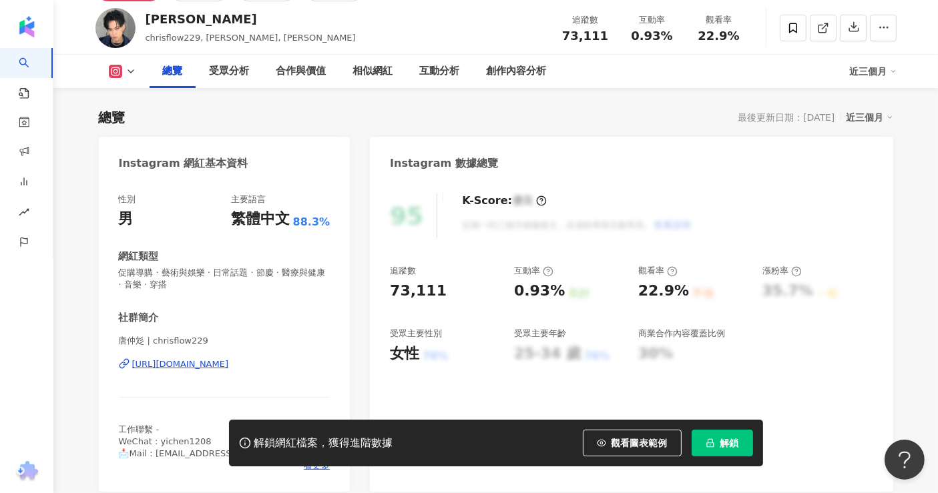
click at [170, 361] on div "https://www.instagram.com/chrisflow229/" at bounding box center [180, 365] width 97 height 12
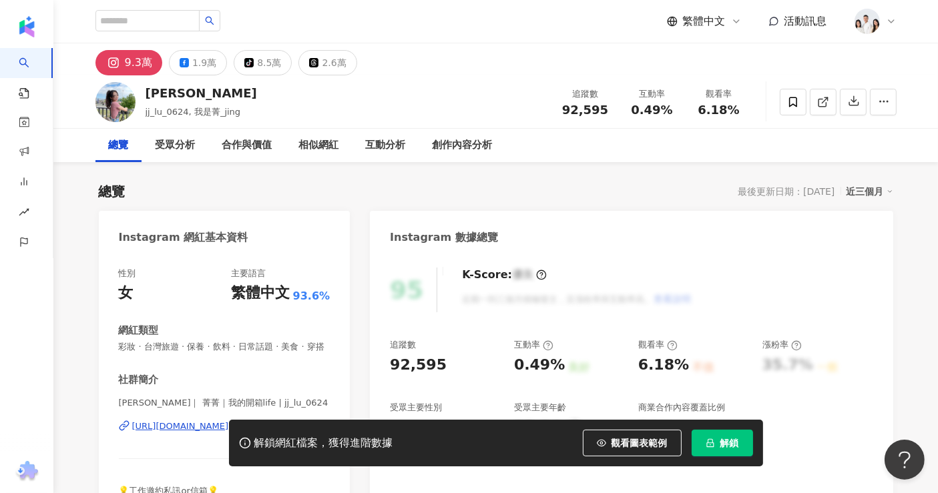
click at [166, 436] on div "解鎖網紅檔案，獲得進階數據 觀看圖表範例 解鎖" at bounding box center [469, 443] width 938 height 47
click at [167, 443] on div "解鎖網紅檔案，獲得進階數據 觀看圖表範例 解鎖" at bounding box center [469, 443] width 938 height 47
click at [167, 441] on div "解鎖網紅檔案，獲得進階數據 觀看圖表範例 解鎖" at bounding box center [469, 443] width 938 height 47
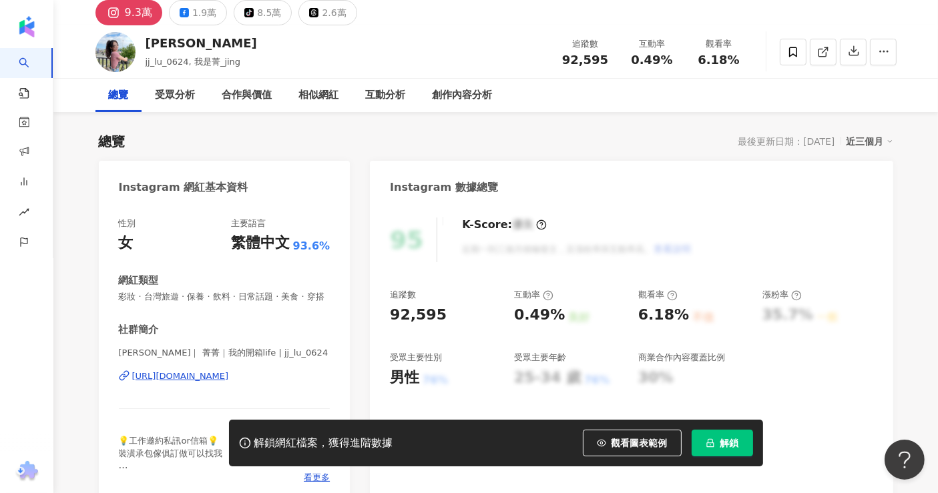
scroll to position [74, 0]
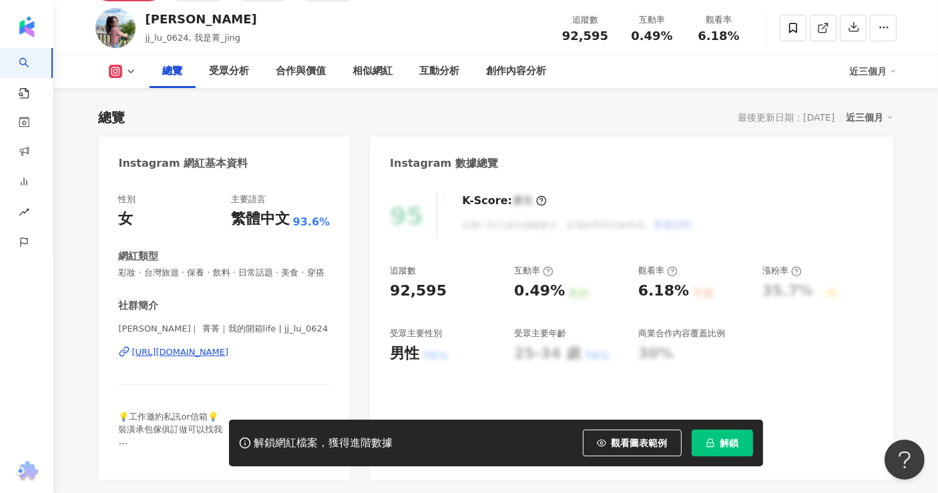
click at [194, 359] on div "[URL][DOMAIN_NAME]" at bounding box center [180, 353] width 97 height 12
